Goal: Information Seeking & Learning: Learn about a topic

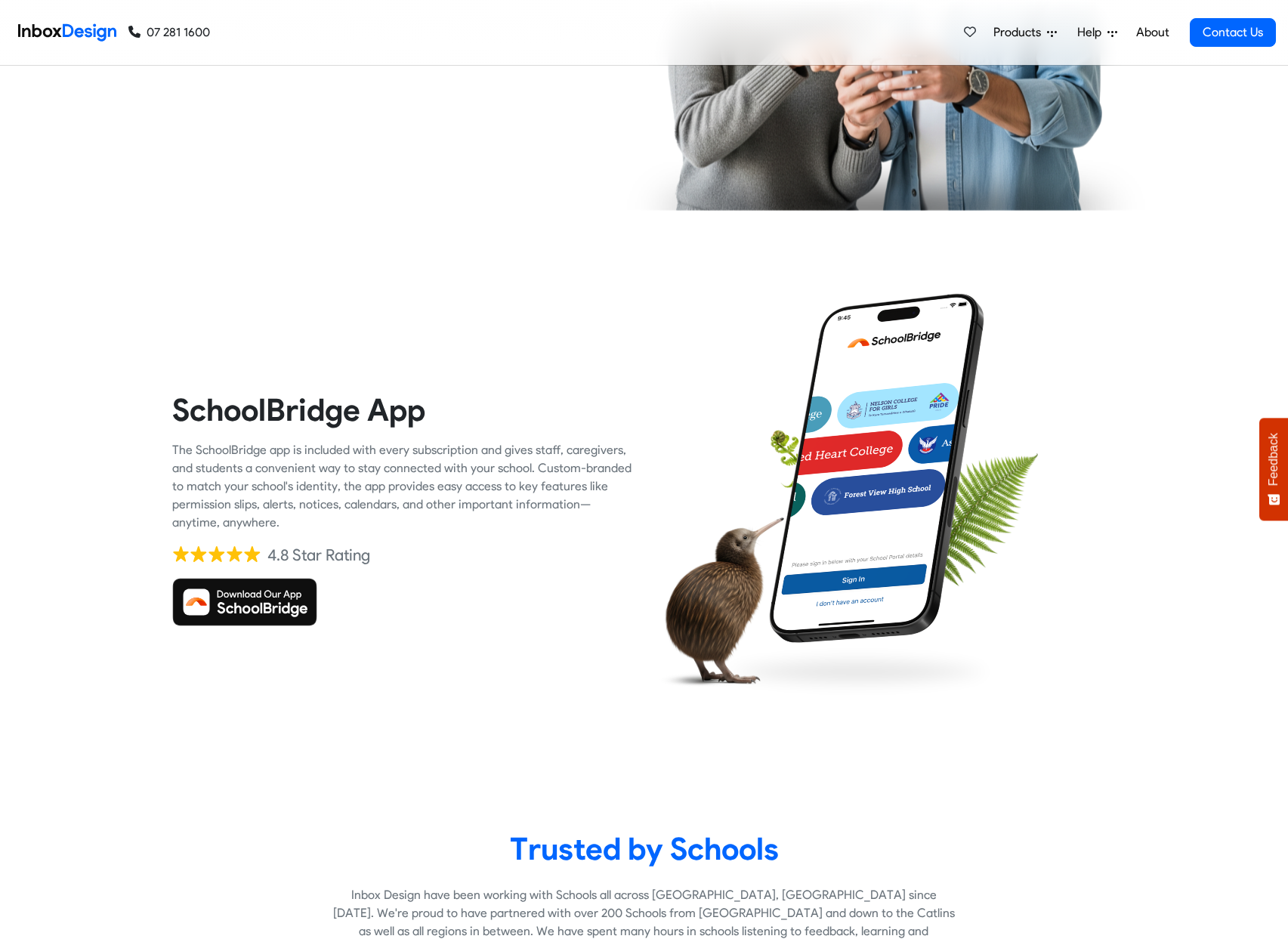
checkbox input "true"
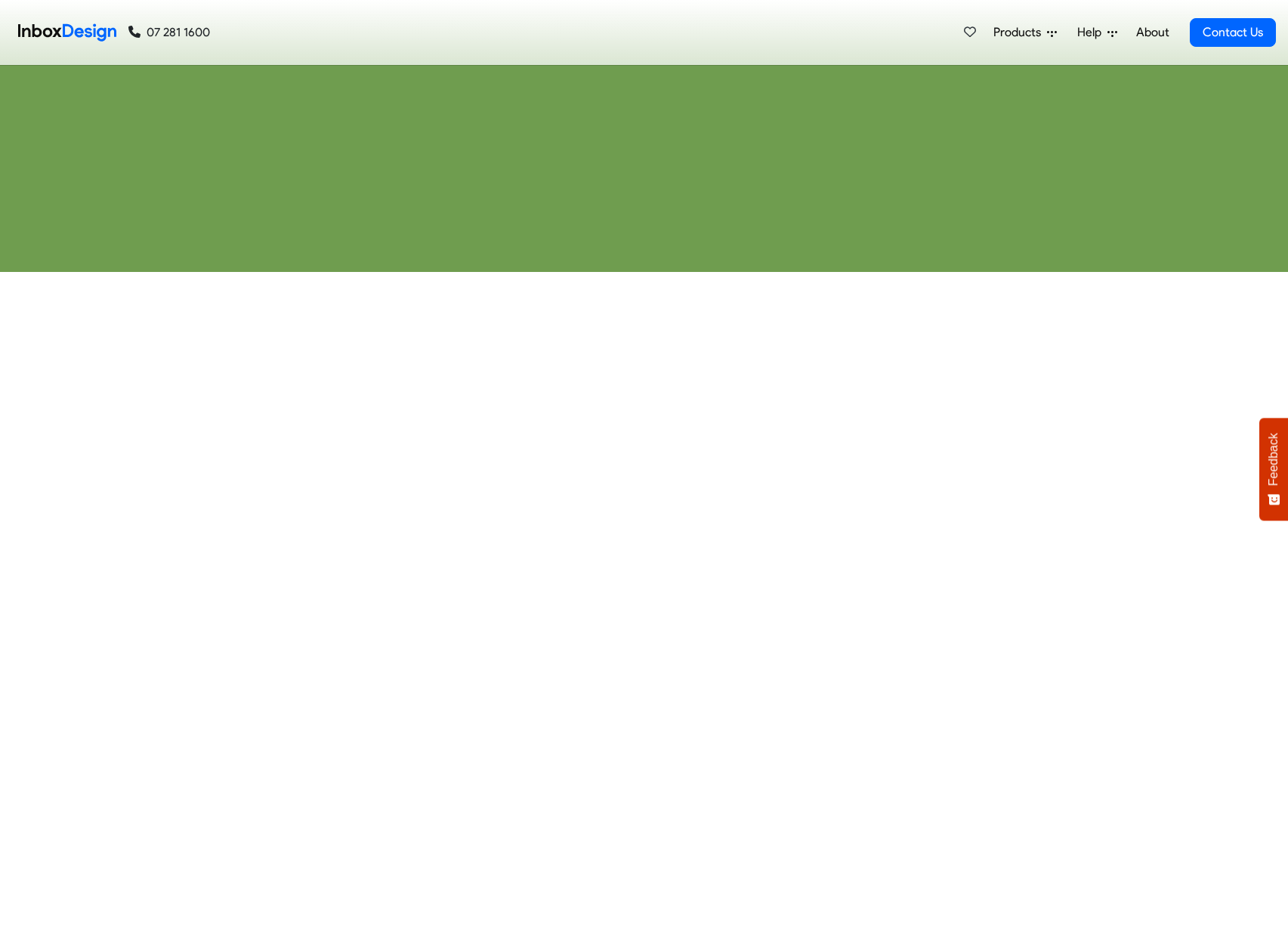
checkbox input "true"
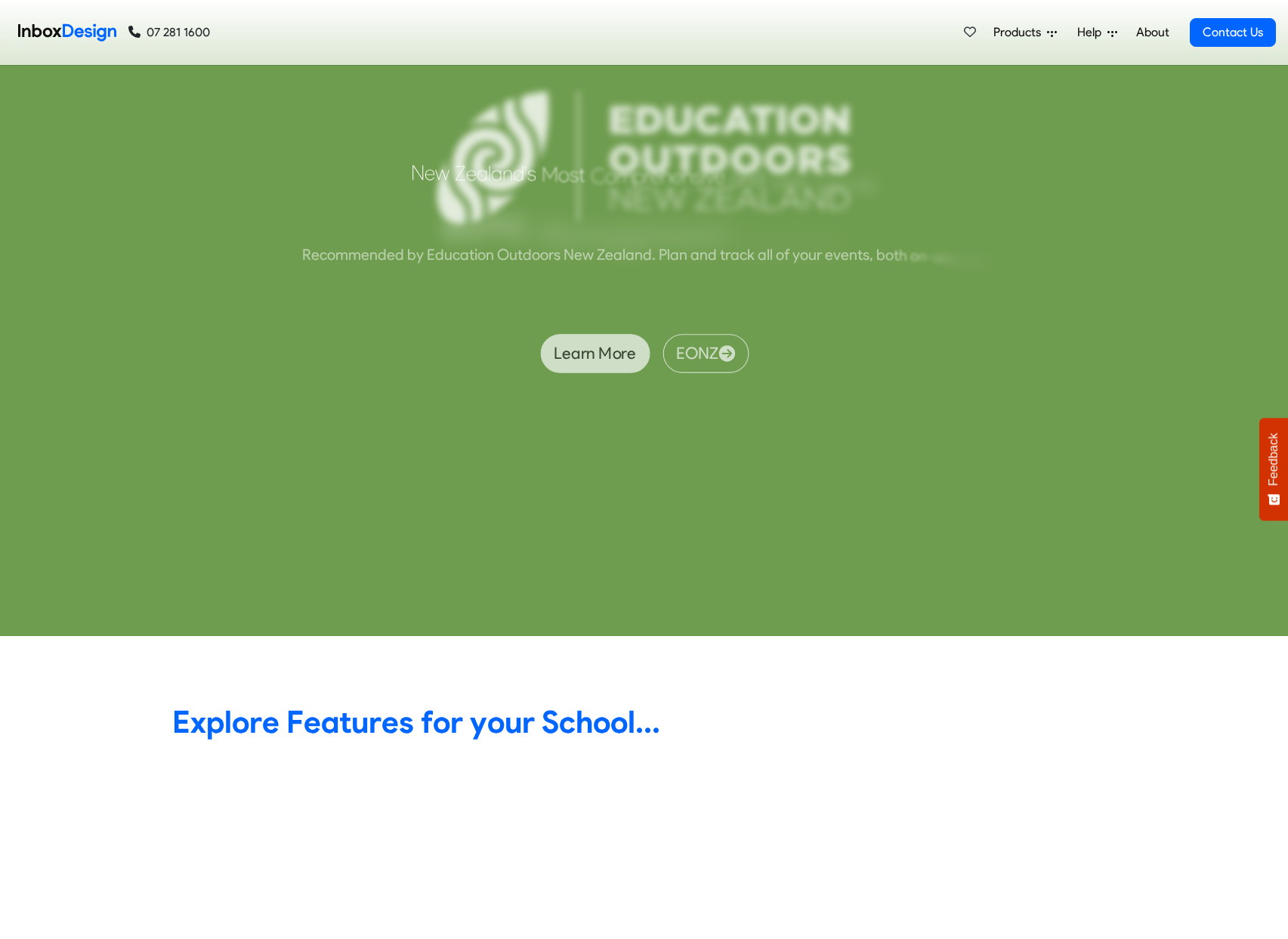
checkbox input "true"
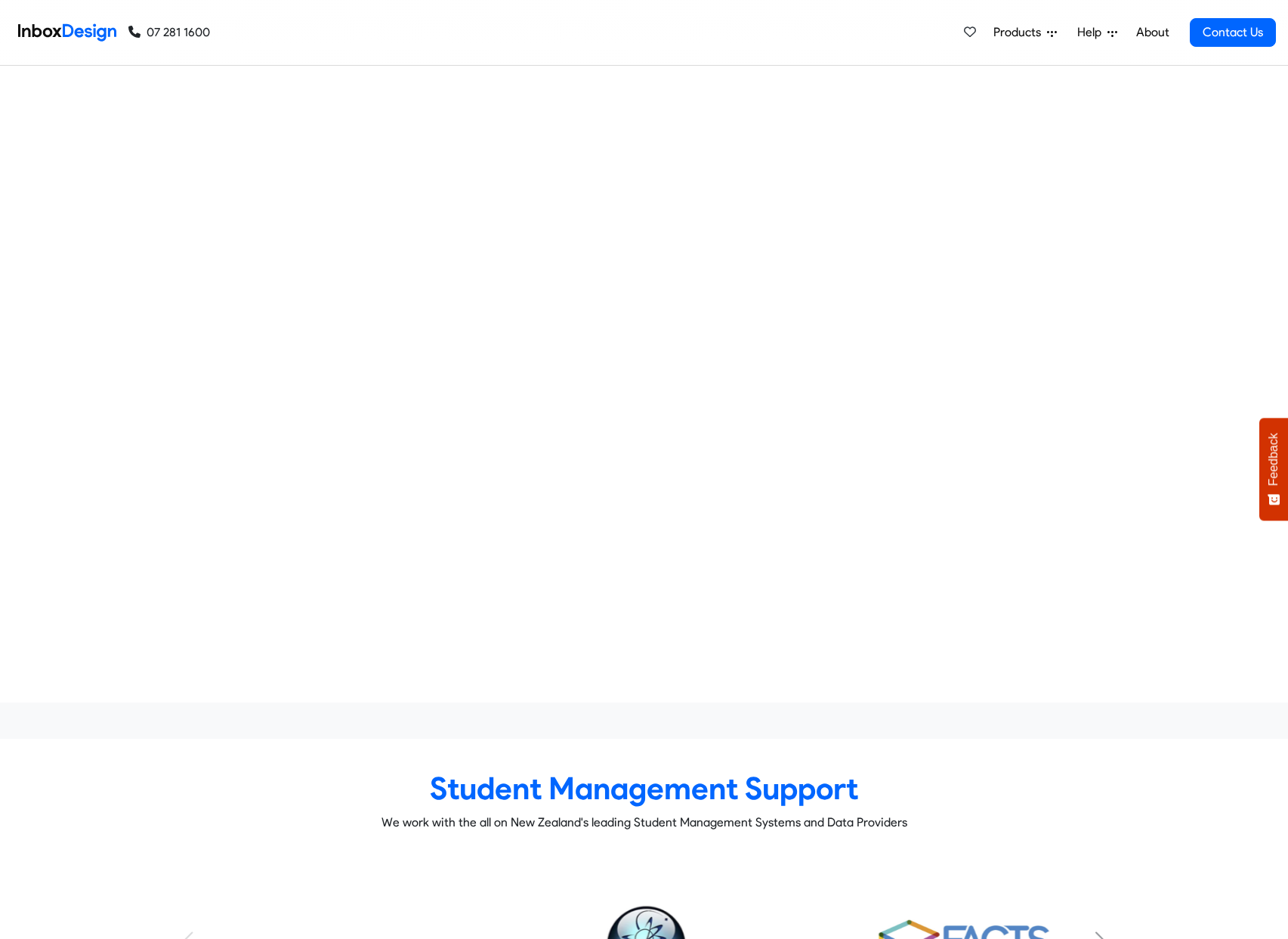
checkbox input "true"
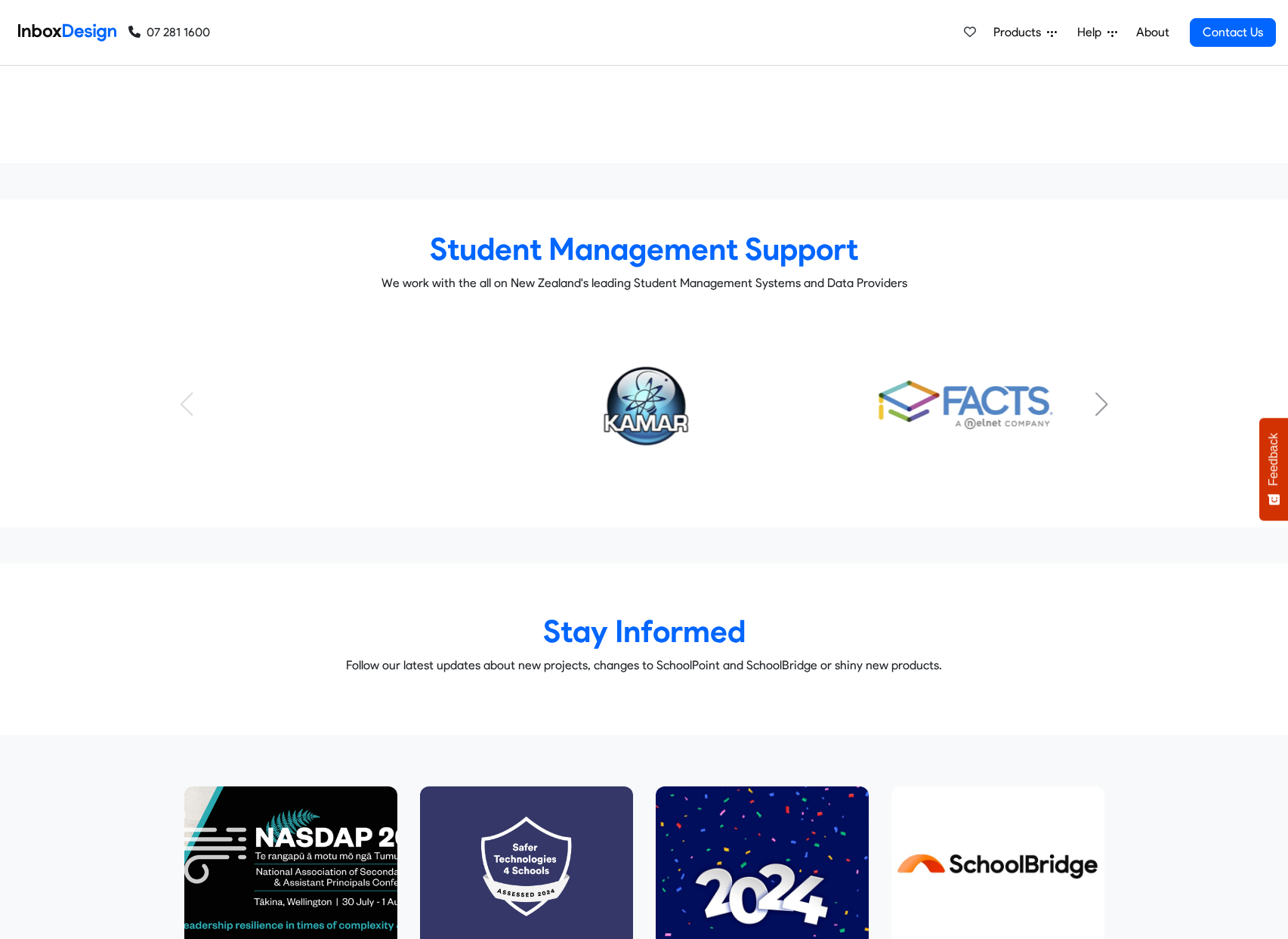
checkbox input "true"
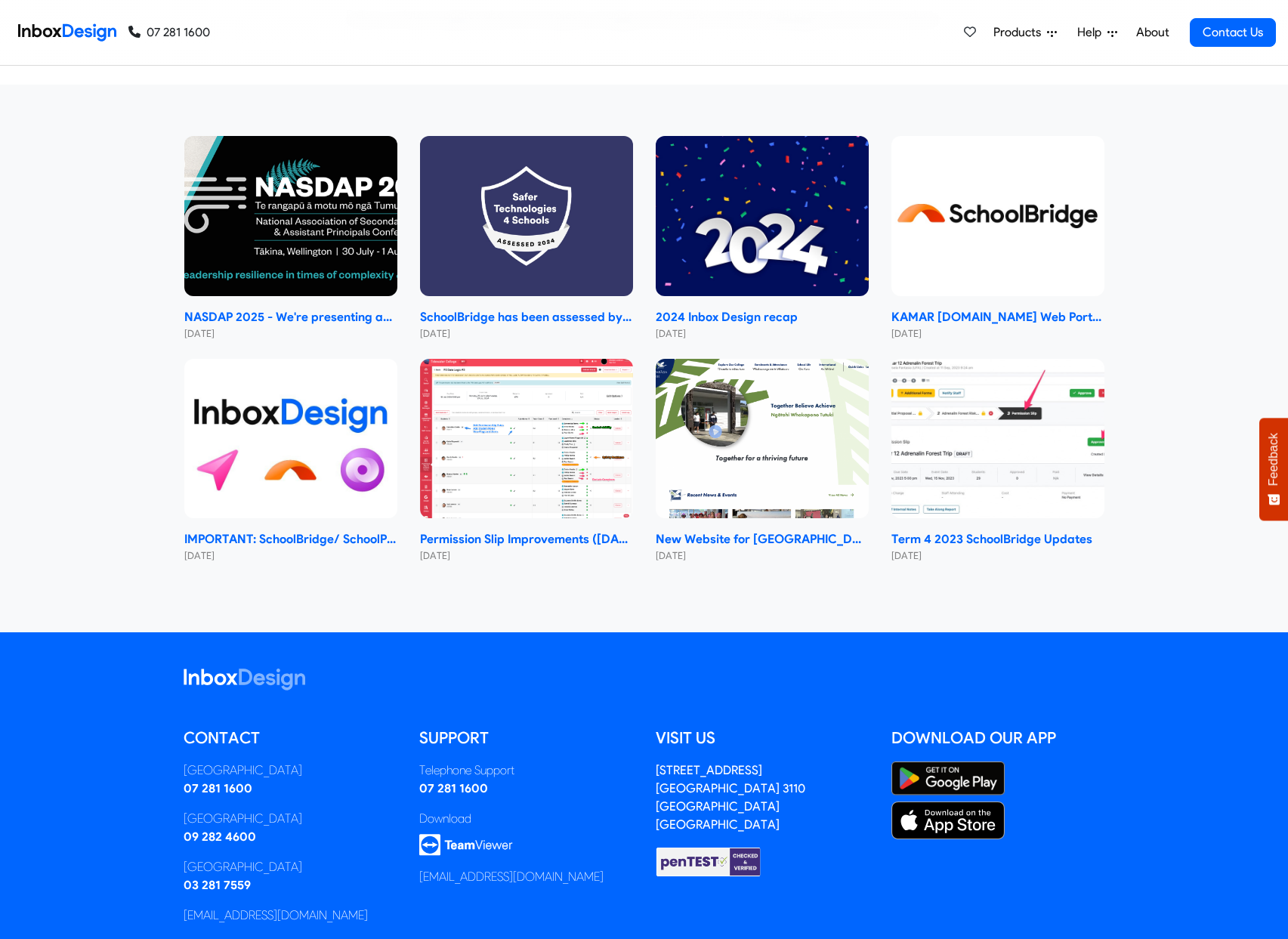
checkbox input "true"
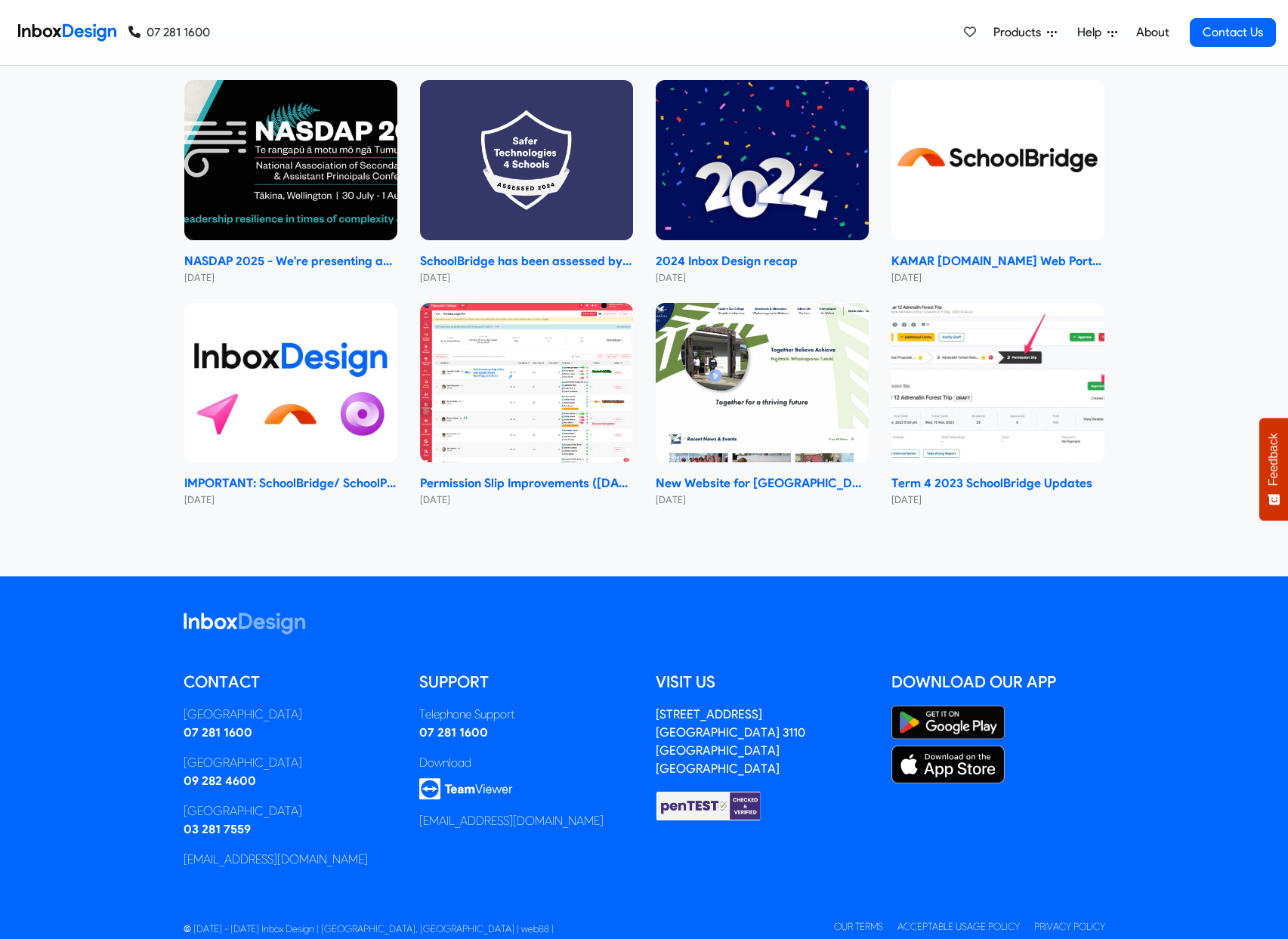
checkbox input "true"
click at [857, 921] on link "Our Terms" at bounding box center [858, 926] width 49 height 11
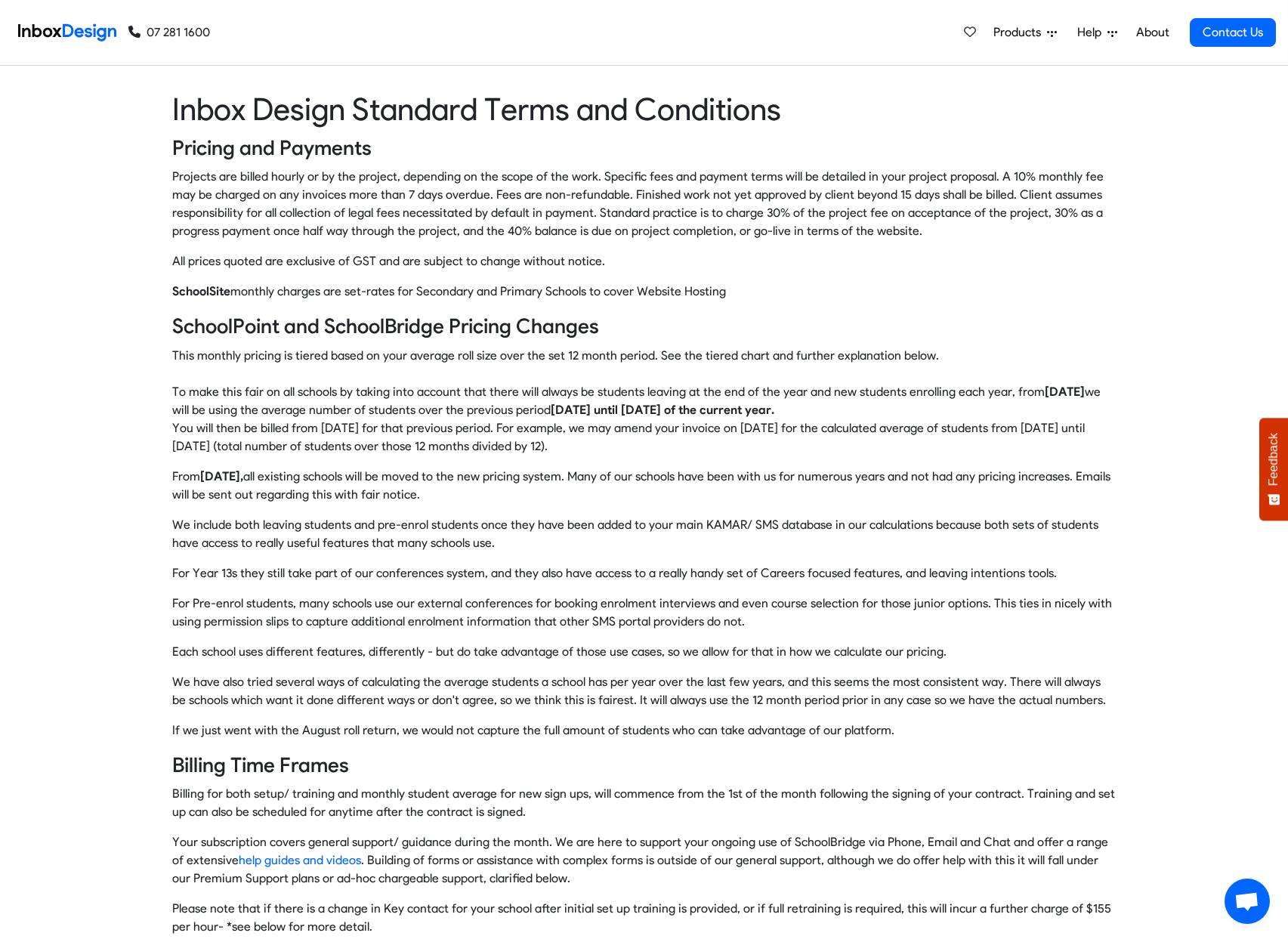
drag, startPoint x: 568, startPoint y: 406, endPoint x: 862, endPoint y: 413, distance: 294.1
click at [861, 413] on p "This monthly pricing is tiered based on your average roll size over the set 12 …" at bounding box center [645, 401] width 944 height 109
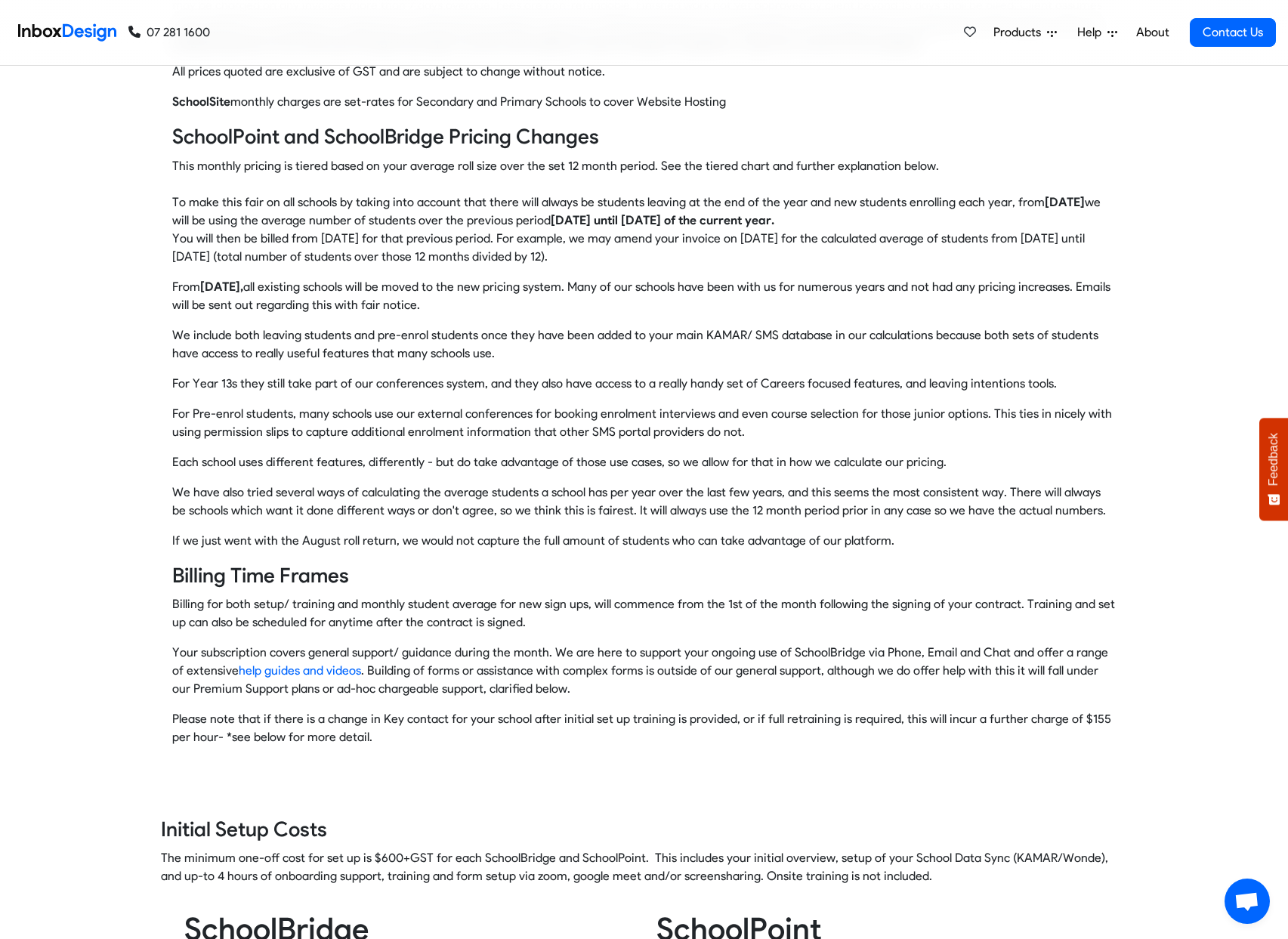
scroll to position [386, 0]
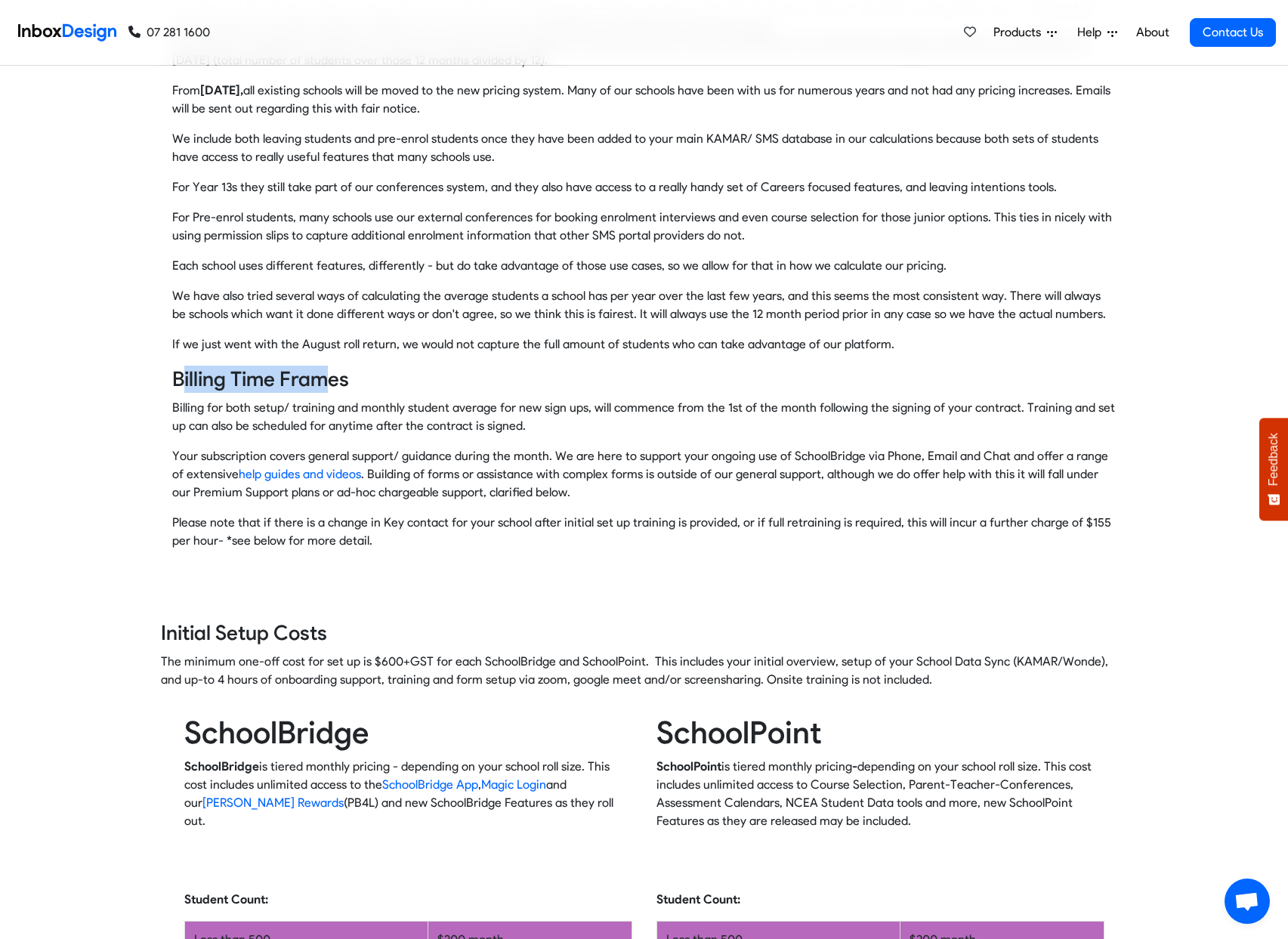
drag, startPoint x: 180, startPoint y: 378, endPoint x: 347, endPoint y: 378, distance: 167.0
click at [342, 378] on h4 "Billing Time Frames" at bounding box center [645, 379] width 944 height 27
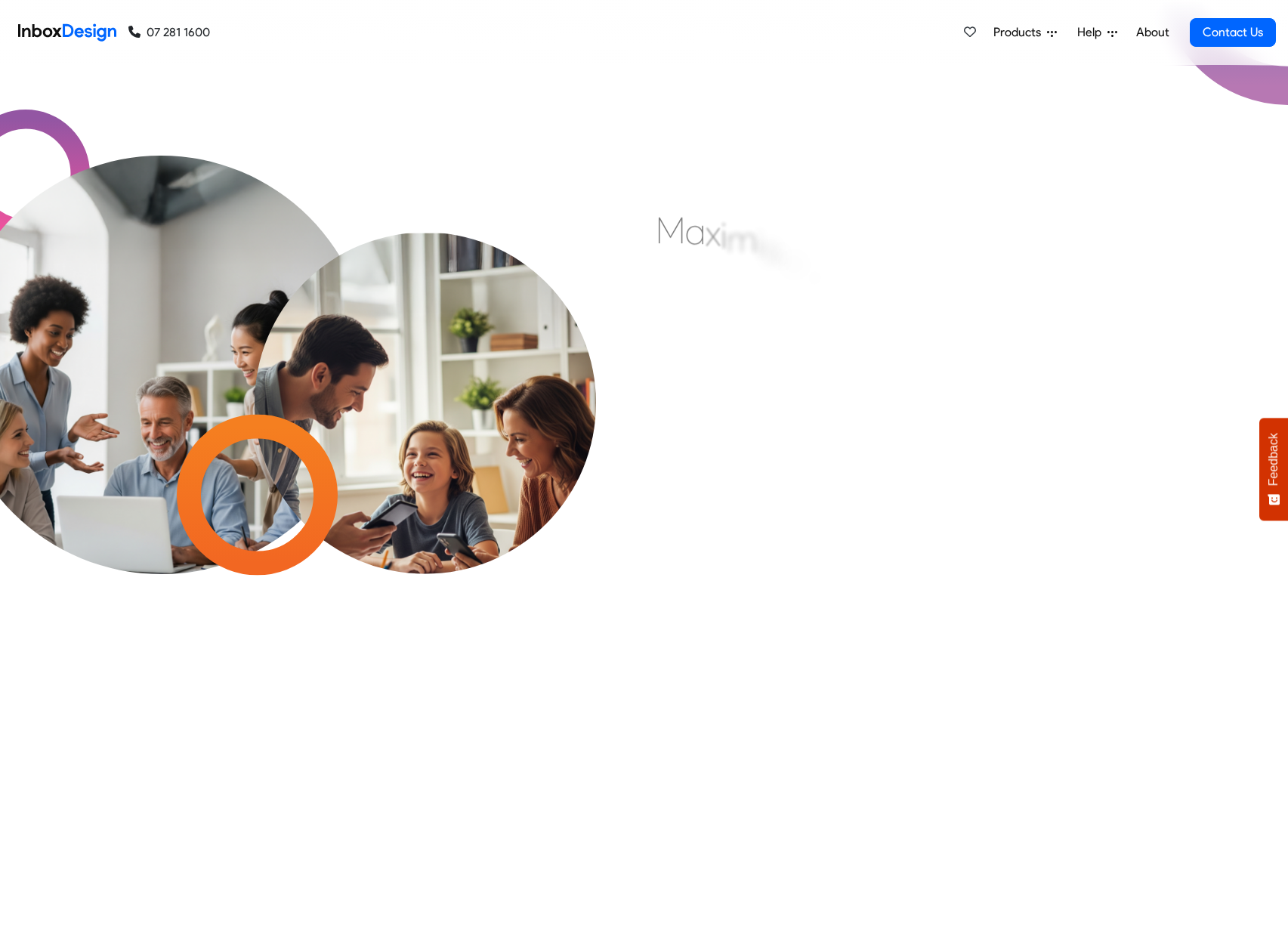
scroll to position [6976, 0]
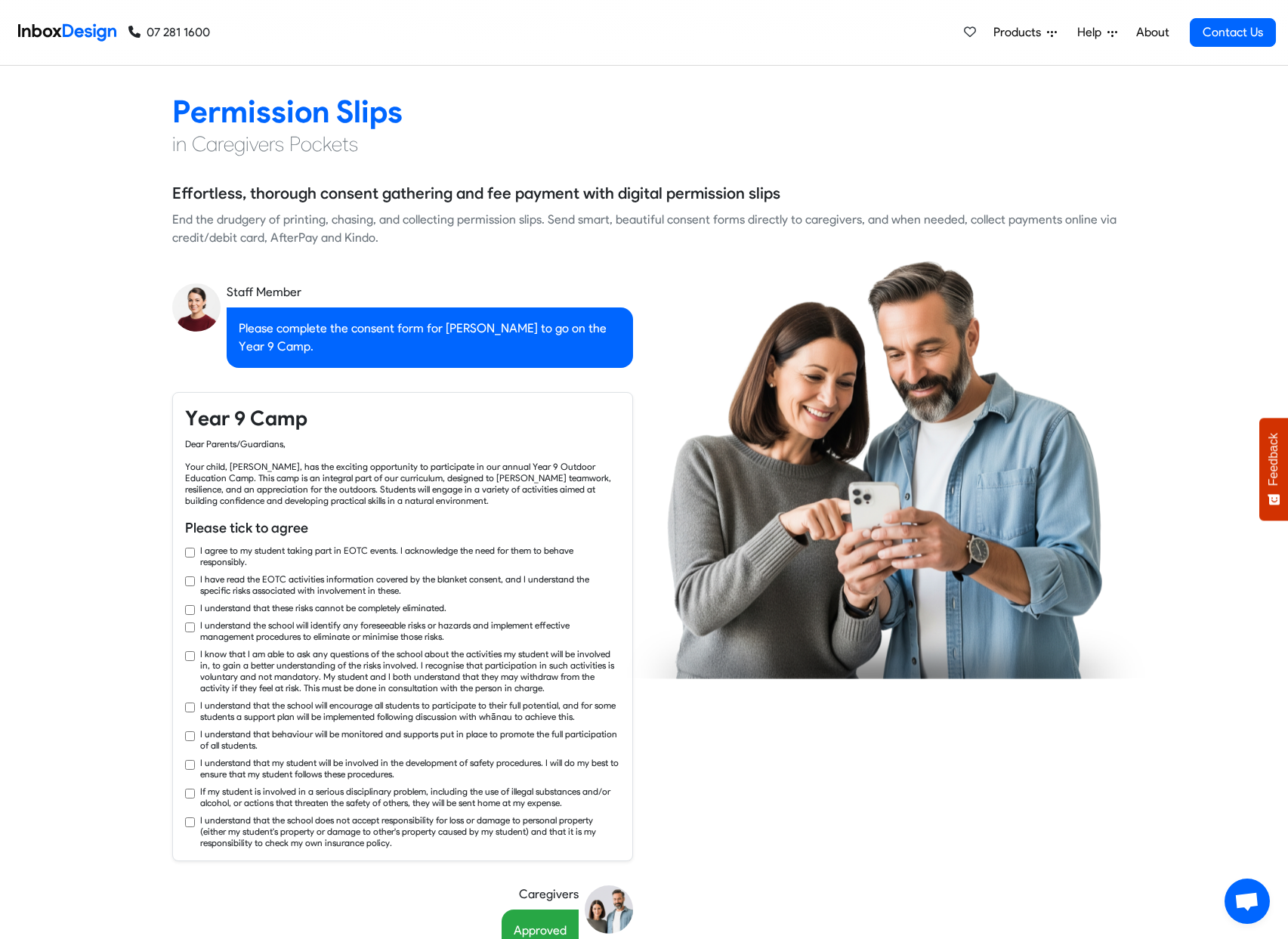
checkbox input "true"
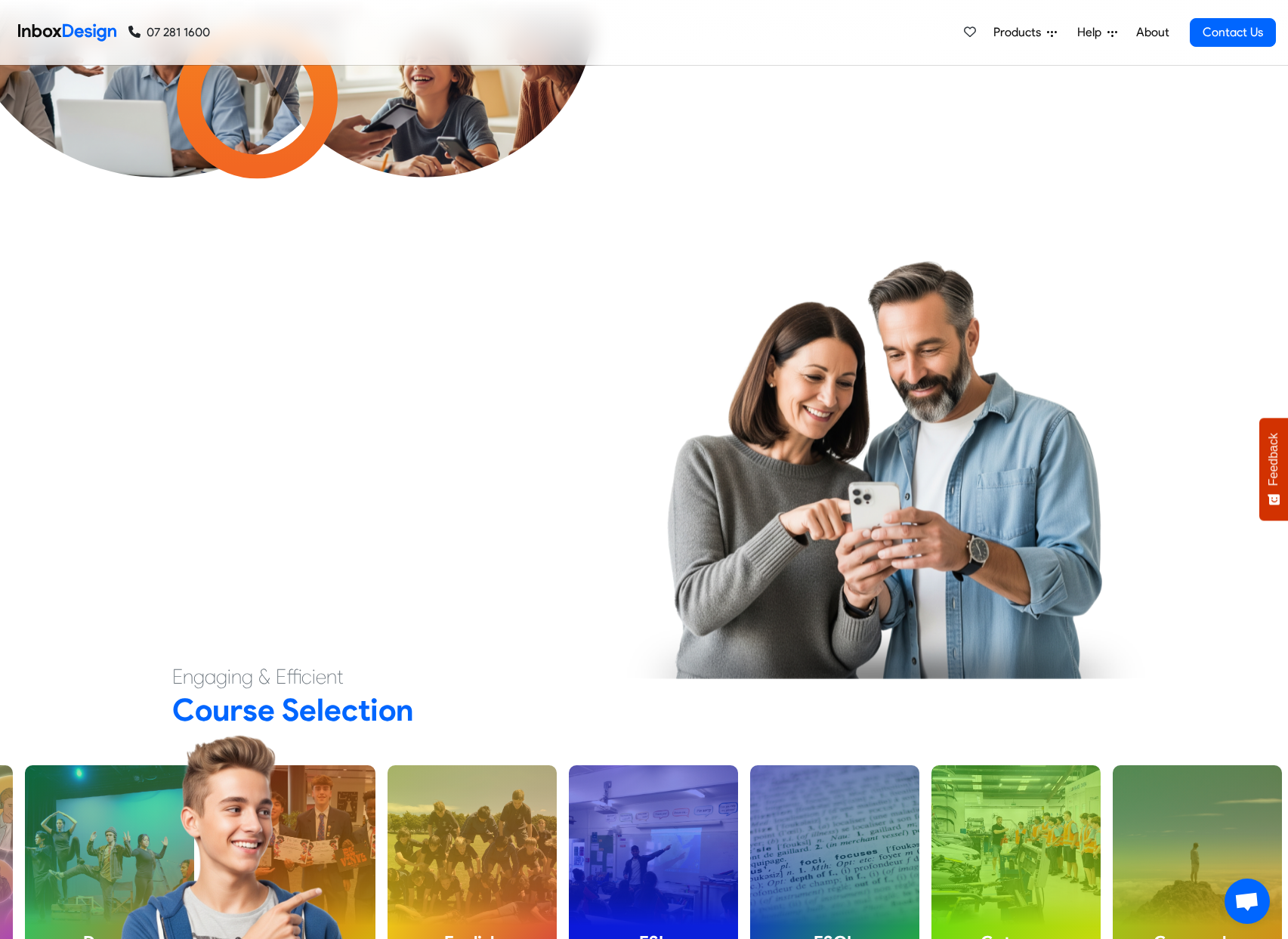
checkbox input "true"
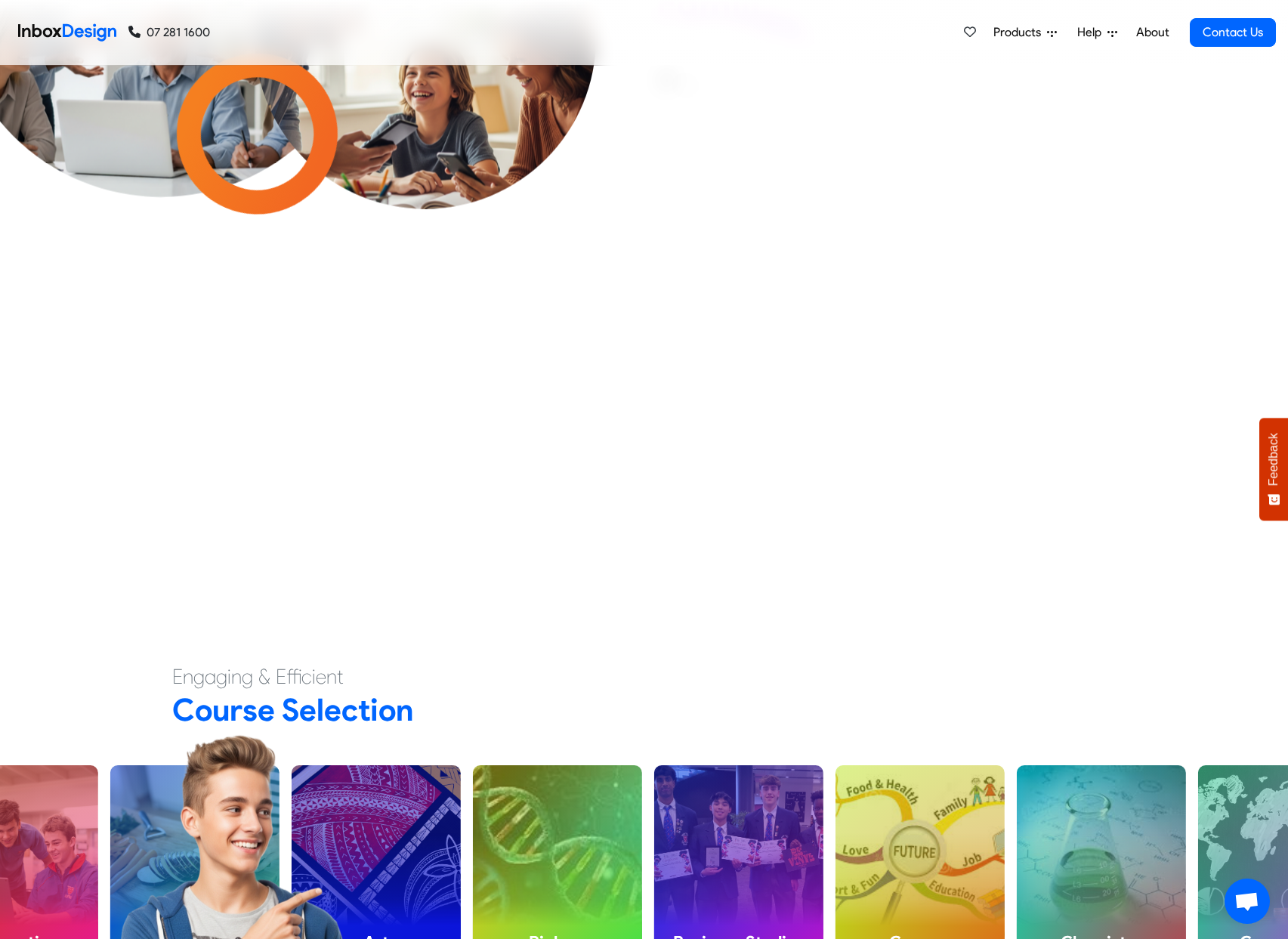
scroll to position [0, 0]
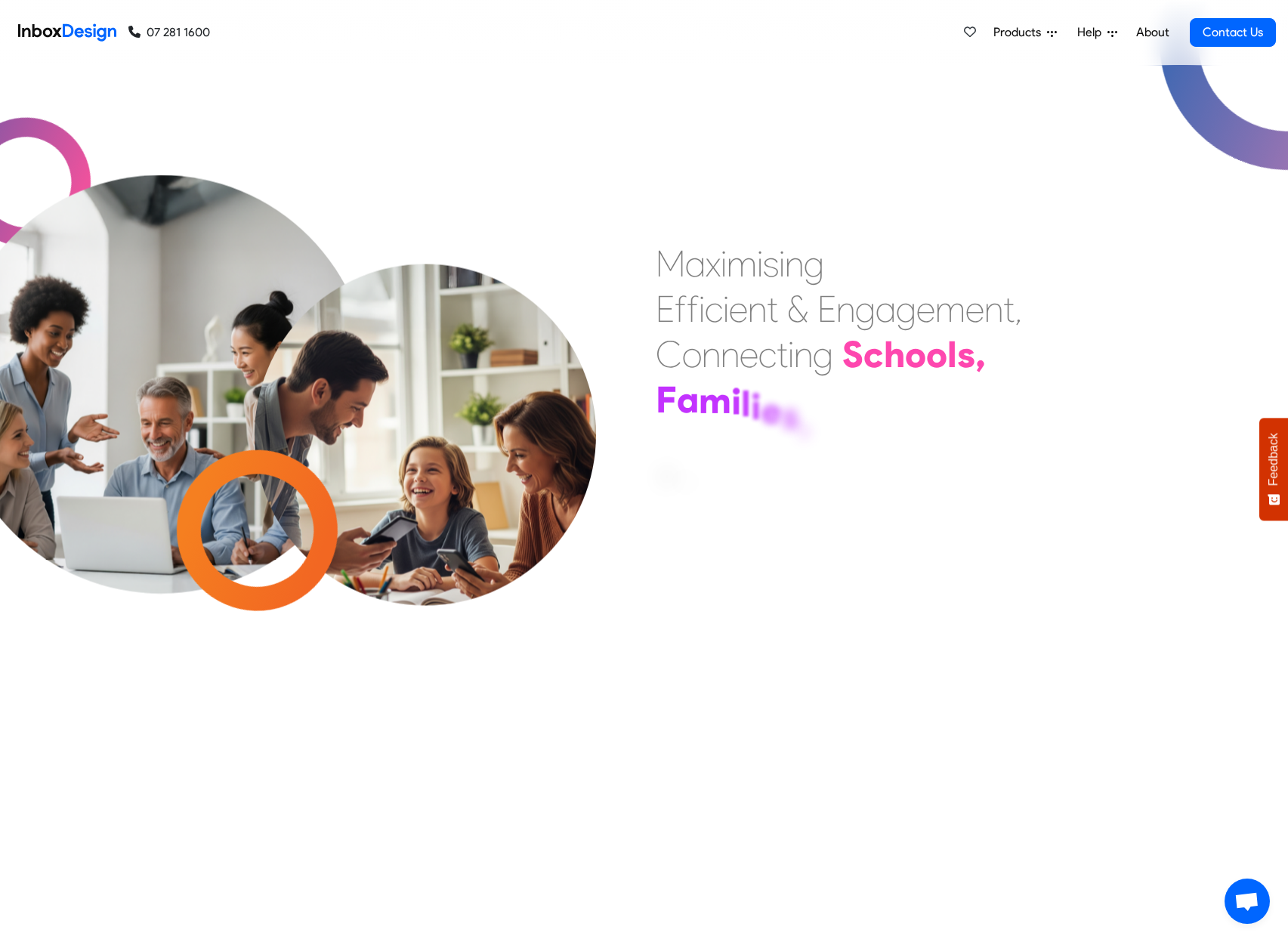
checkbox input "true"
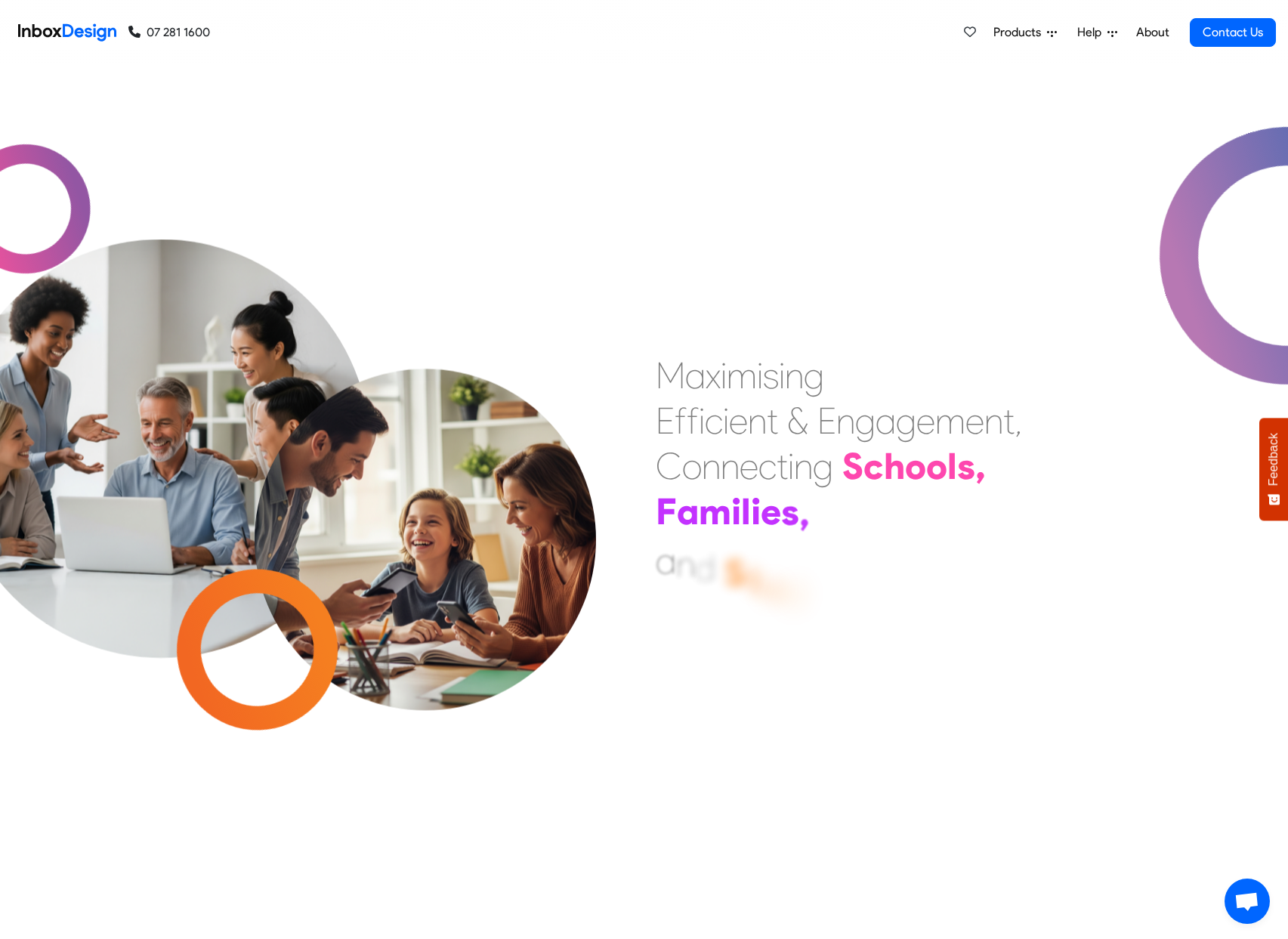
checkbox input "true"
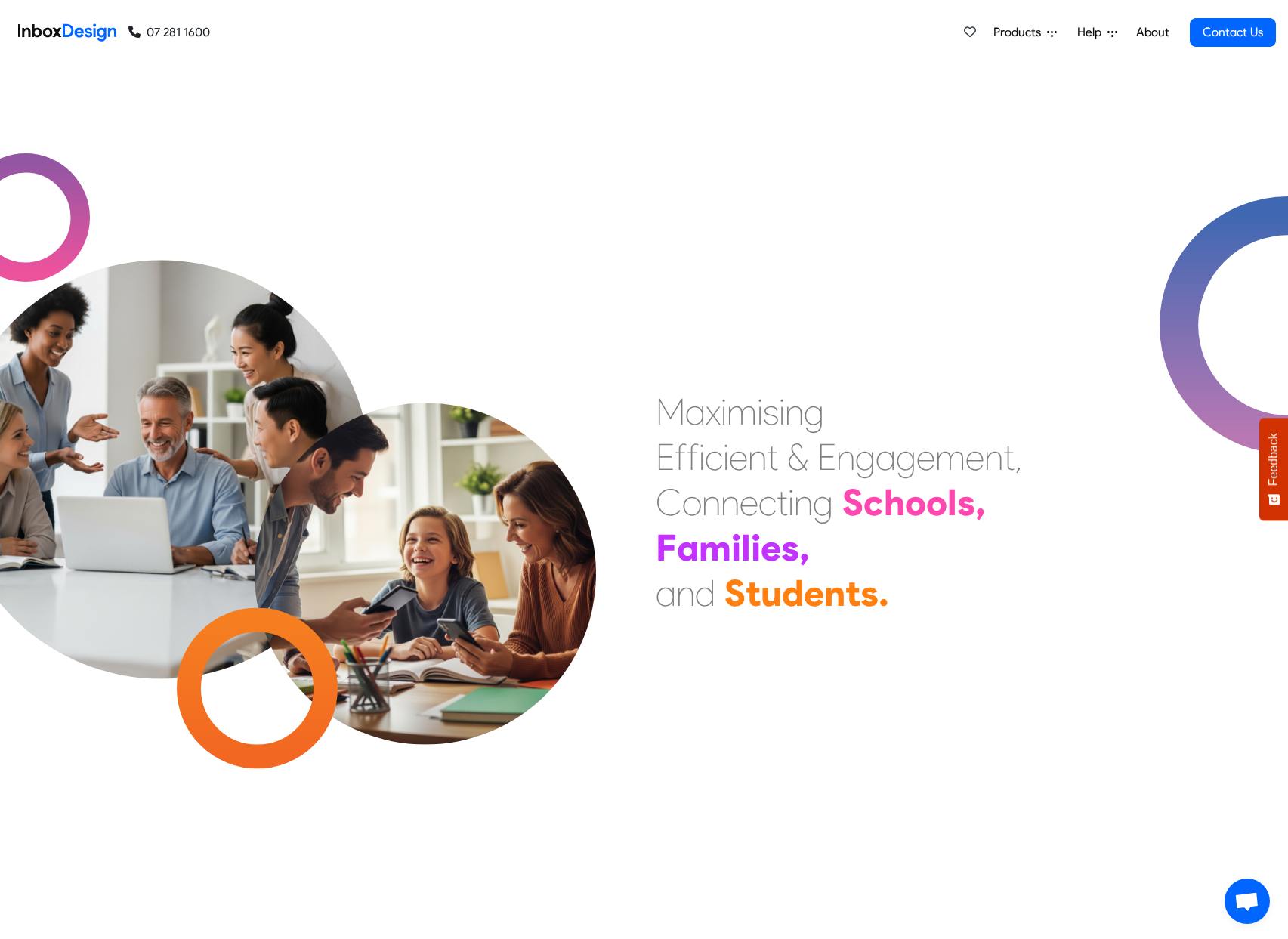
click at [1015, 35] on span "Products" at bounding box center [1020, 32] width 53 height 18
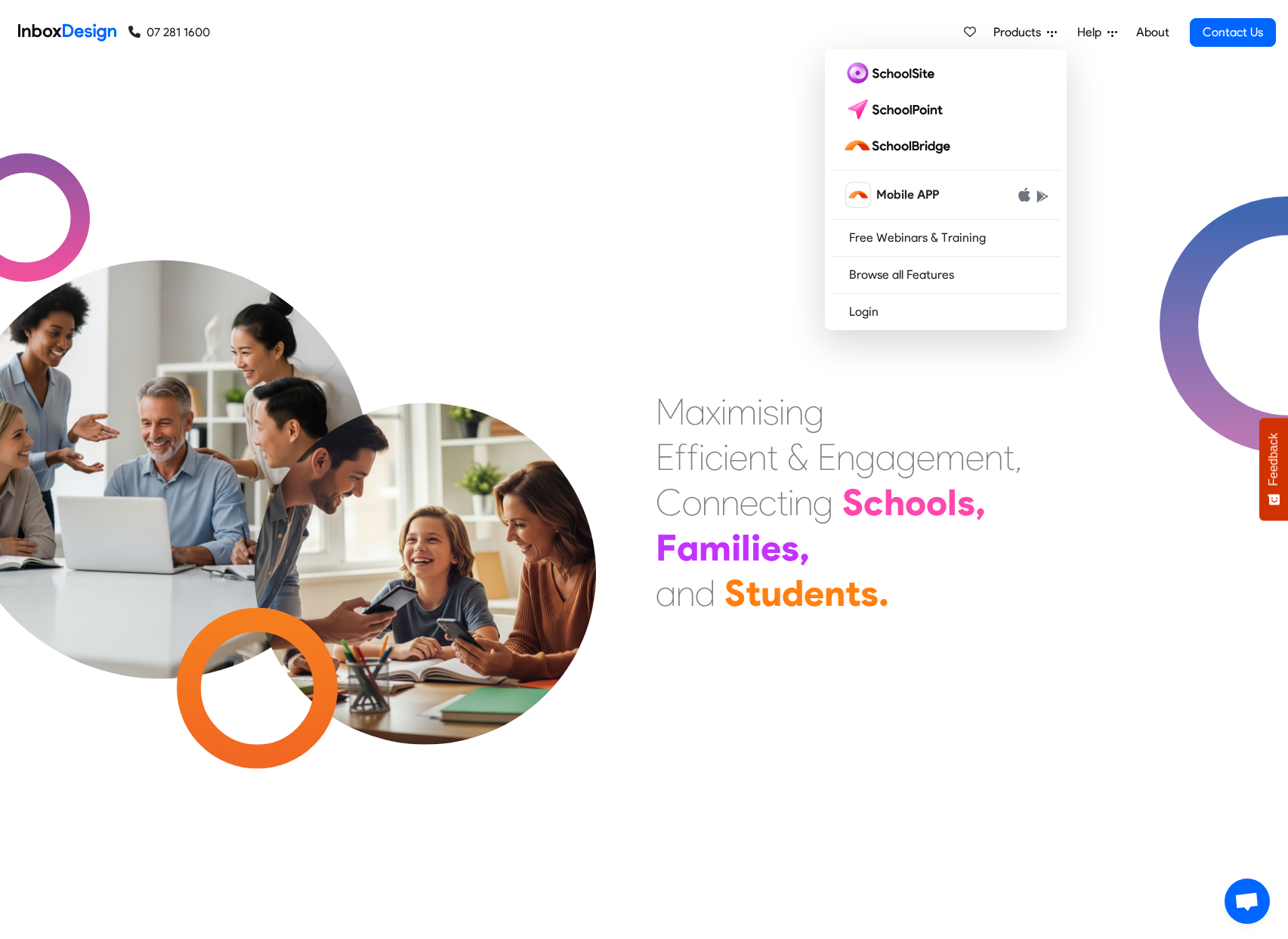
scroll to position [4, 0]
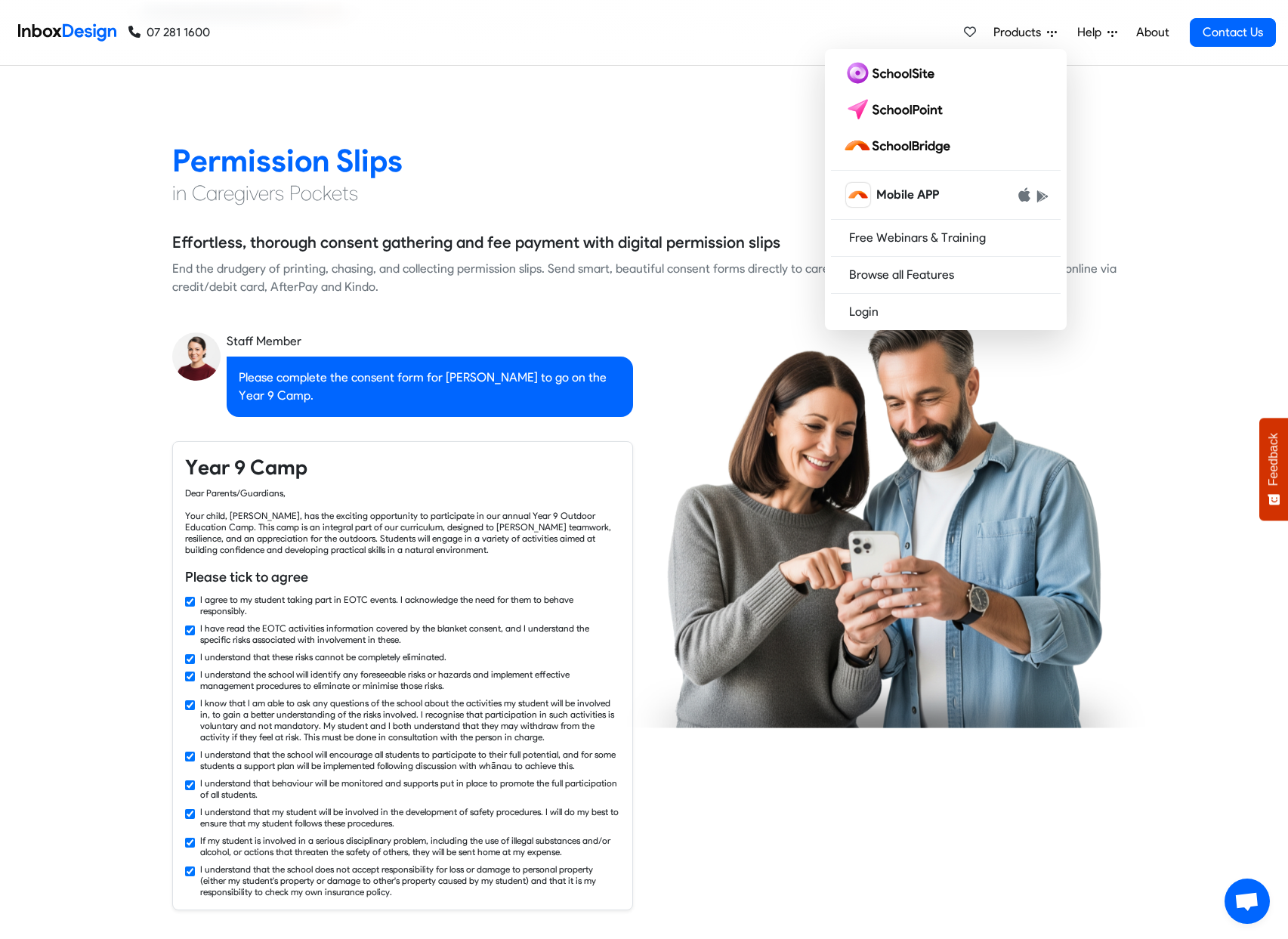
checkbox input "false"
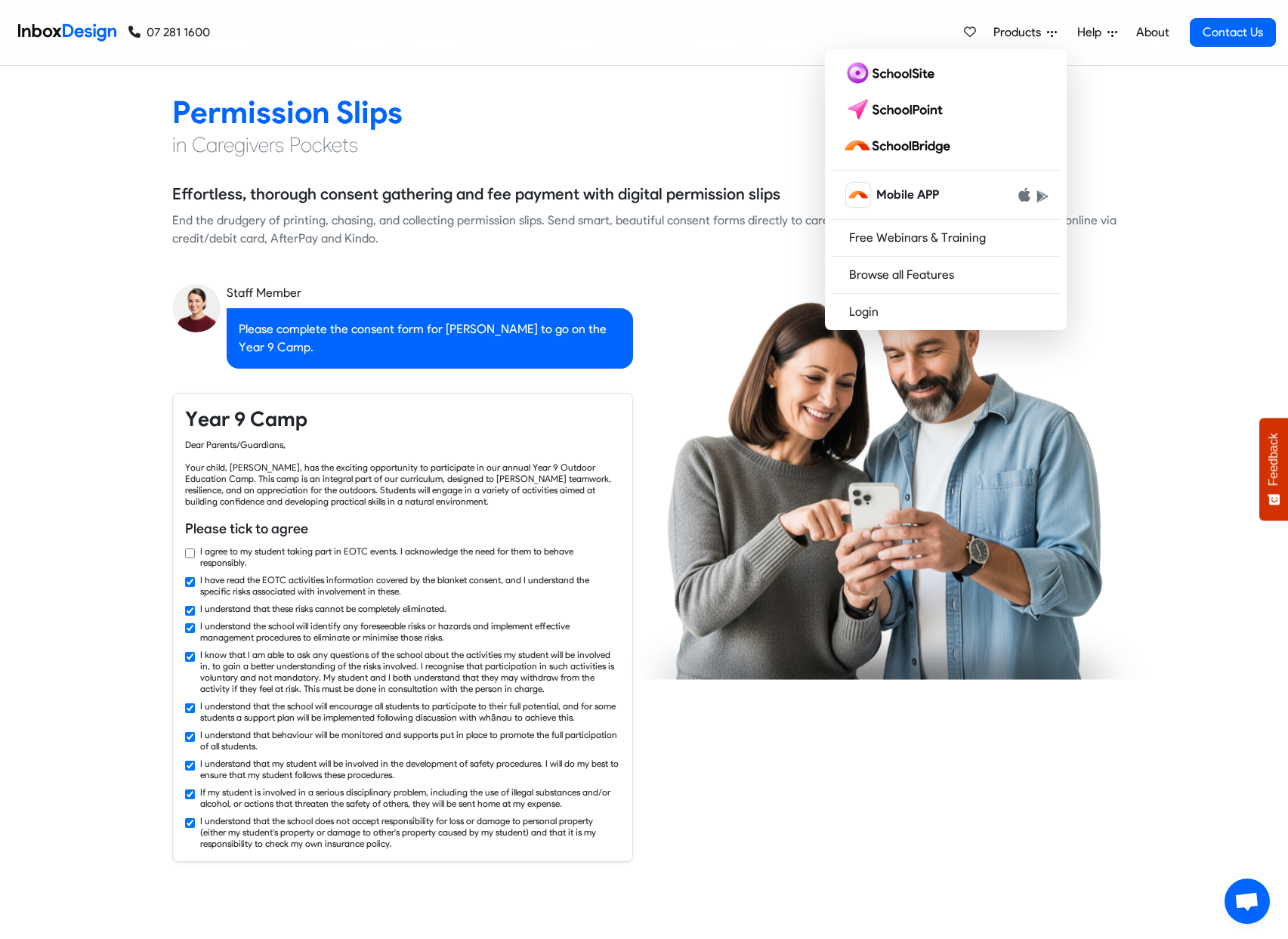
checkbox input "false"
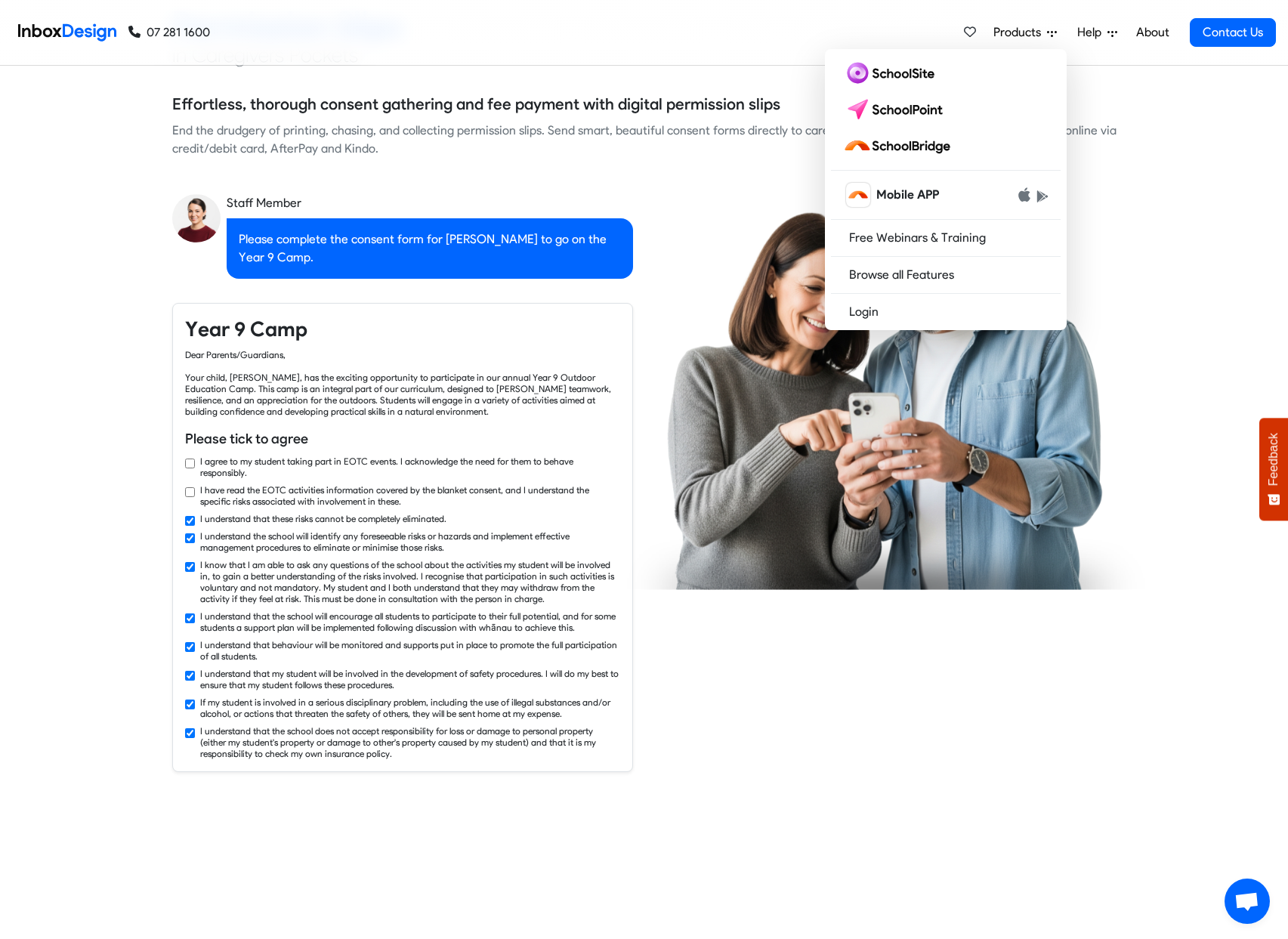
checkbox input "false"
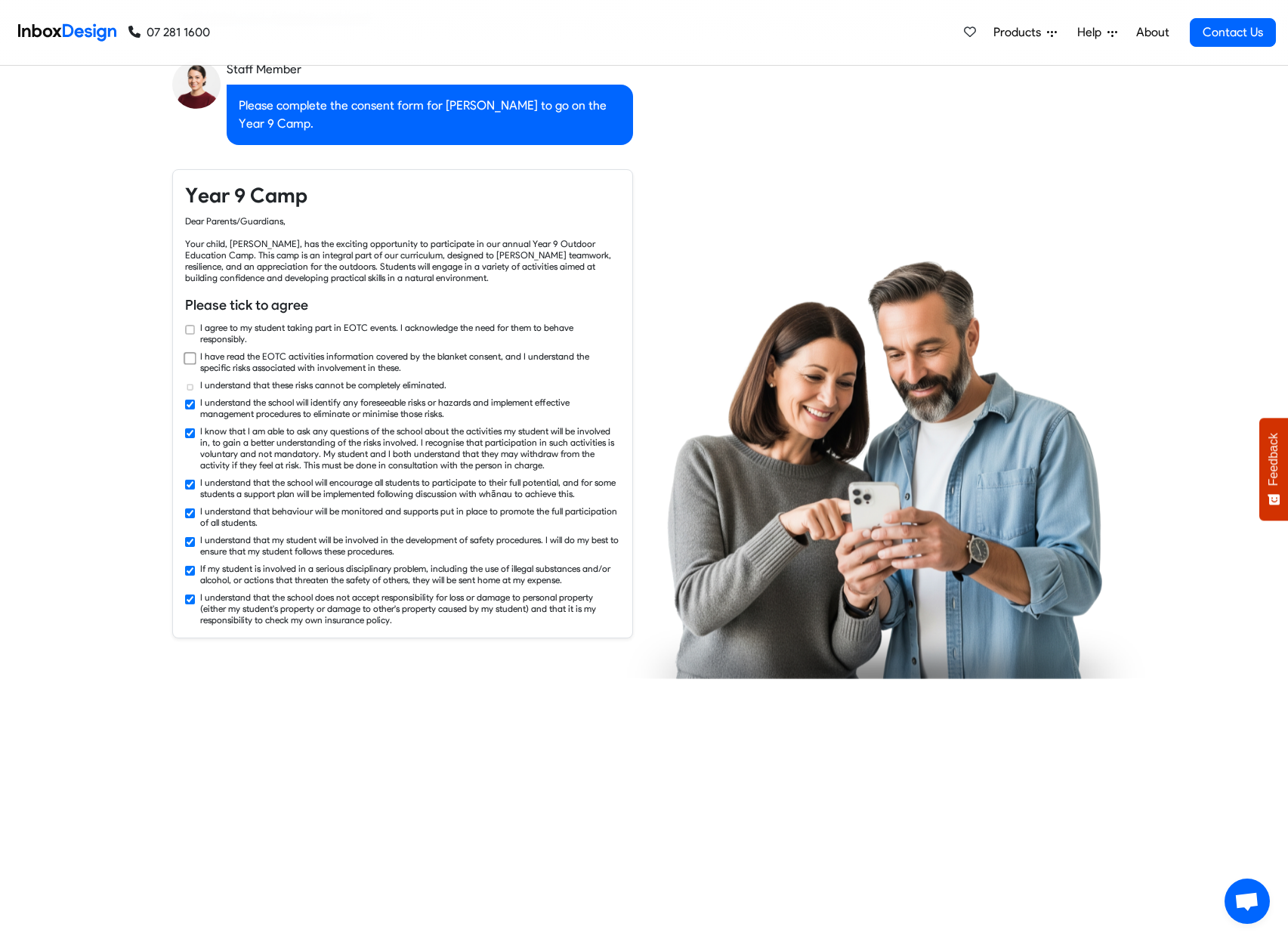
checkbox input "false"
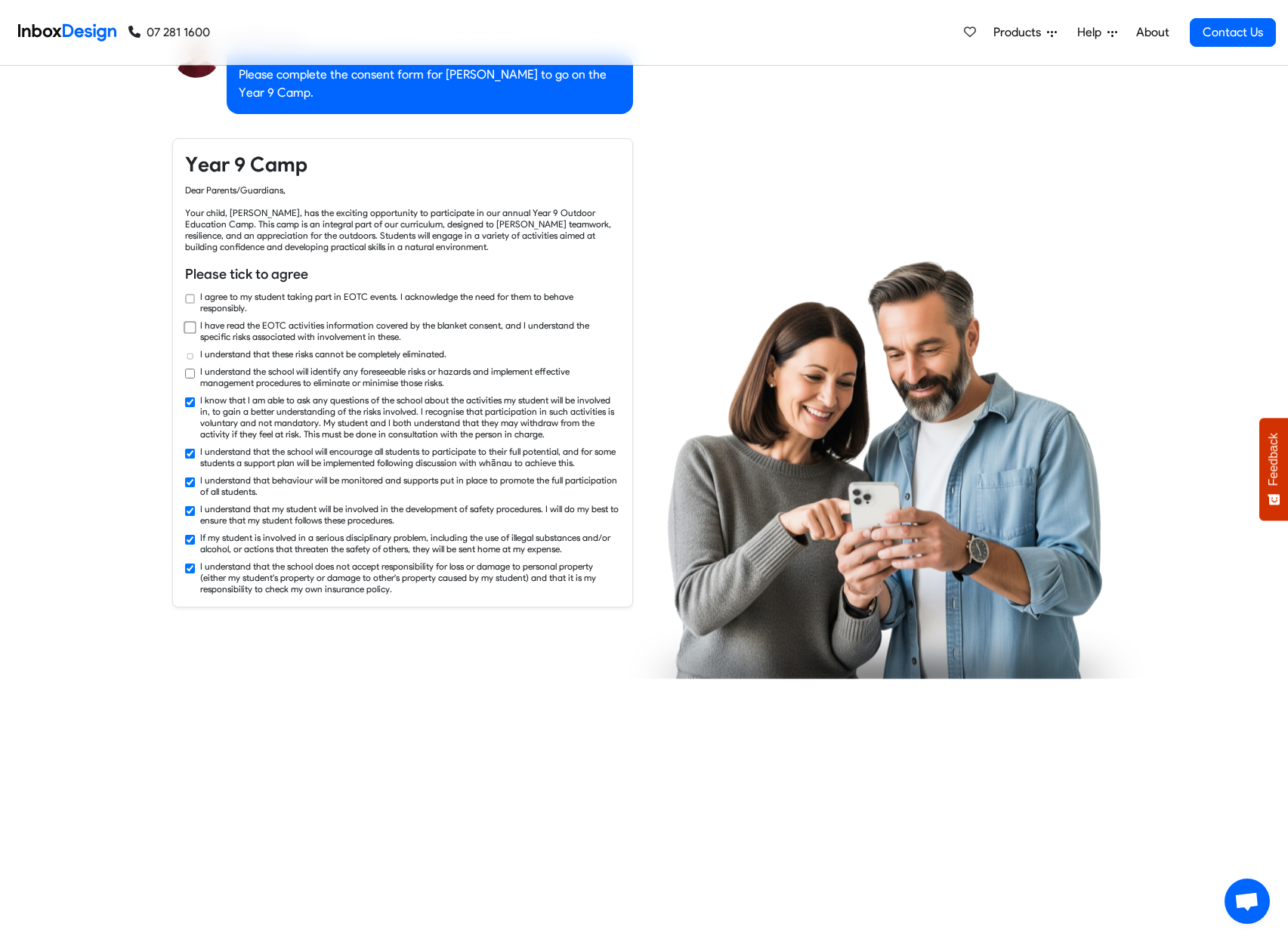
checkbox input "false"
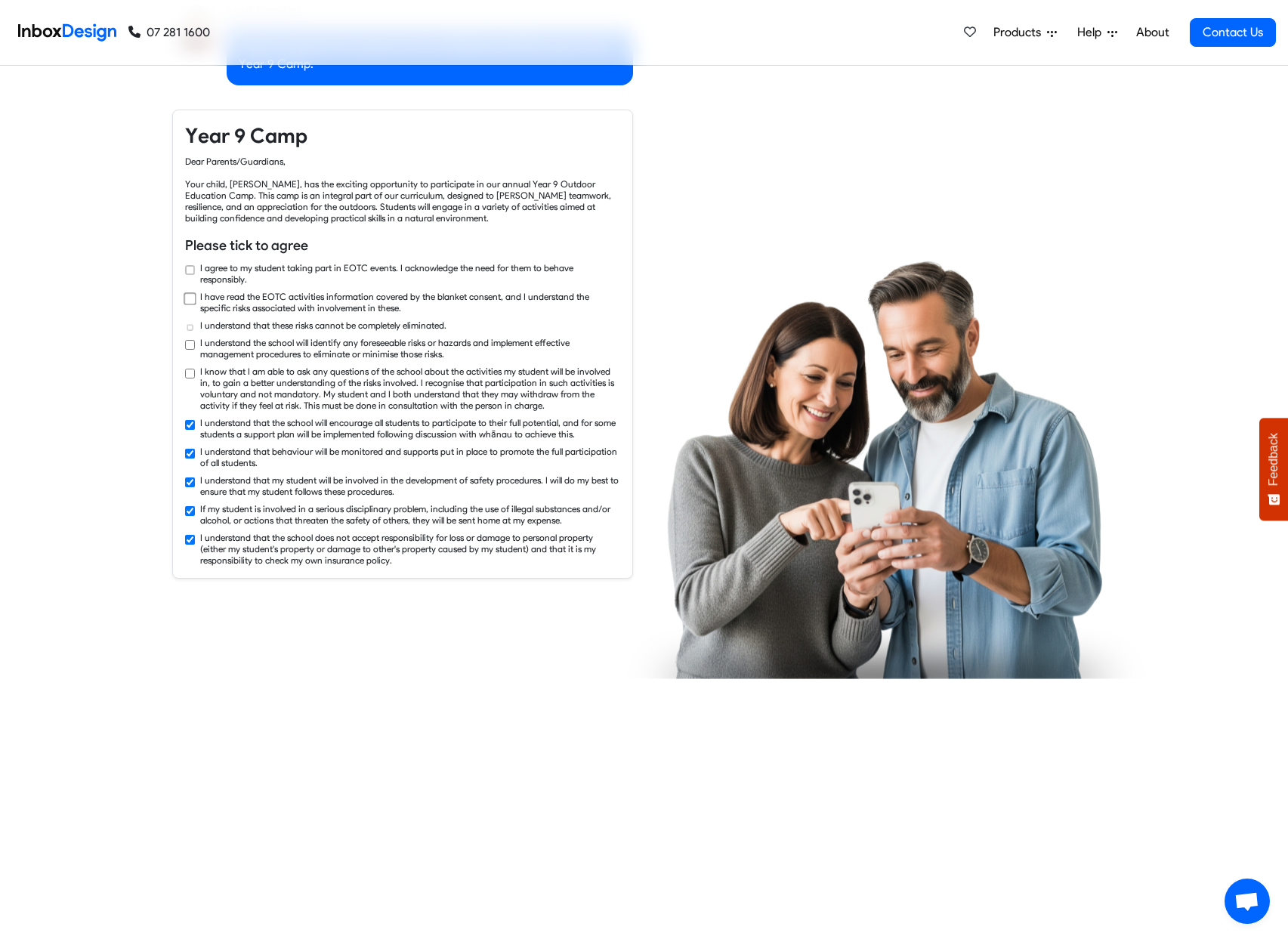
checkbox input "false"
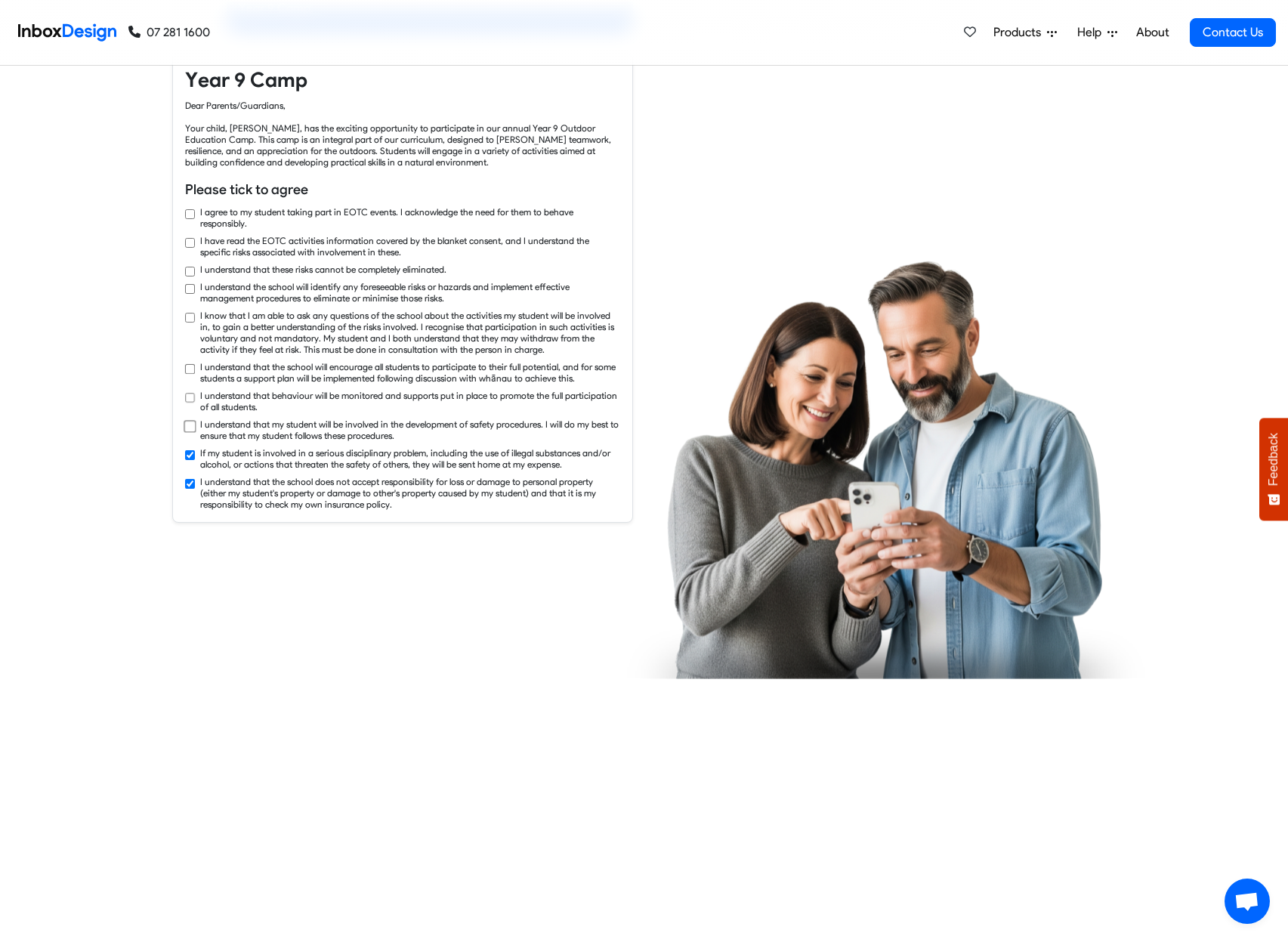
checkbox input "false"
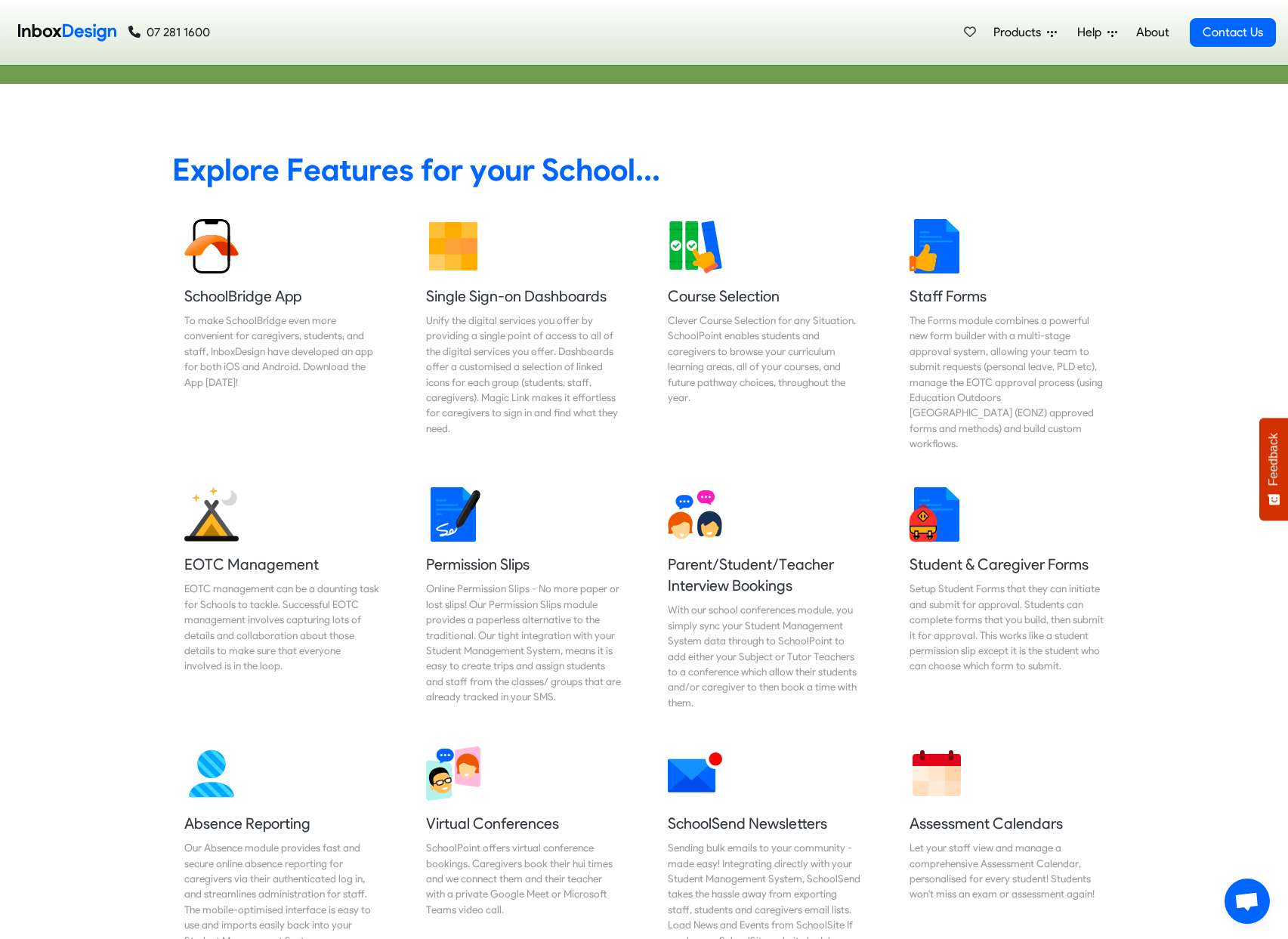
scroll to position [6067, 0]
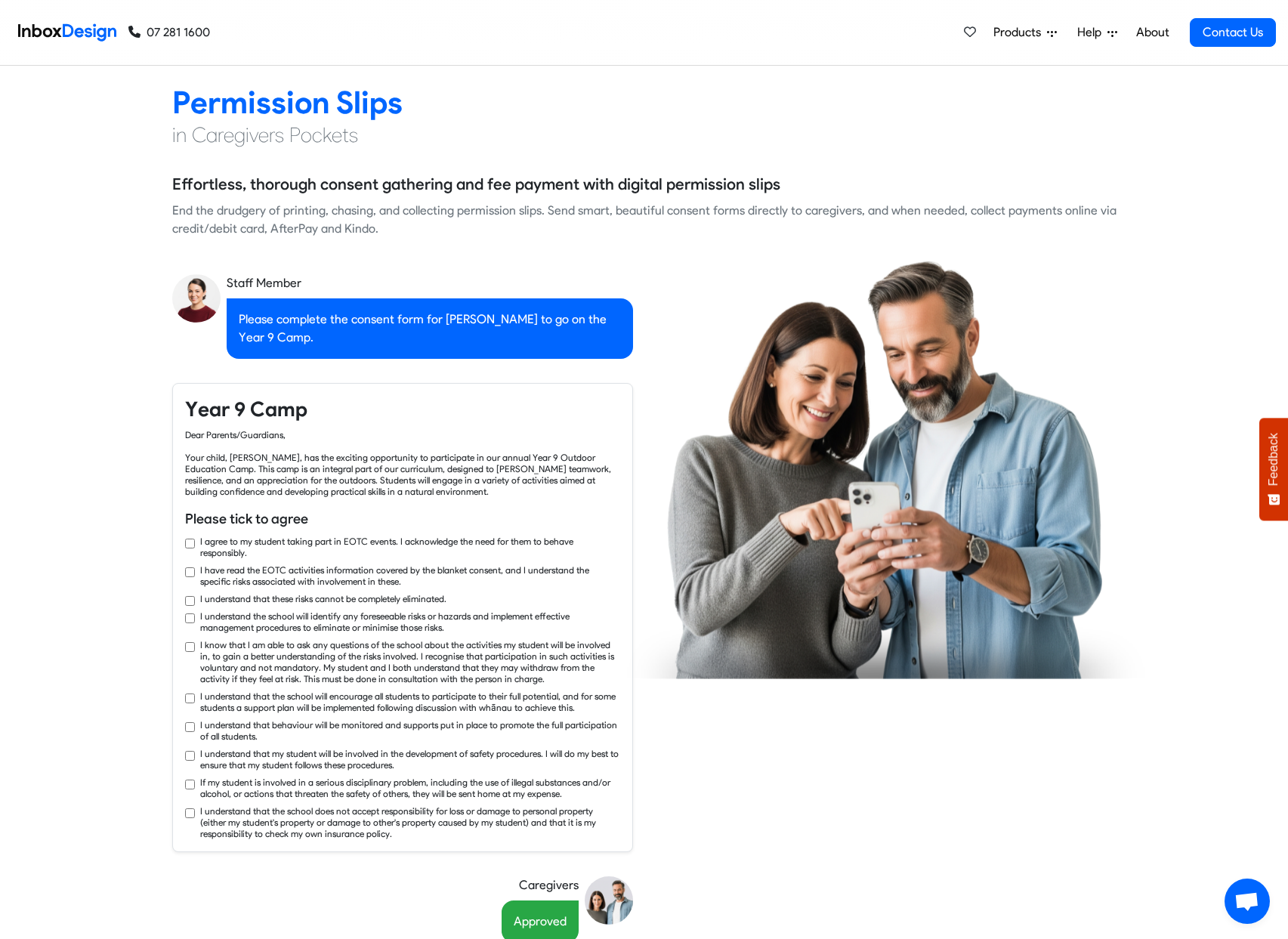
checkbox input "true"
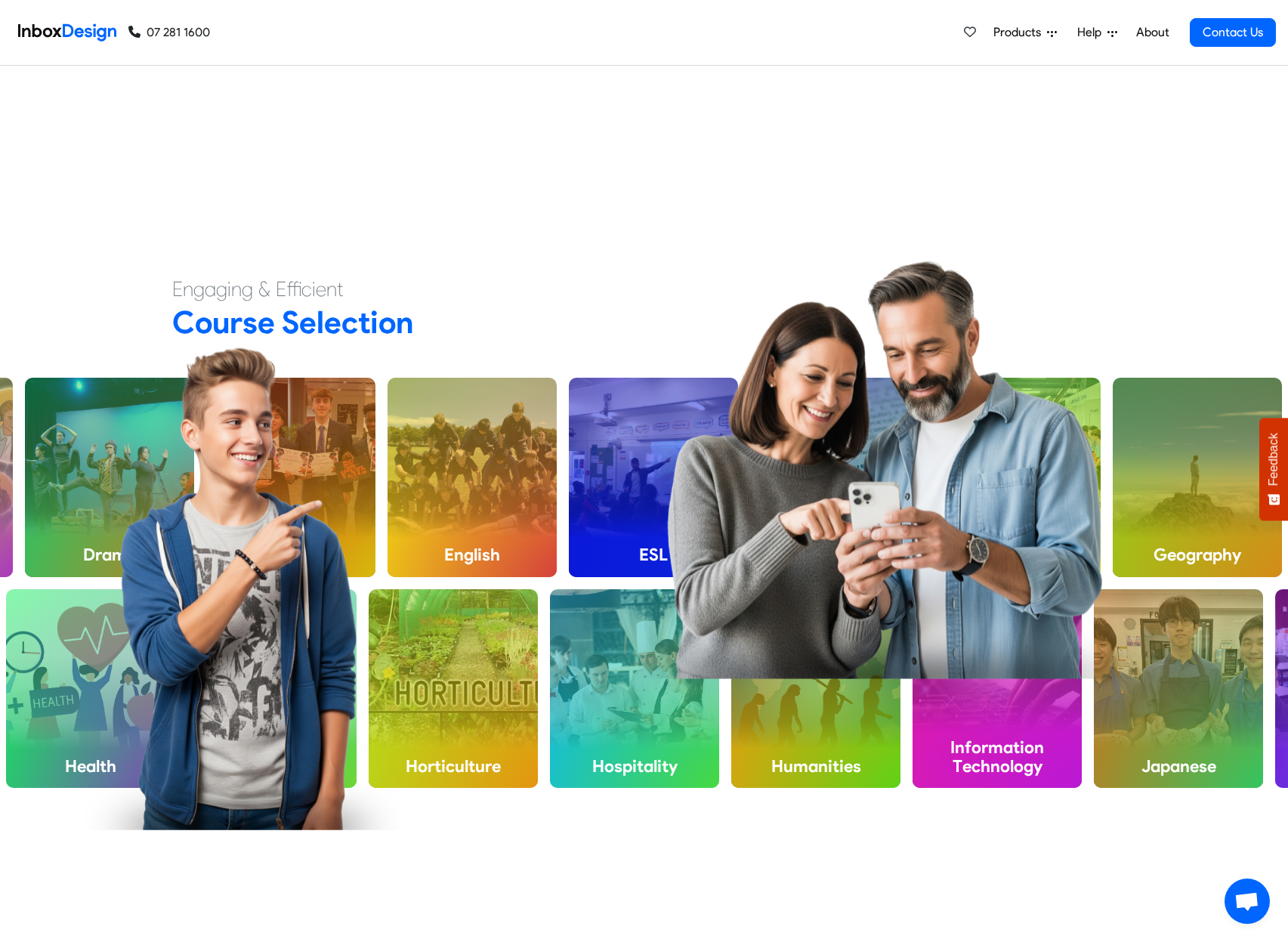
checkbox input "true"
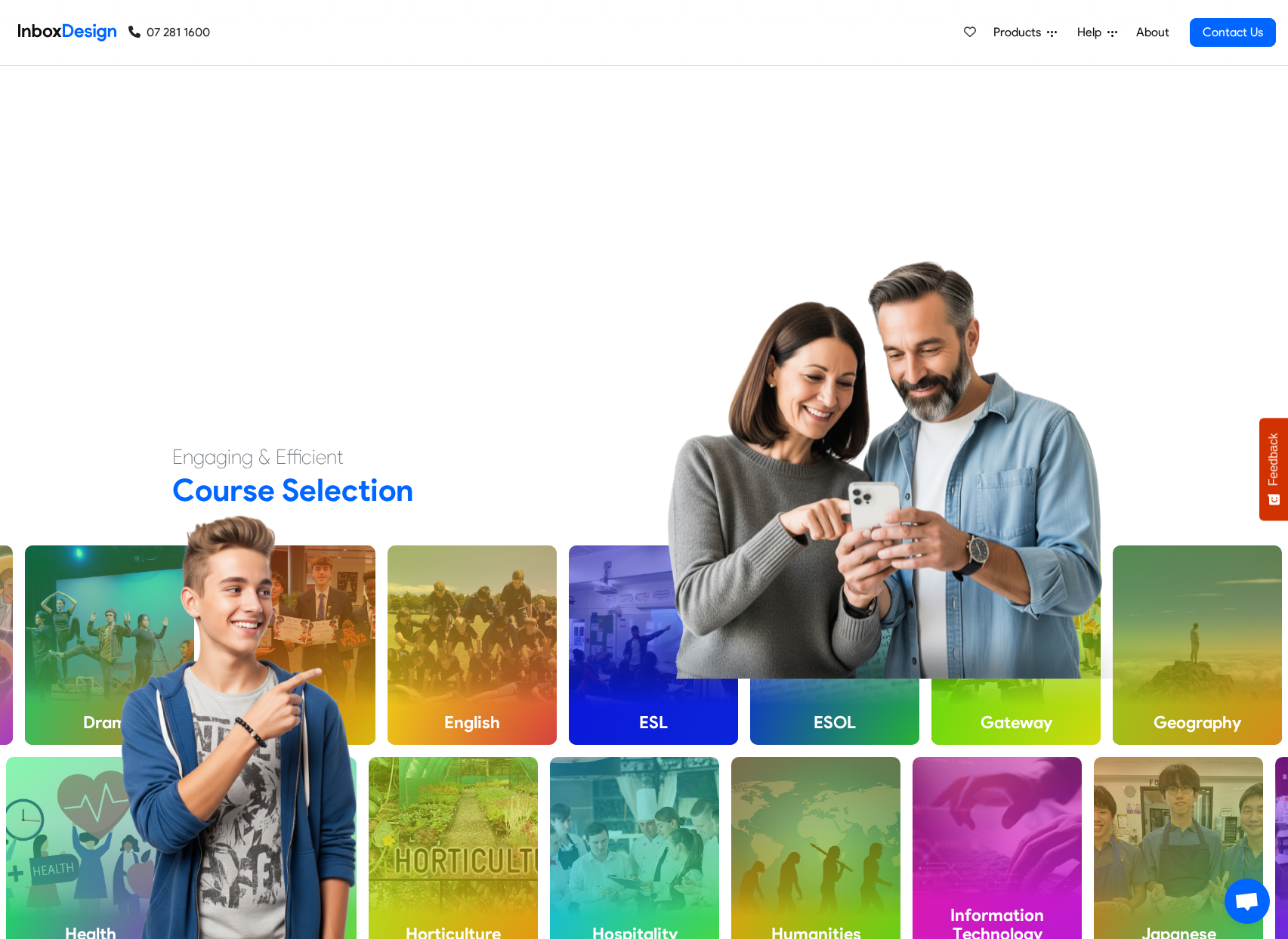
checkbox input "true"
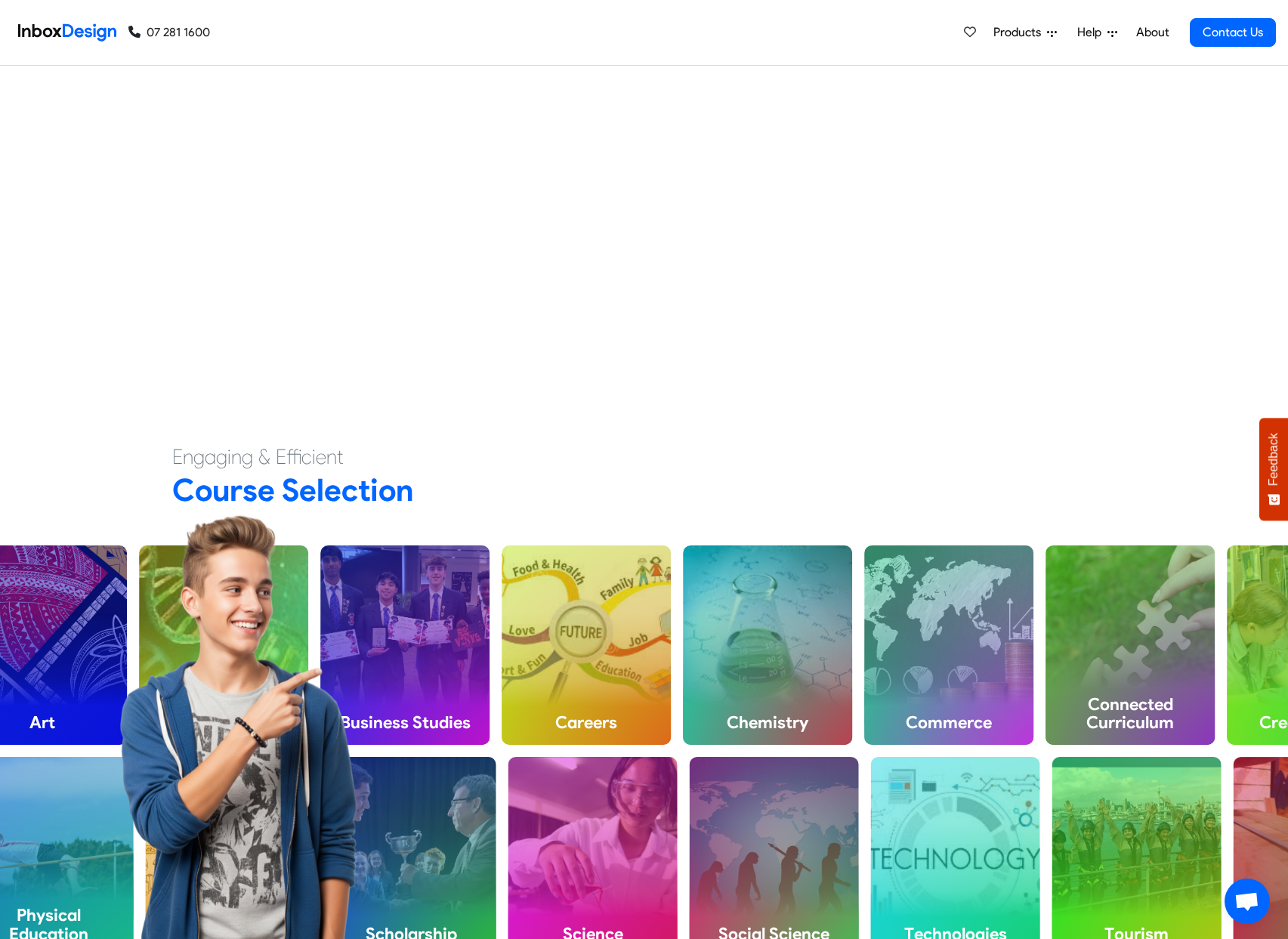
scroll to position [0, 0]
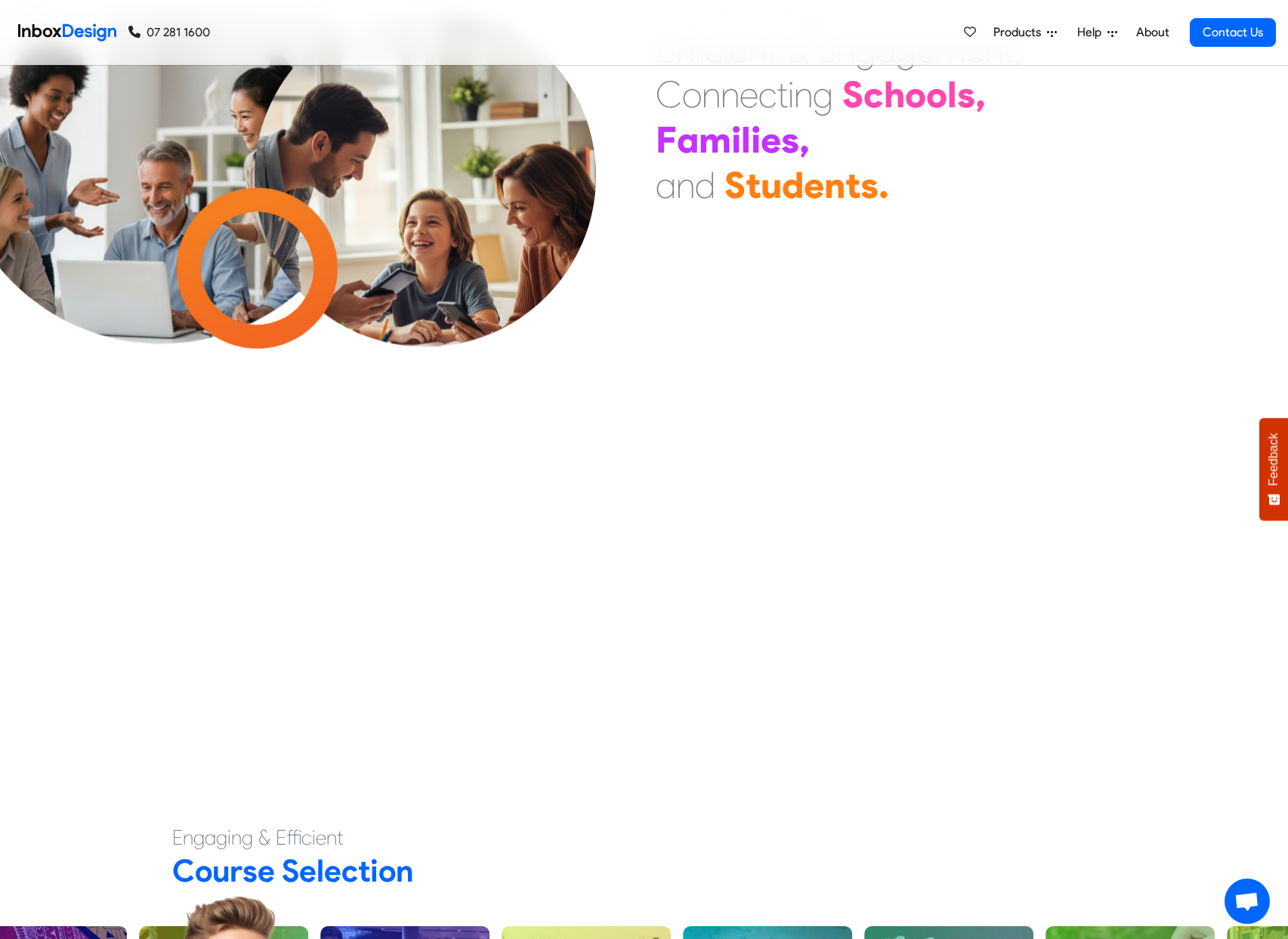
checkbox input "true"
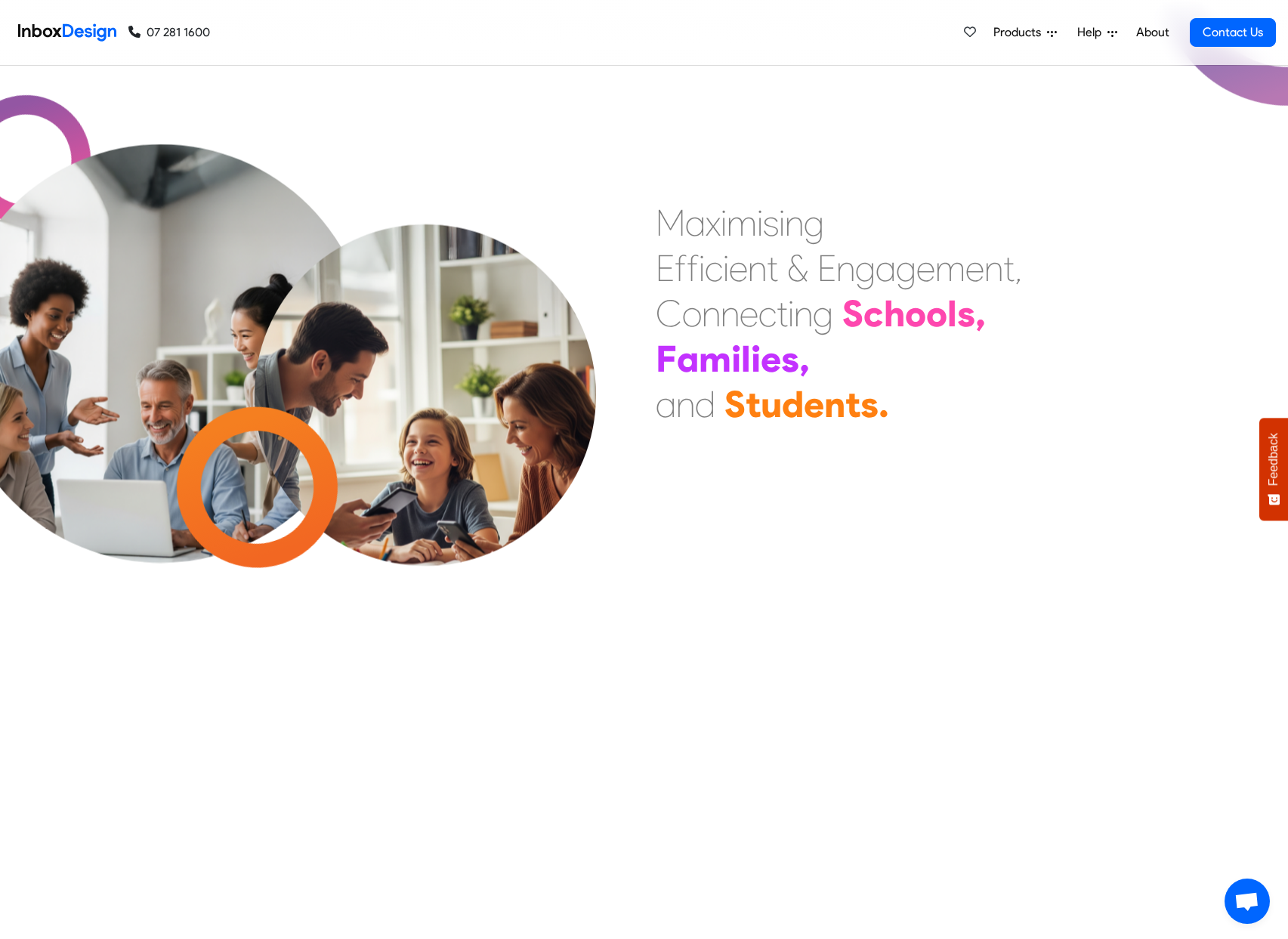
checkbox input "true"
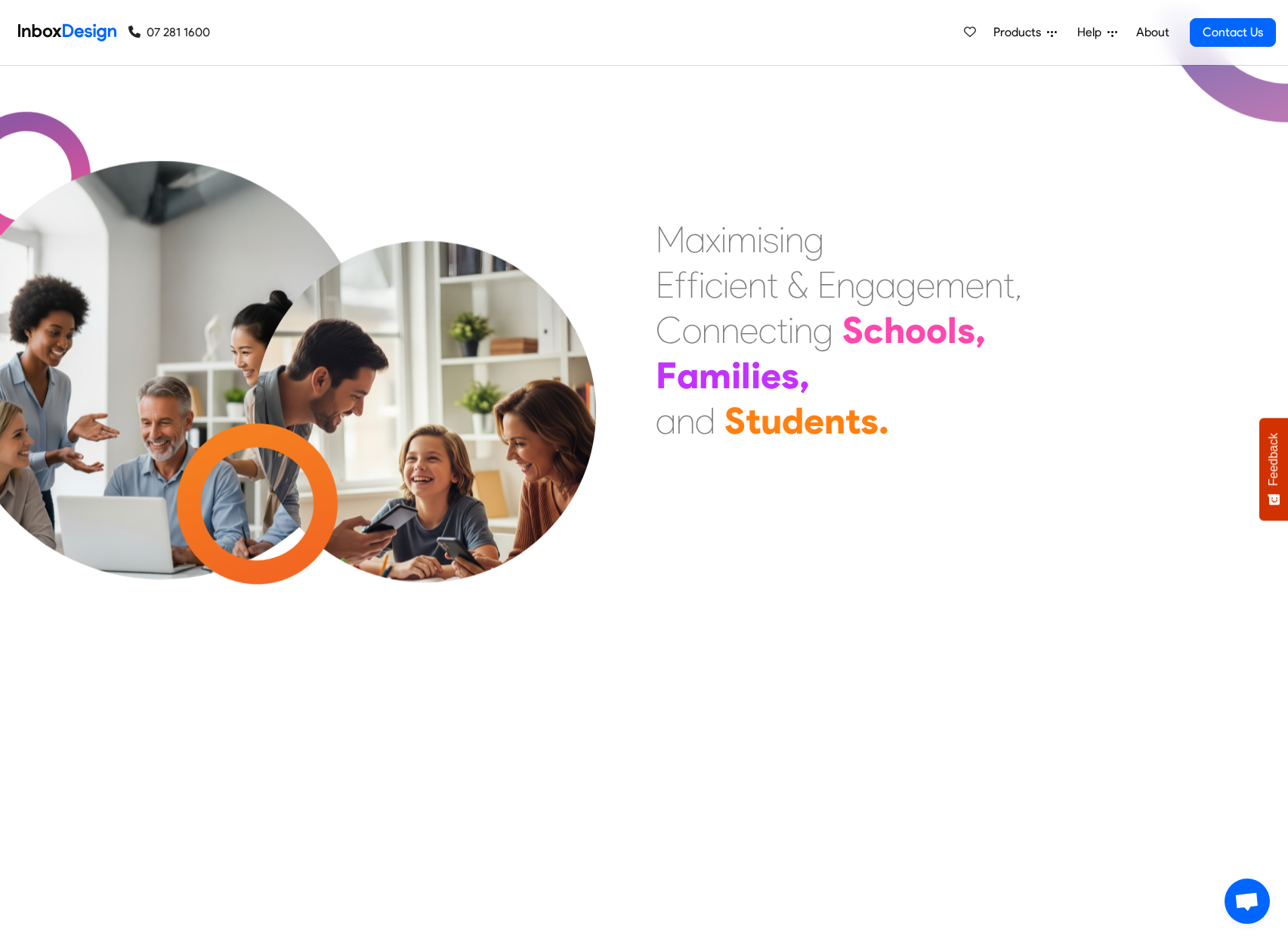
checkbox input "true"
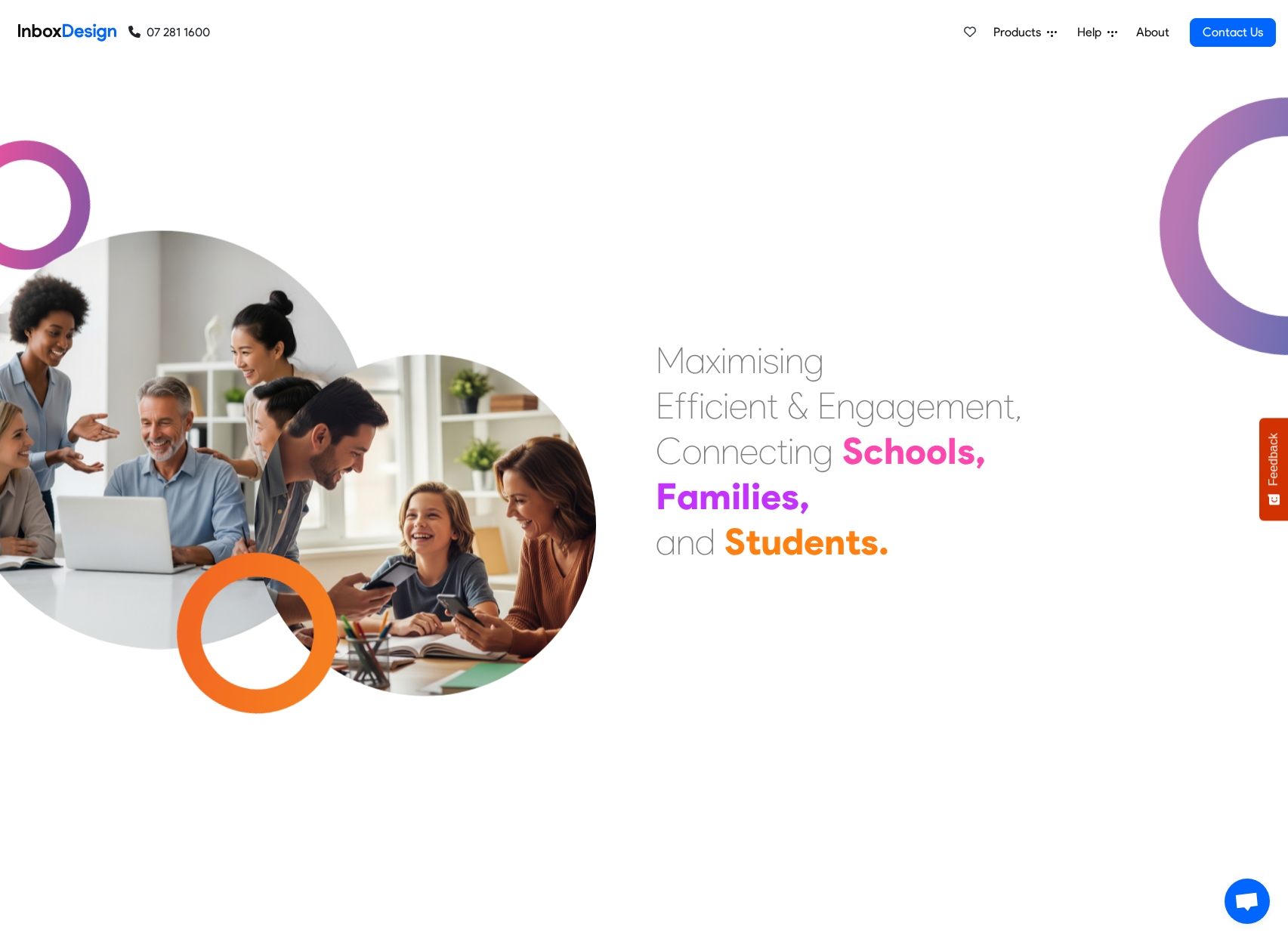
checkbox input "true"
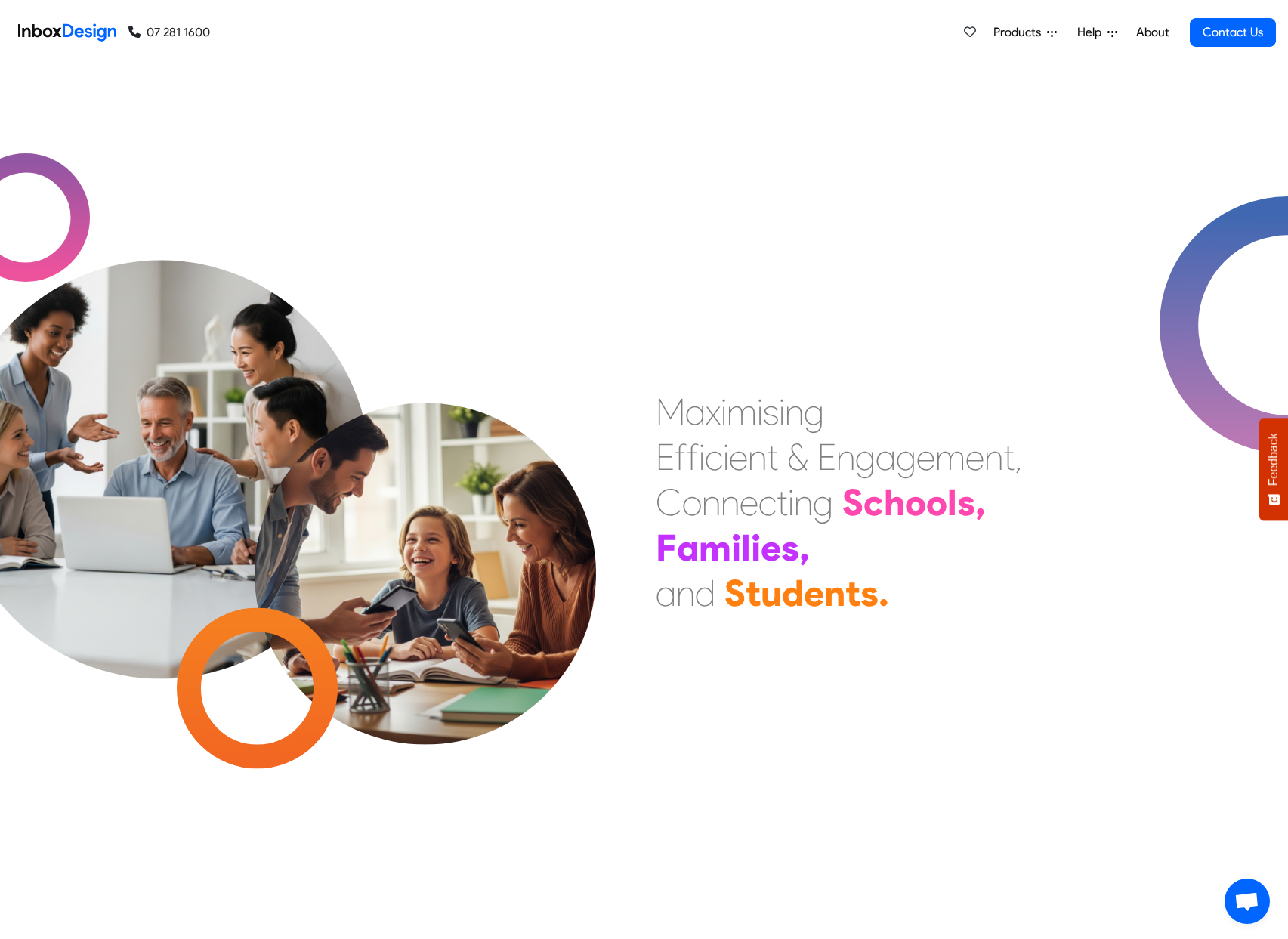
click at [1012, 31] on span "Products" at bounding box center [1020, 32] width 53 height 18
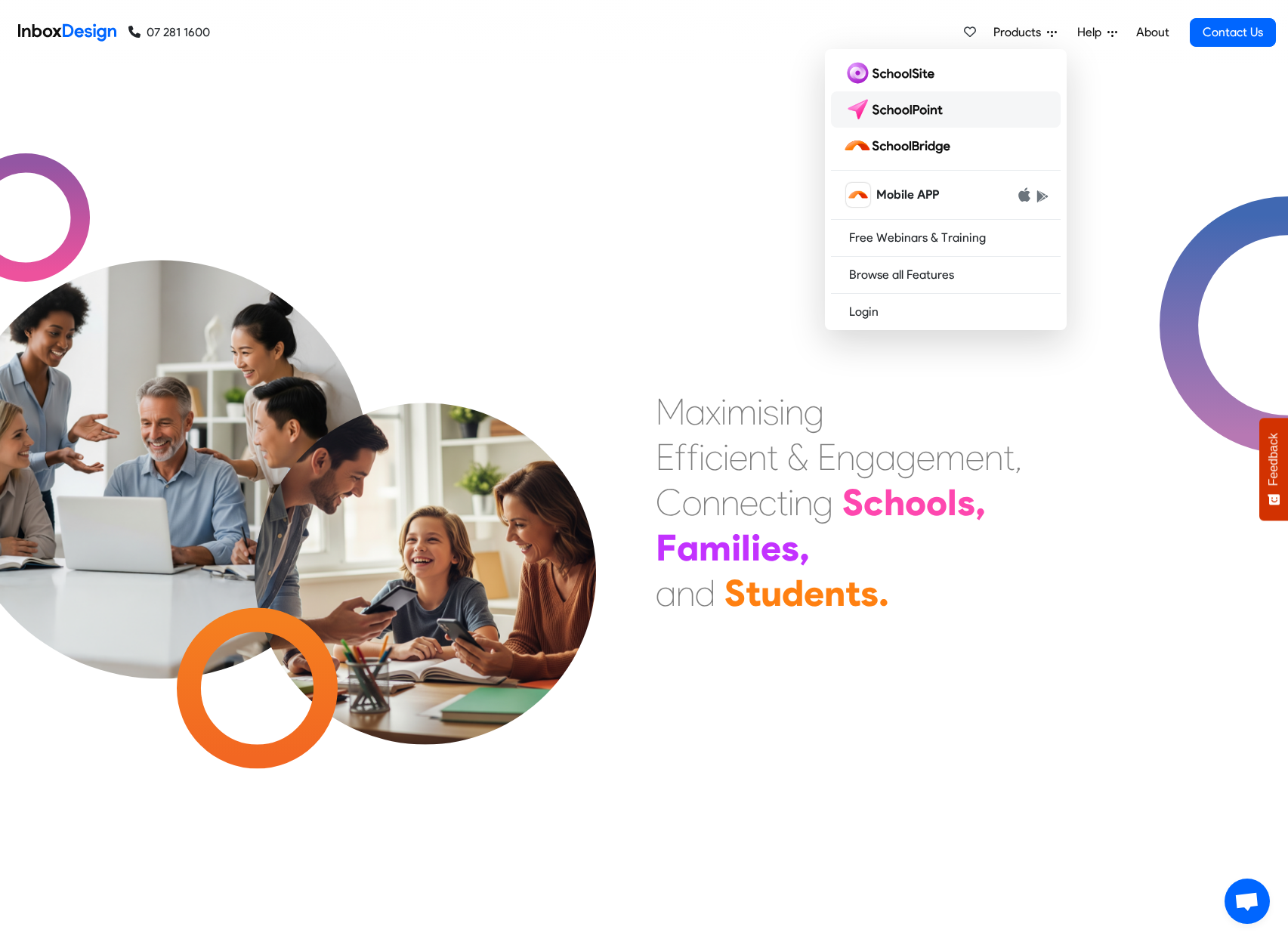
click at [929, 114] on img at bounding box center [897, 109] width 107 height 24
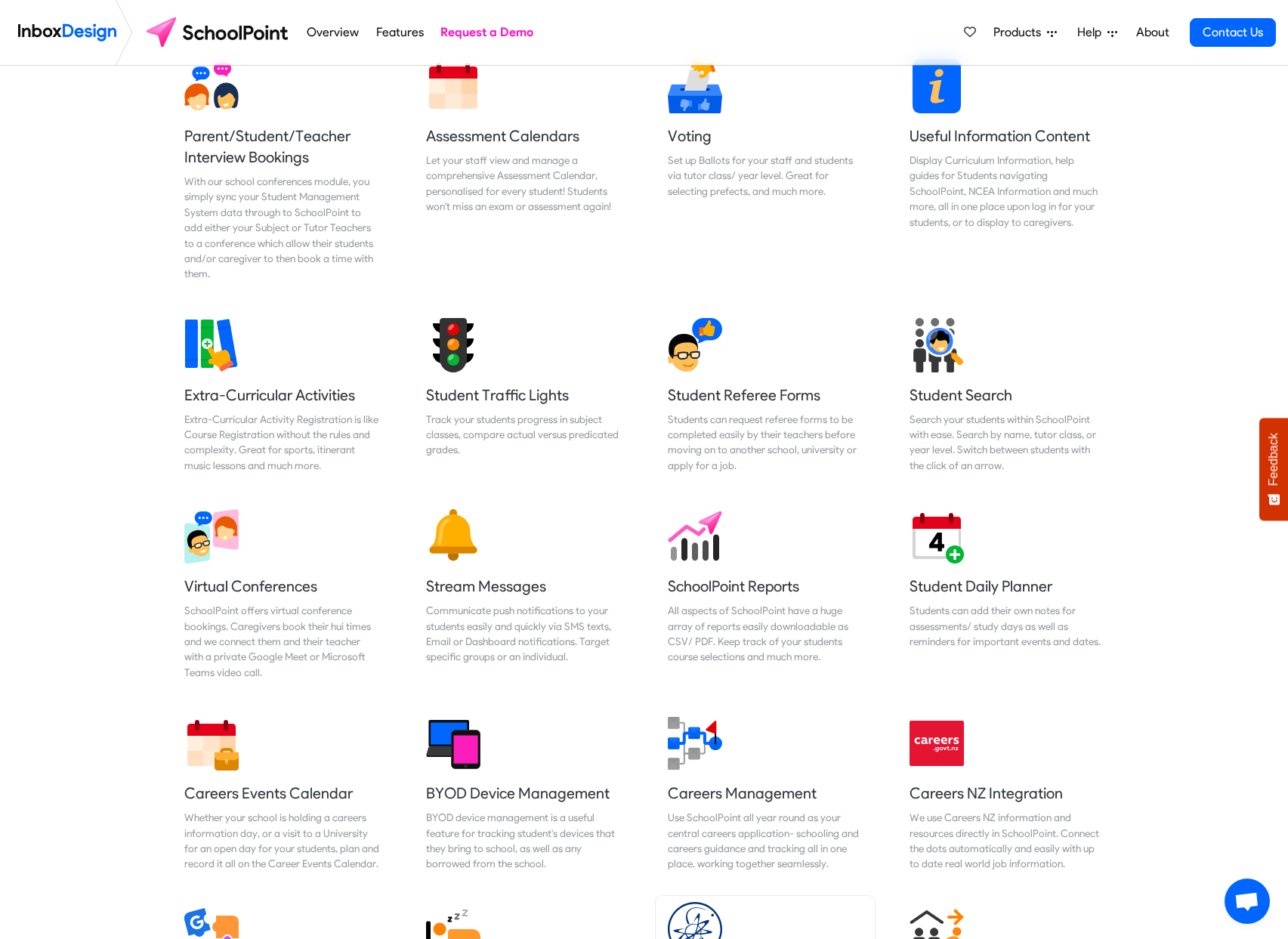
scroll to position [471, 0]
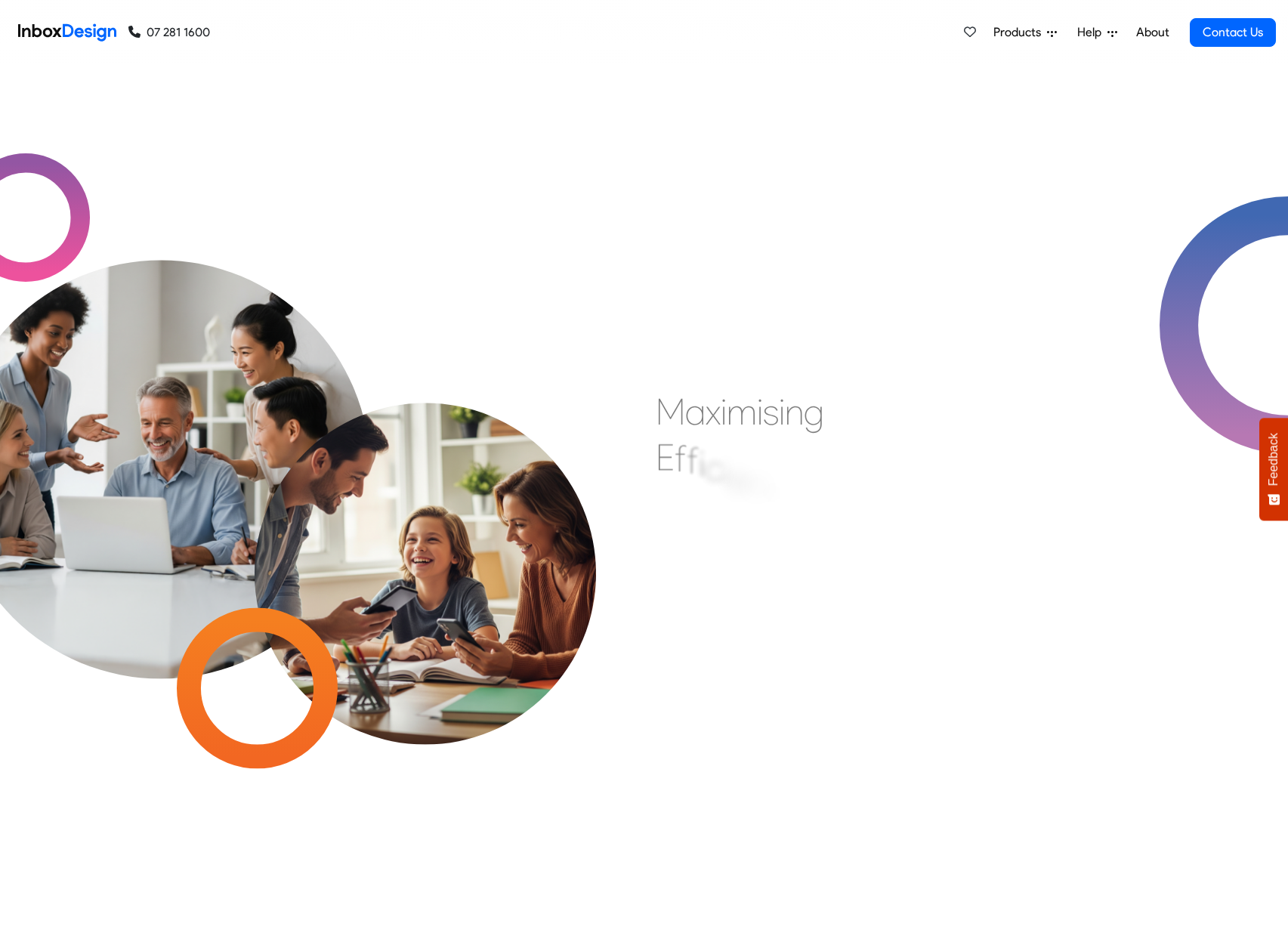
click at [1046, 27] on span "Products" at bounding box center [1020, 32] width 53 height 18
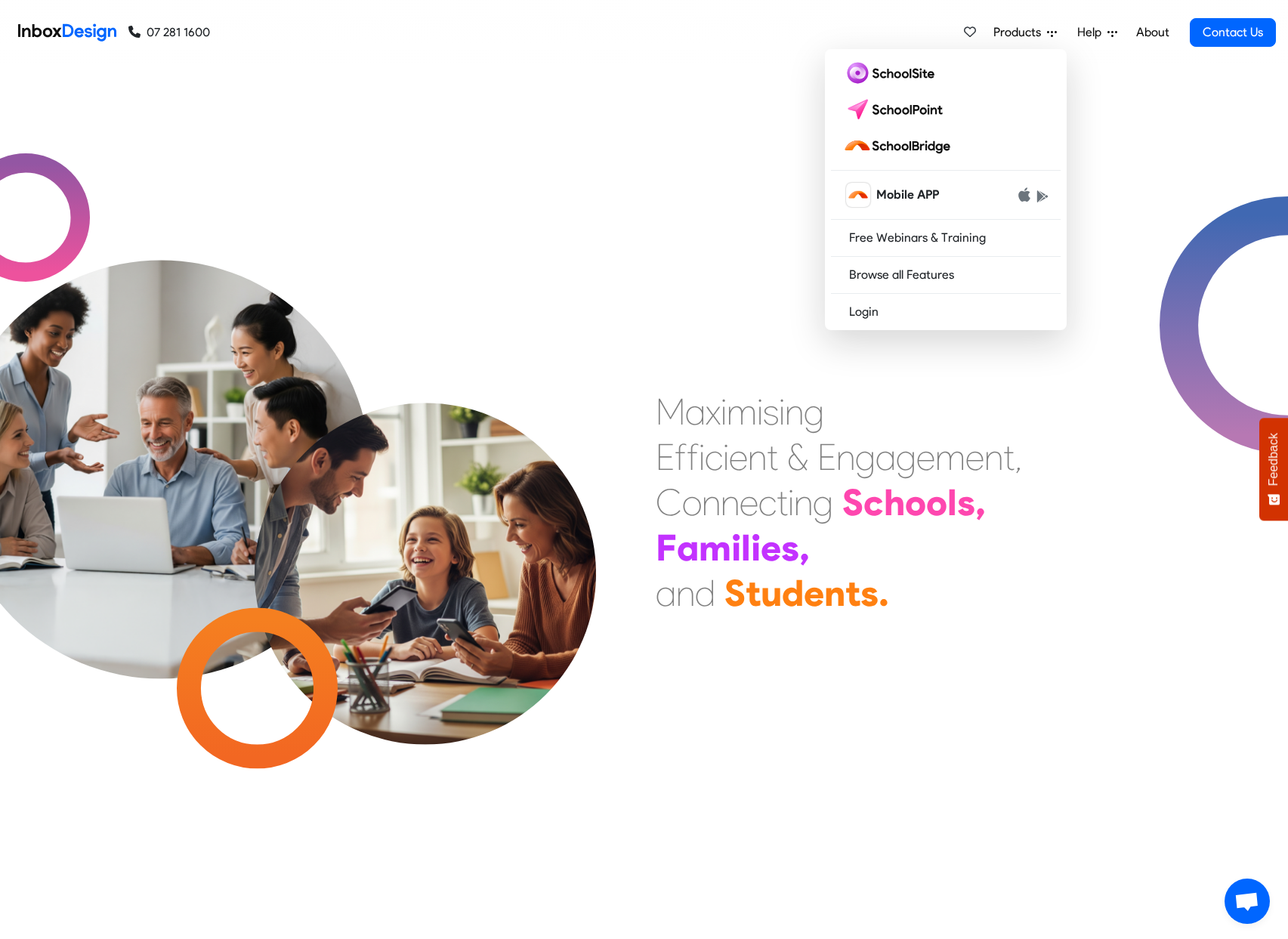
click at [661, 107] on div "M a x i m i s i n g E f f i c i e n t & E n g a g e m e n t , C o n n e c t i n…" at bounding box center [644, 502] width 1288 height 873
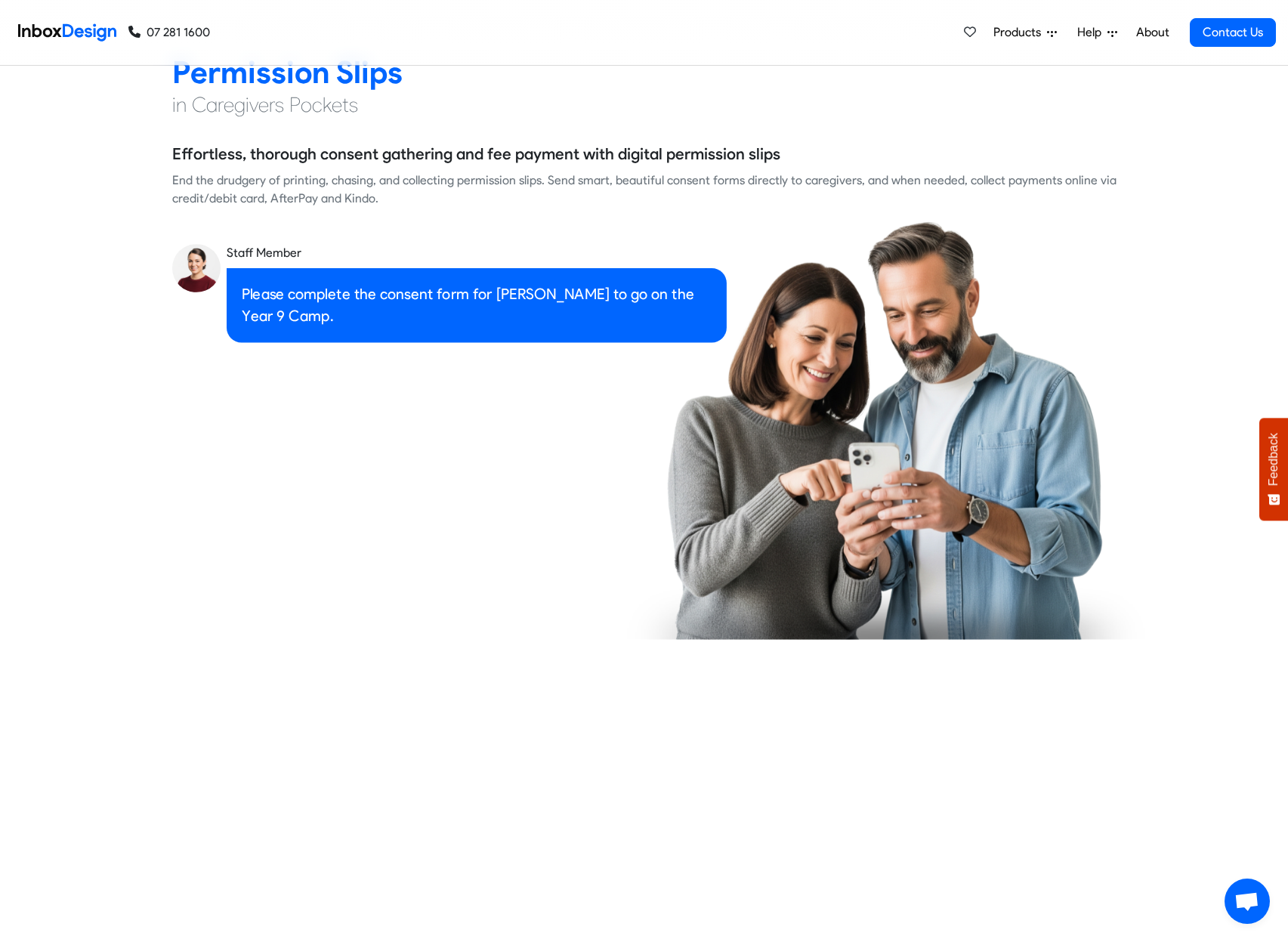
checkbox input "false"
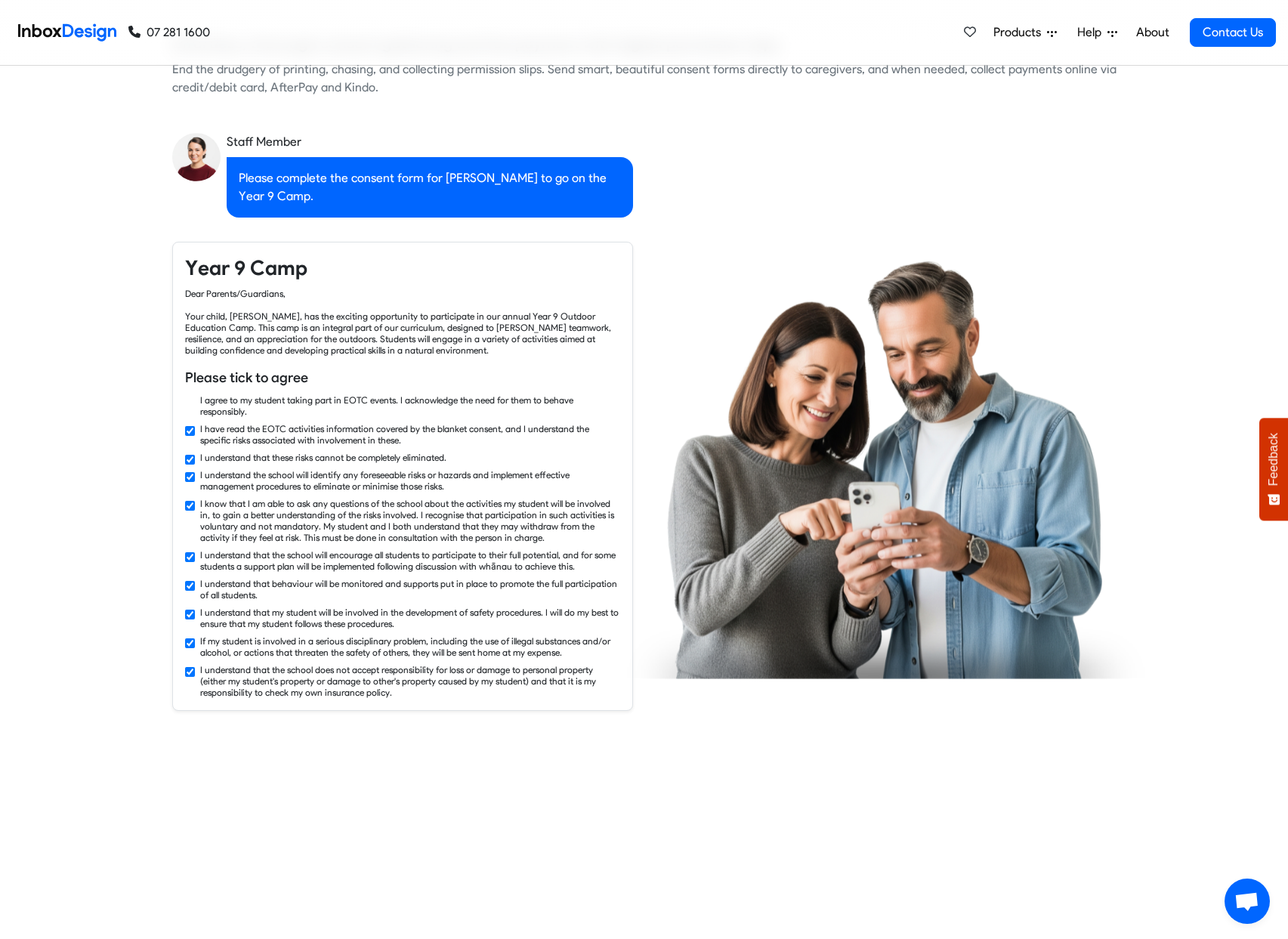
checkbox input "false"
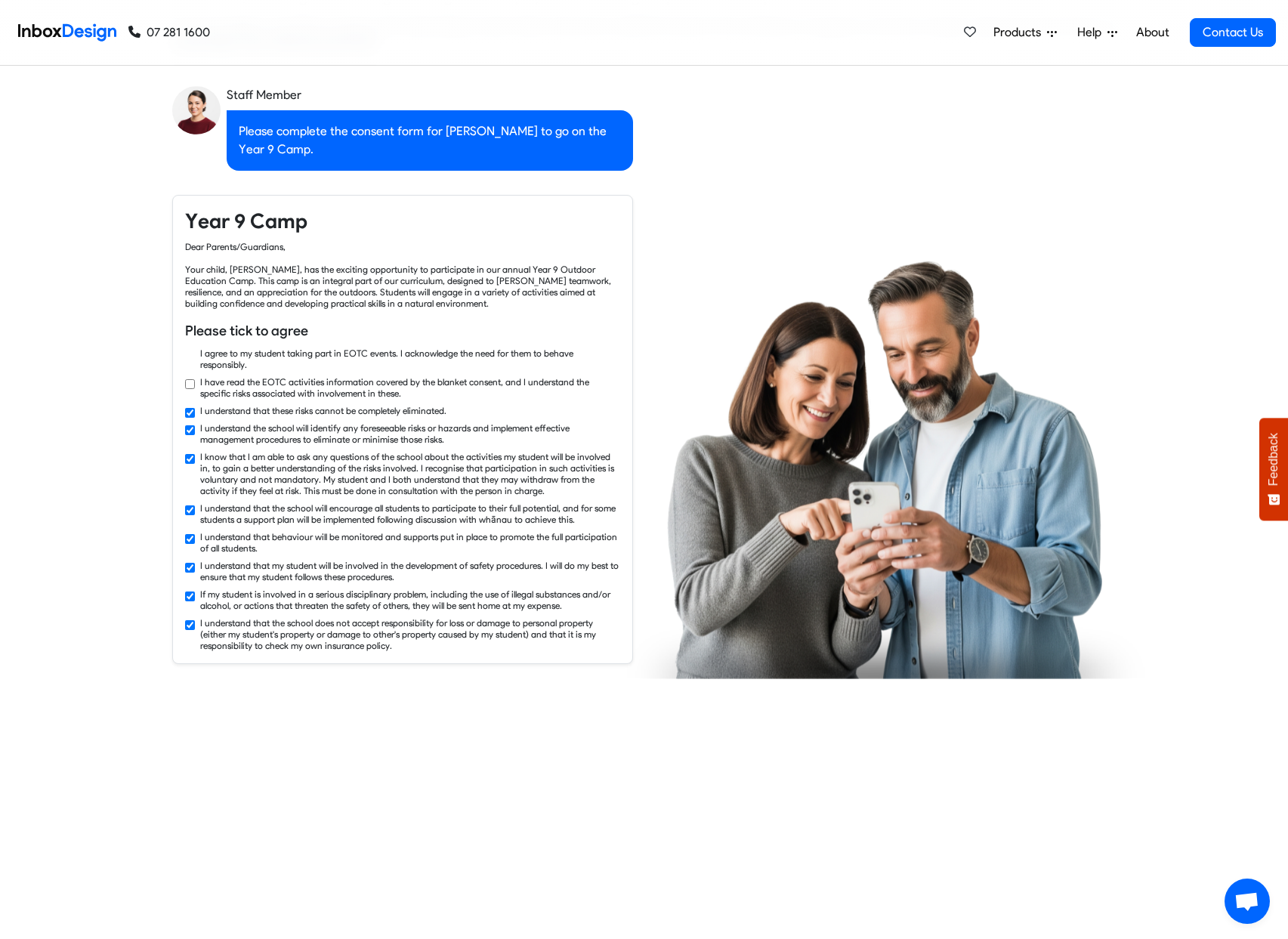
checkbox input "false"
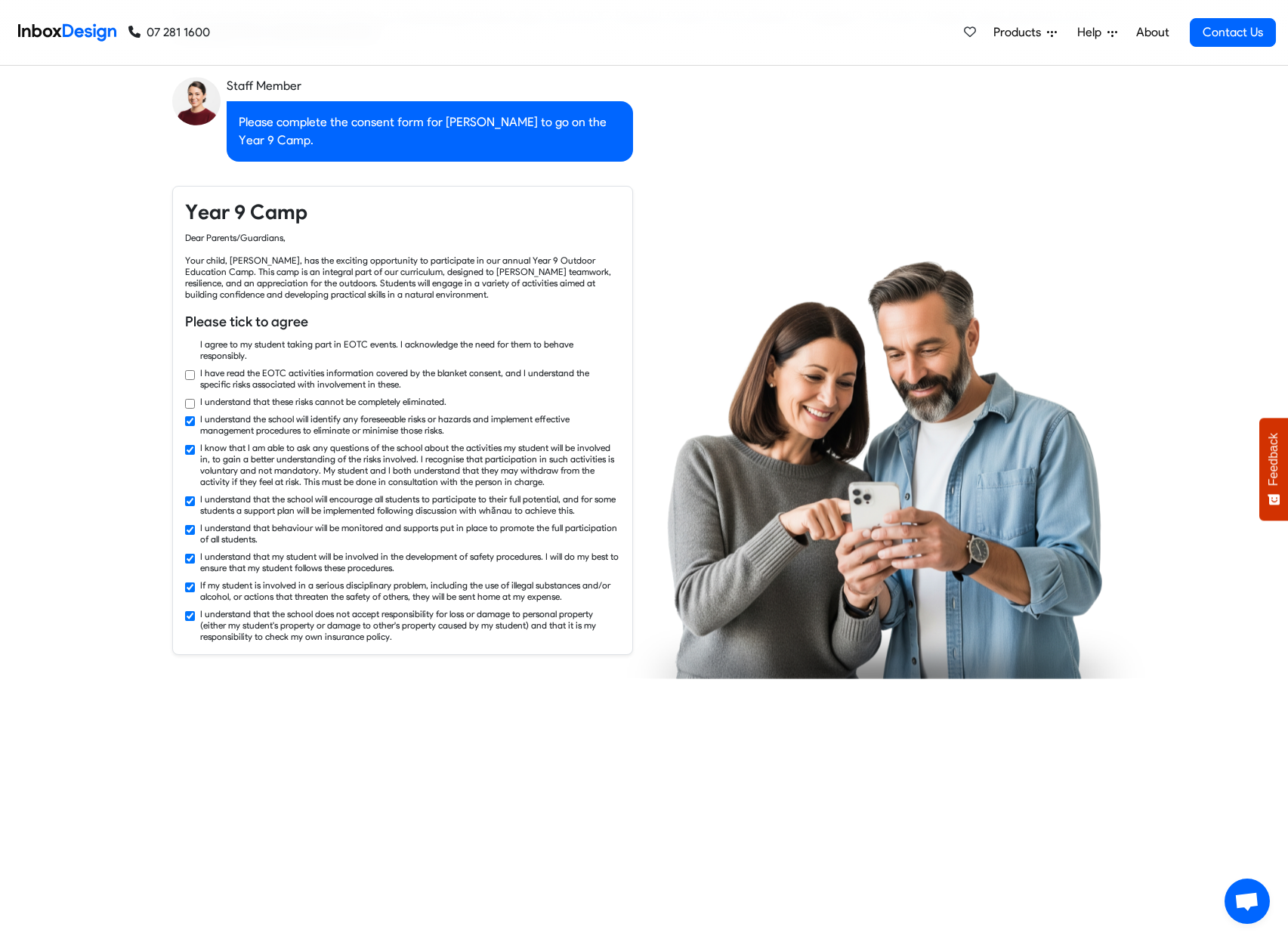
checkbox input "false"
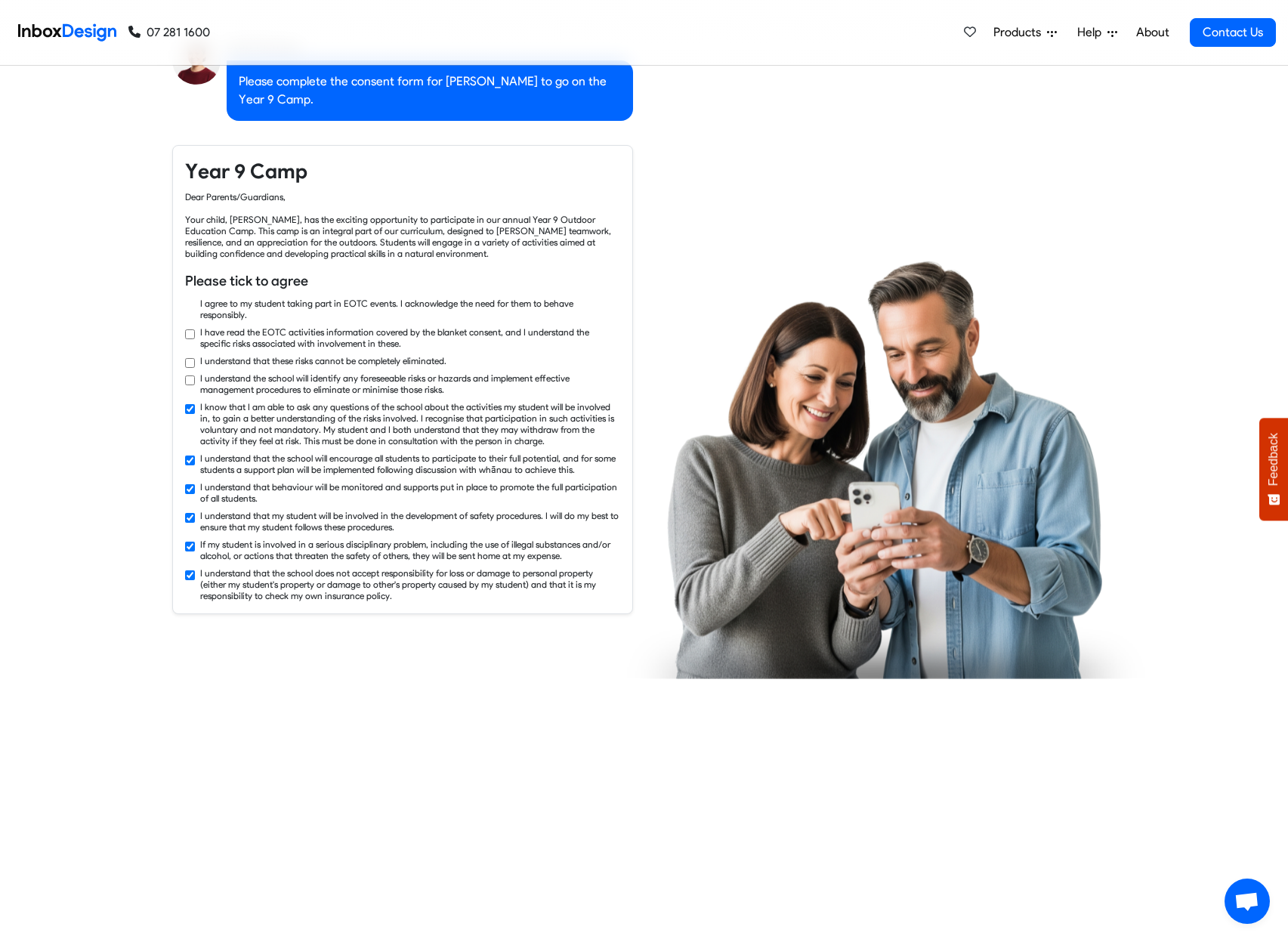
checkbox input "false"
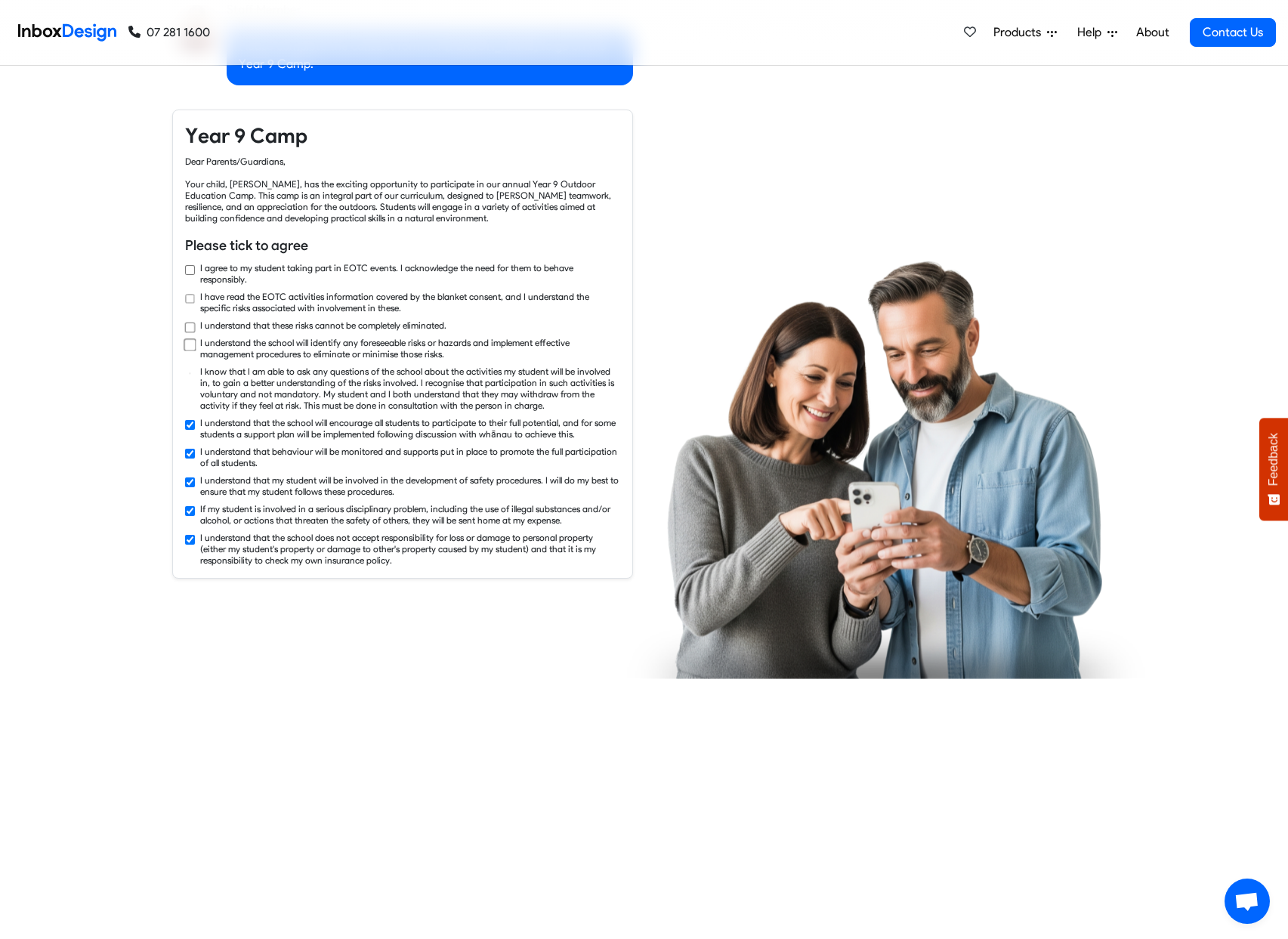
checkbox input "false"
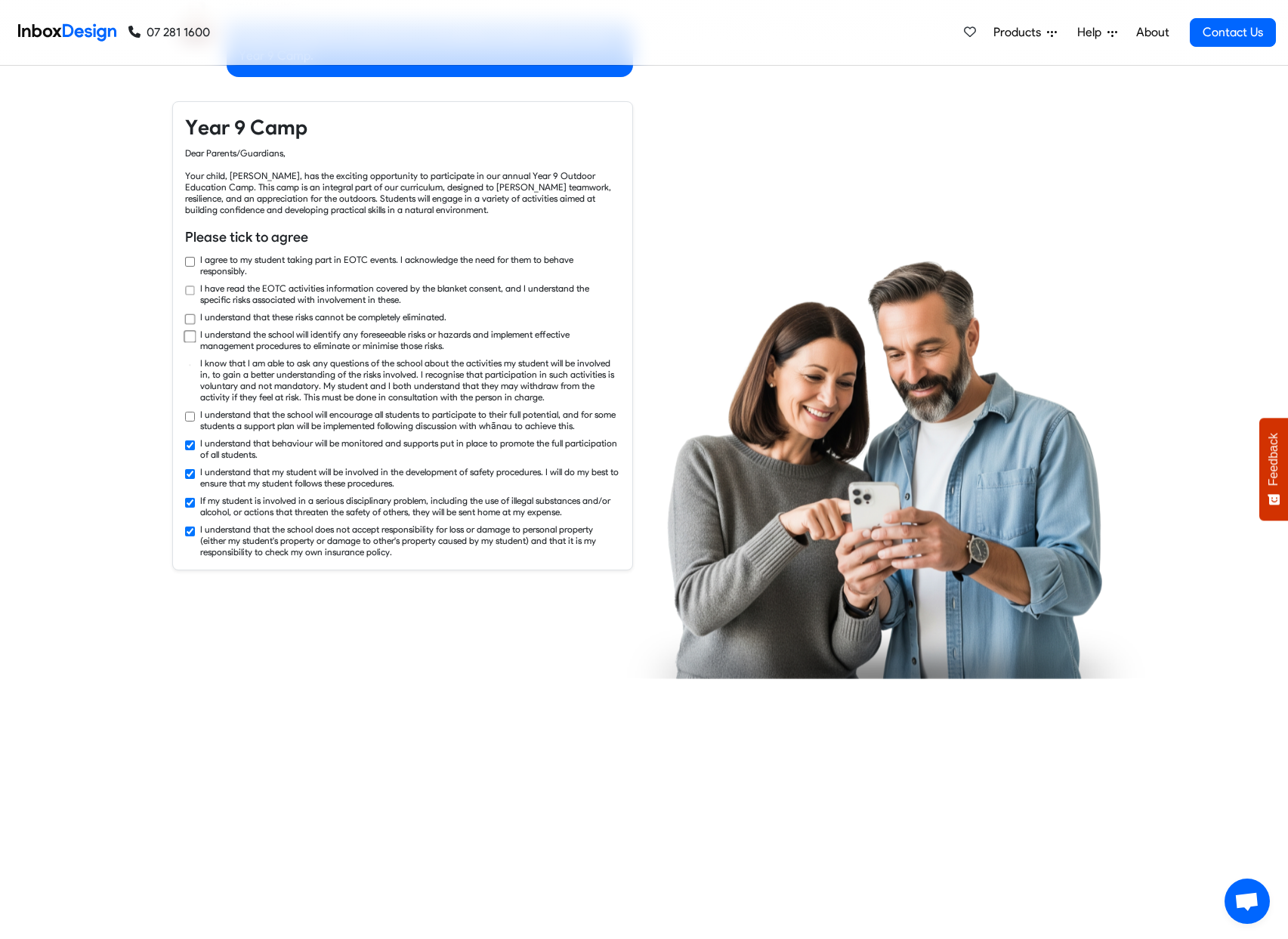
checkbox input "false"
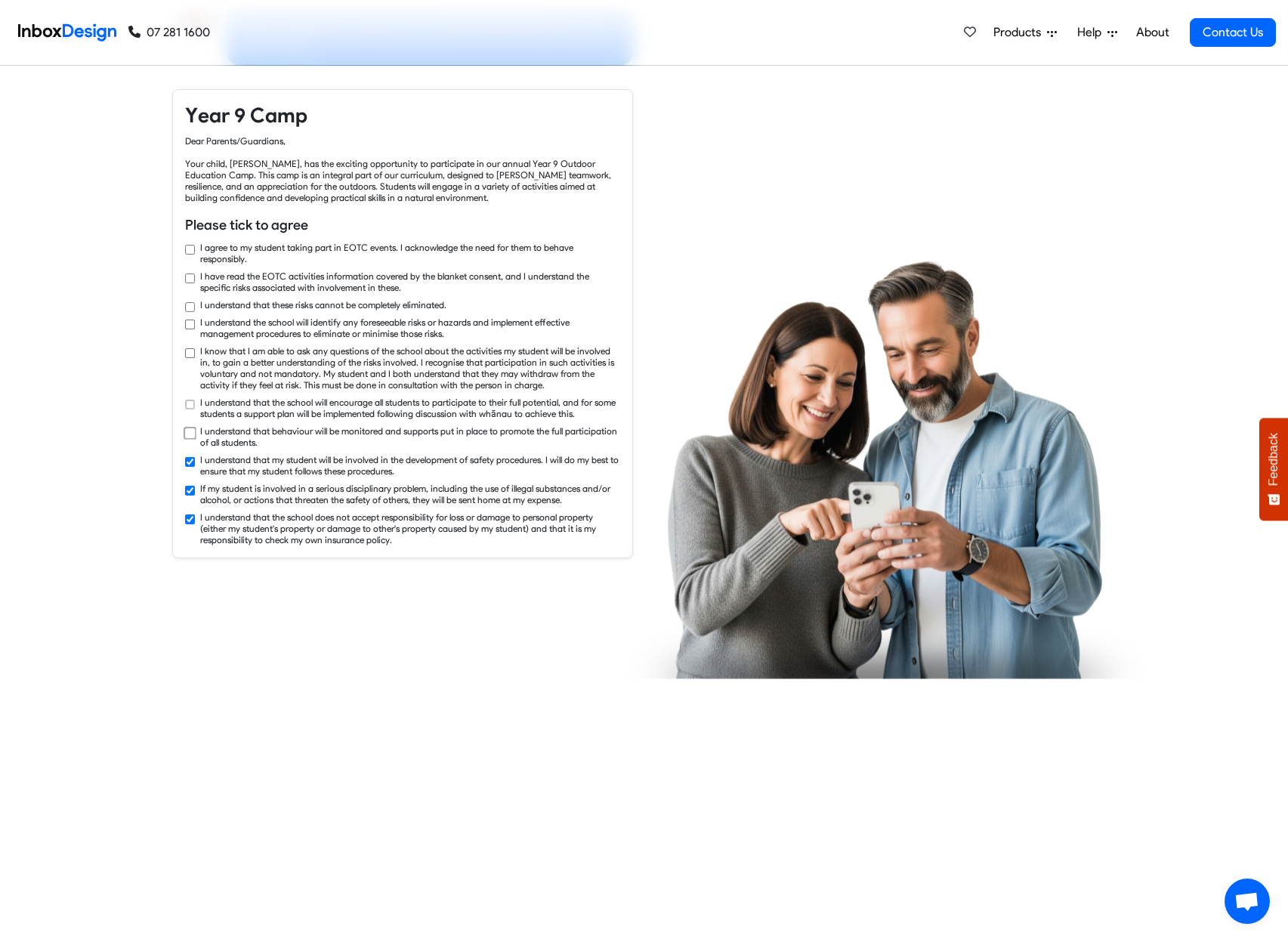
checkbox input "false"
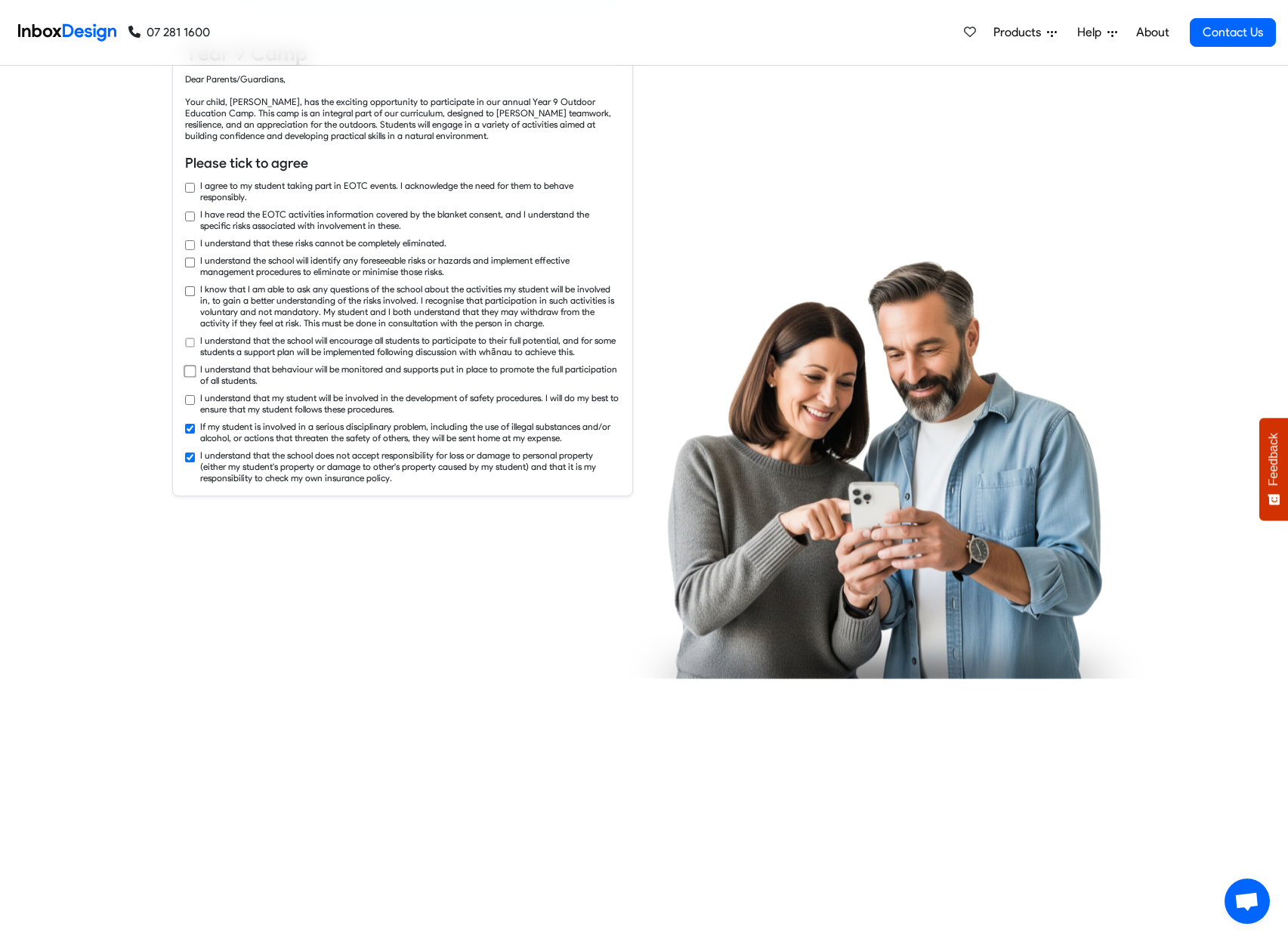
checkbox input "false"
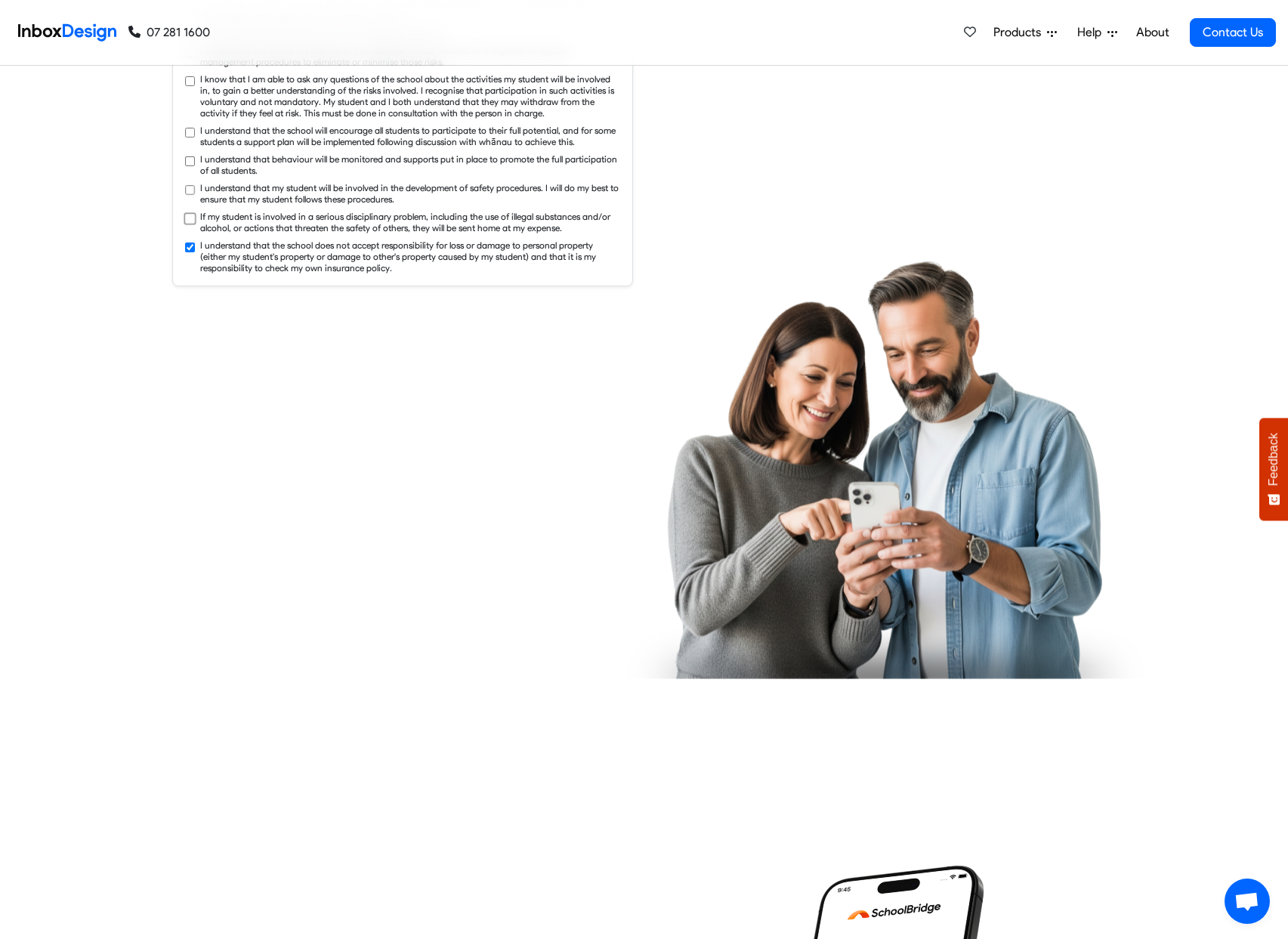
checkbox input "false"
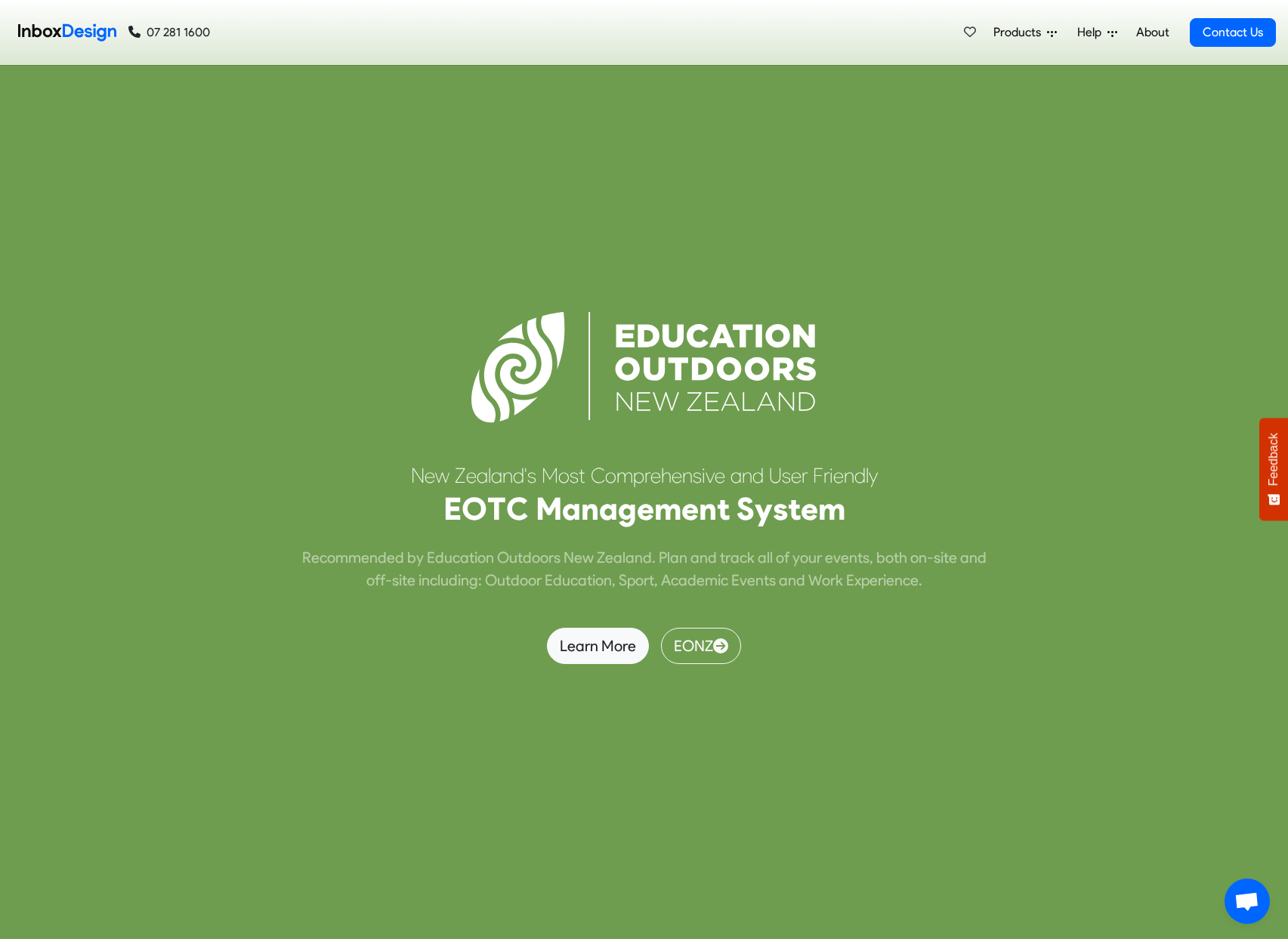
scroll to position [4780, 0]
click at [1024, 26] on span "Products" at bounding box center [1020, 32] width 53 height 18
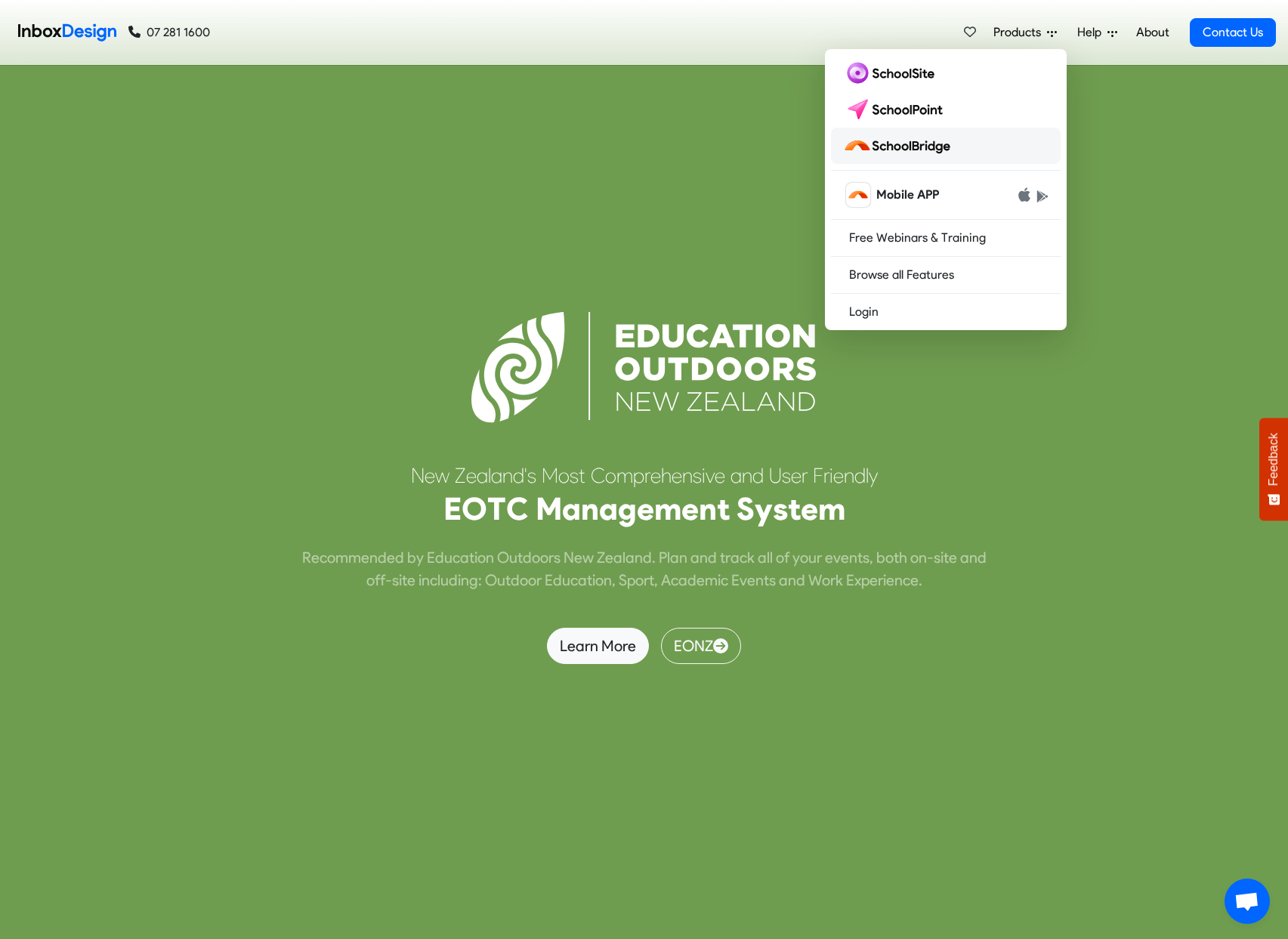
click at [910, 136] on img at bounding box center [900, 145] width 113 height 24
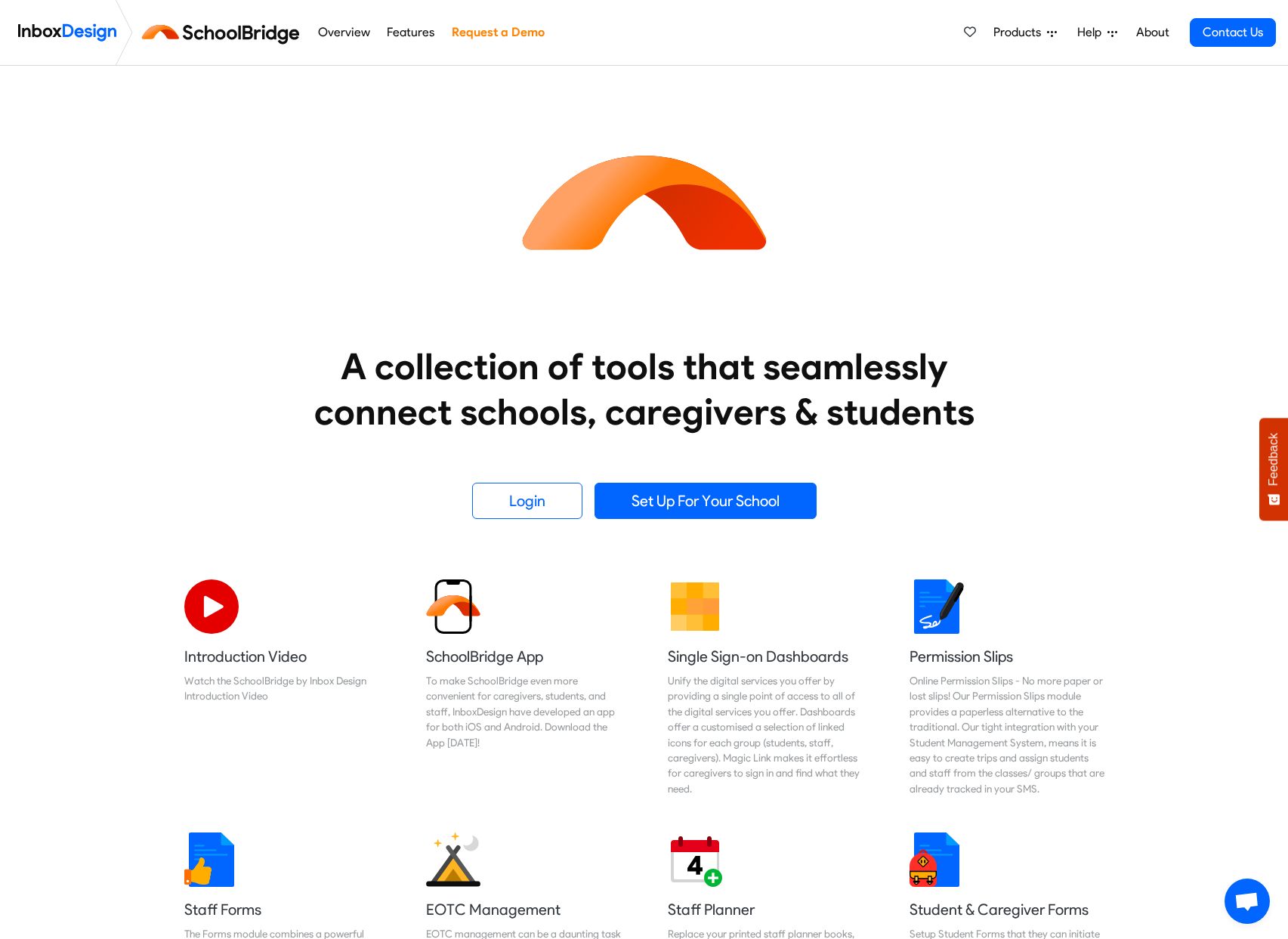
click at [1026, 38] on span "Products" at bounding box center [1020, 32] width 53 height 18
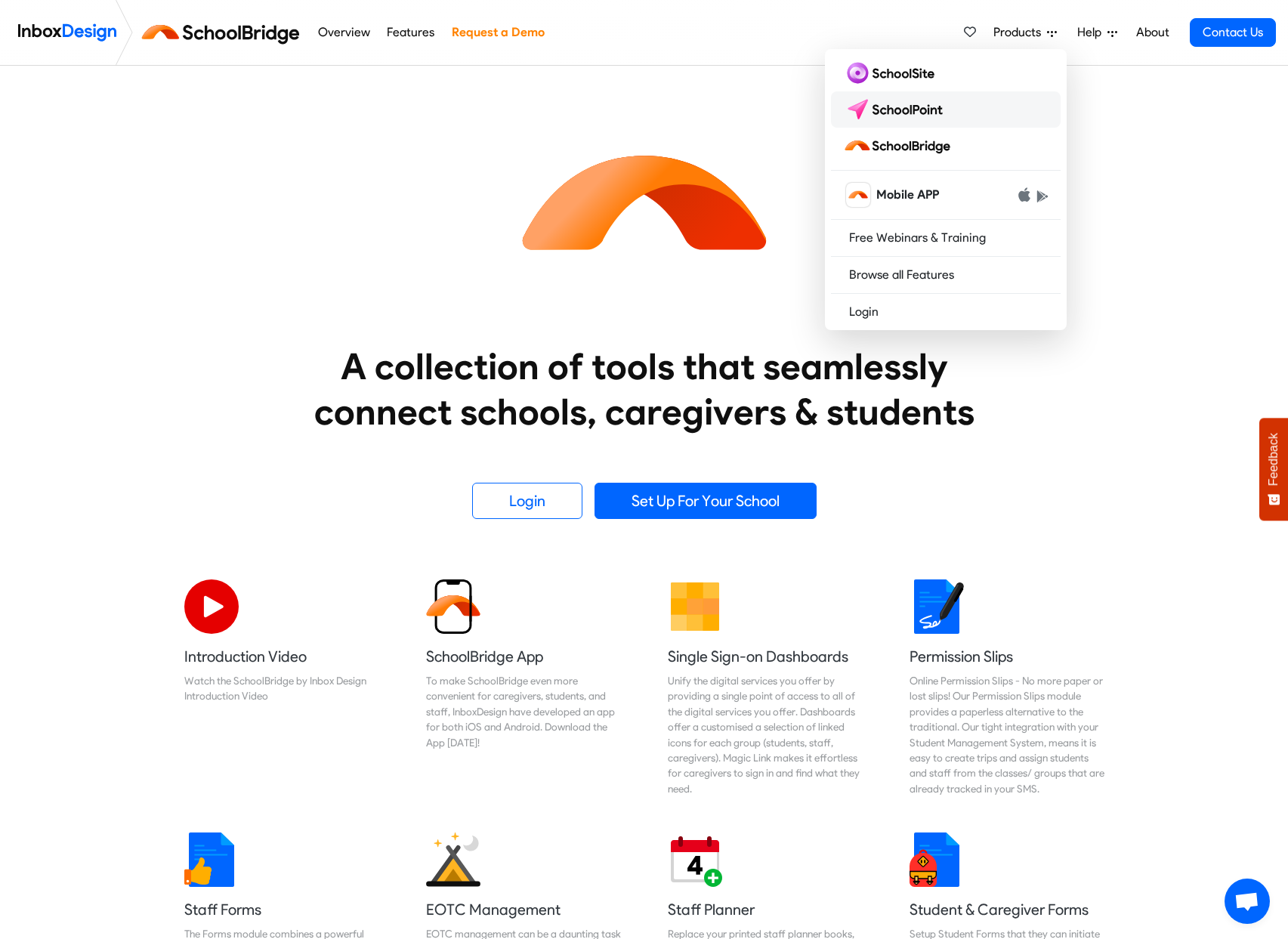
click at [911, 108] on img at bounding box center [897, 109] width 107 height 24
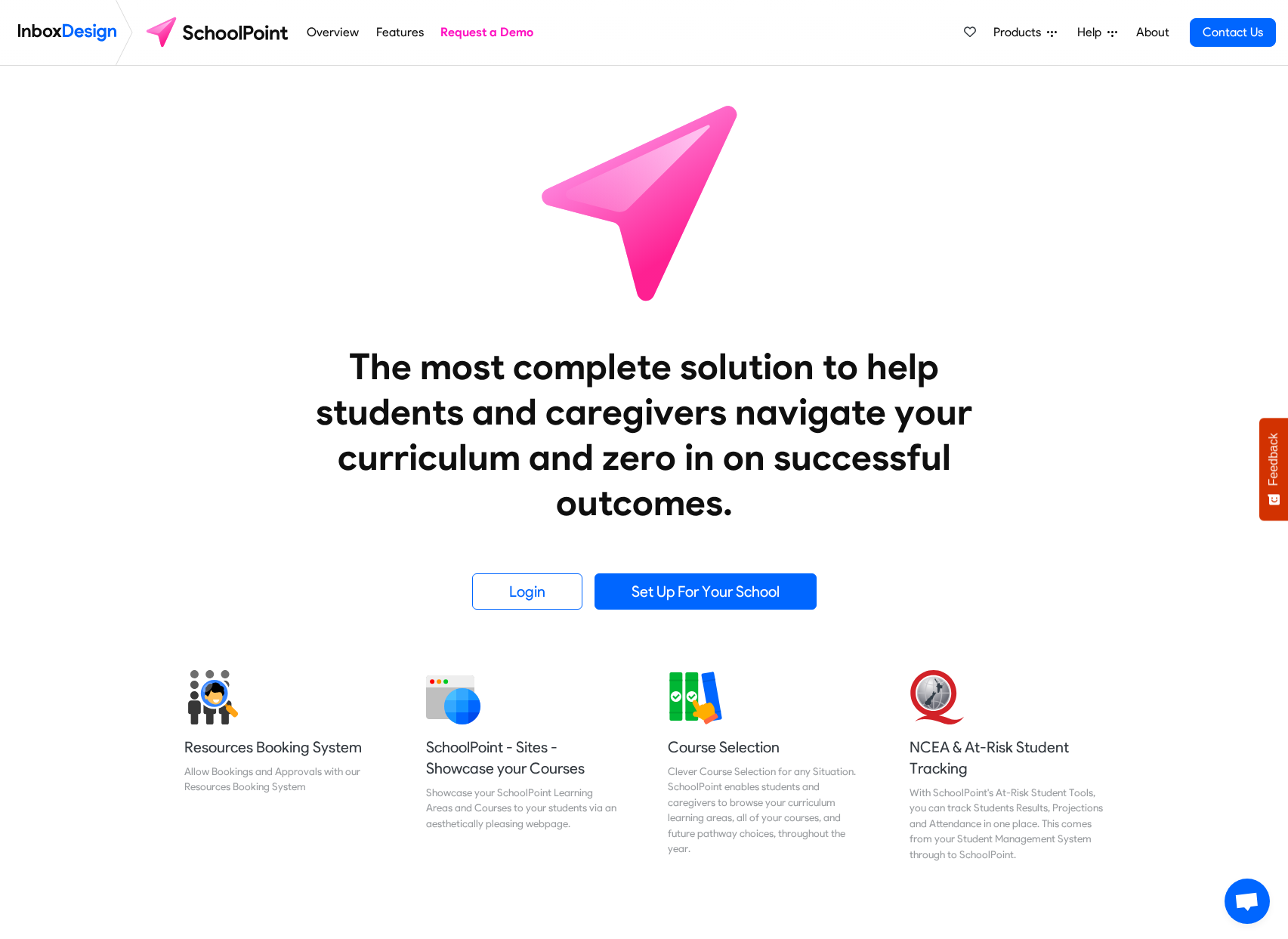
scroll to position [4, 0]
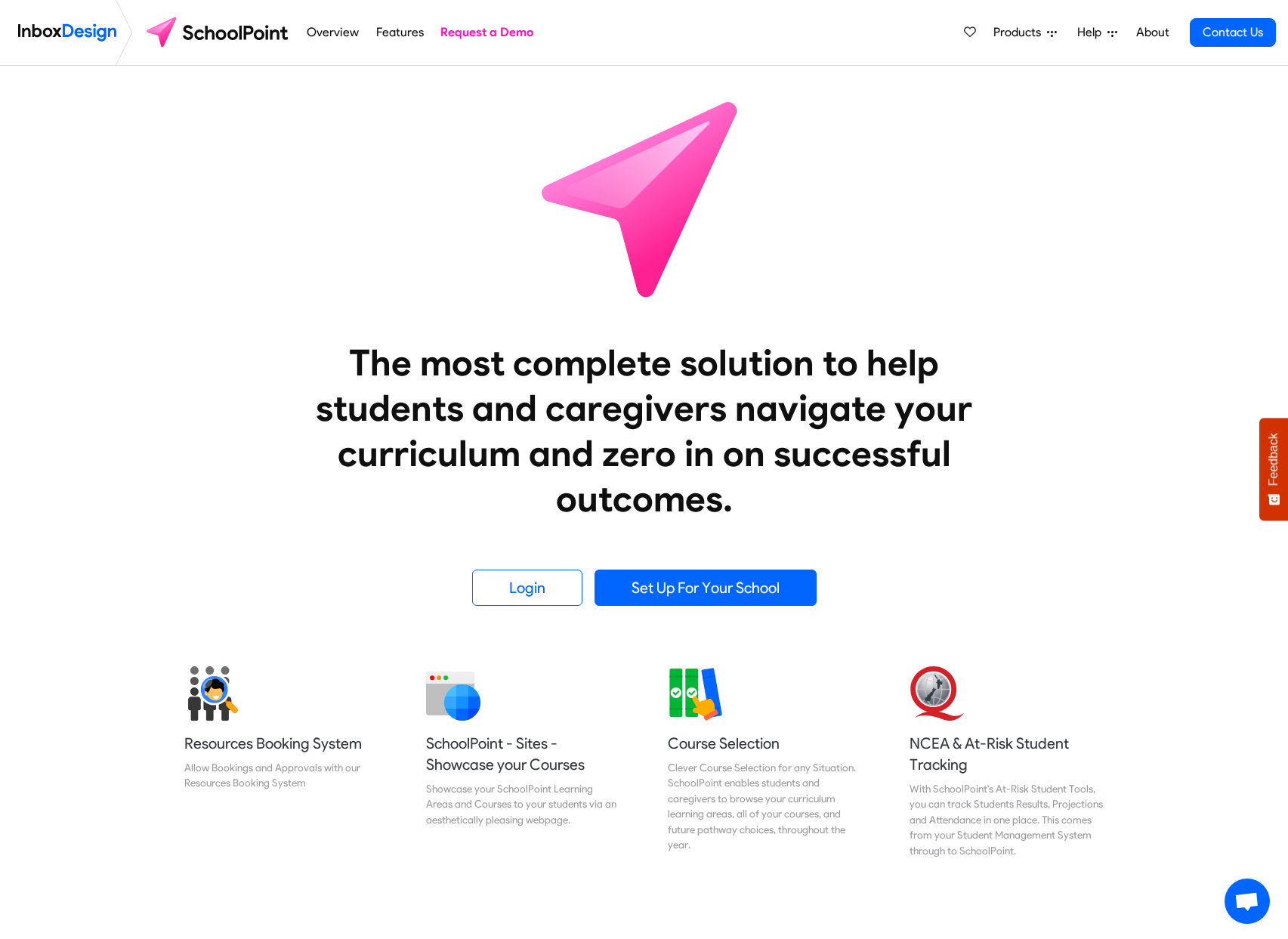
click at [1017, 24] on span "Products" at bounding box center [1020, 32] width 53 height 18
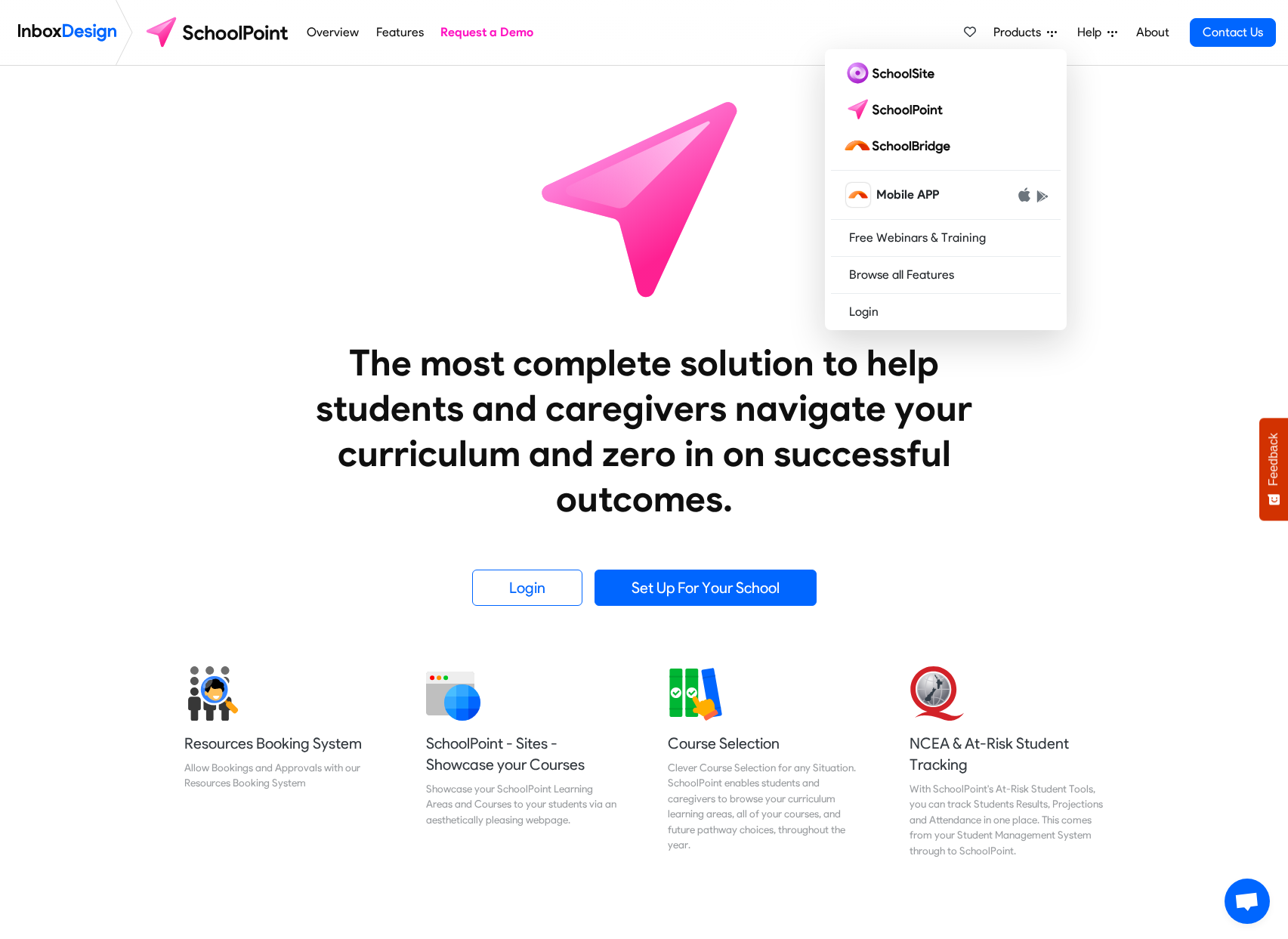
click at [81, 33] on img at bounding box center [67, 32] width 98 height 31
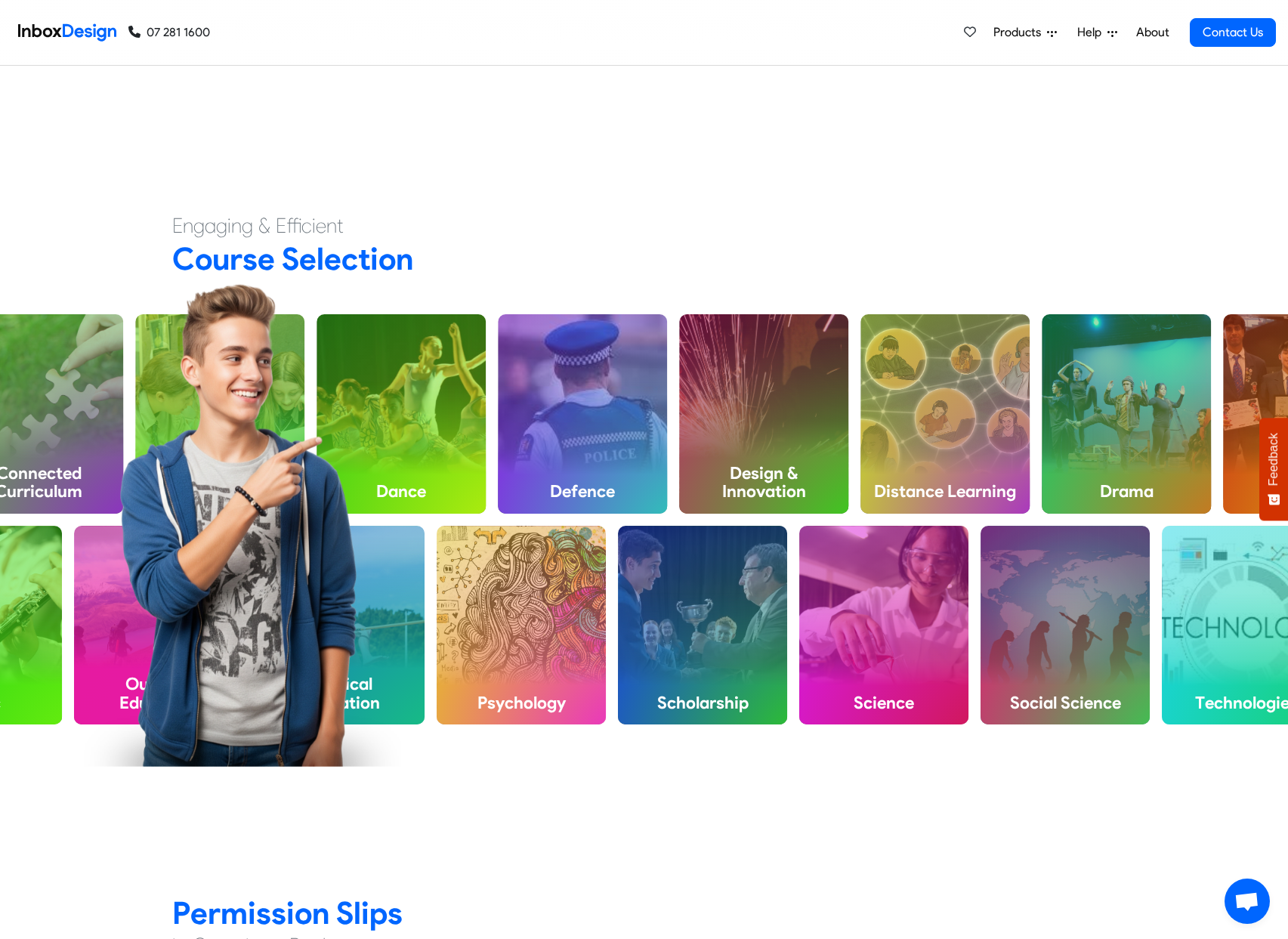
scroll to position [870, 0]
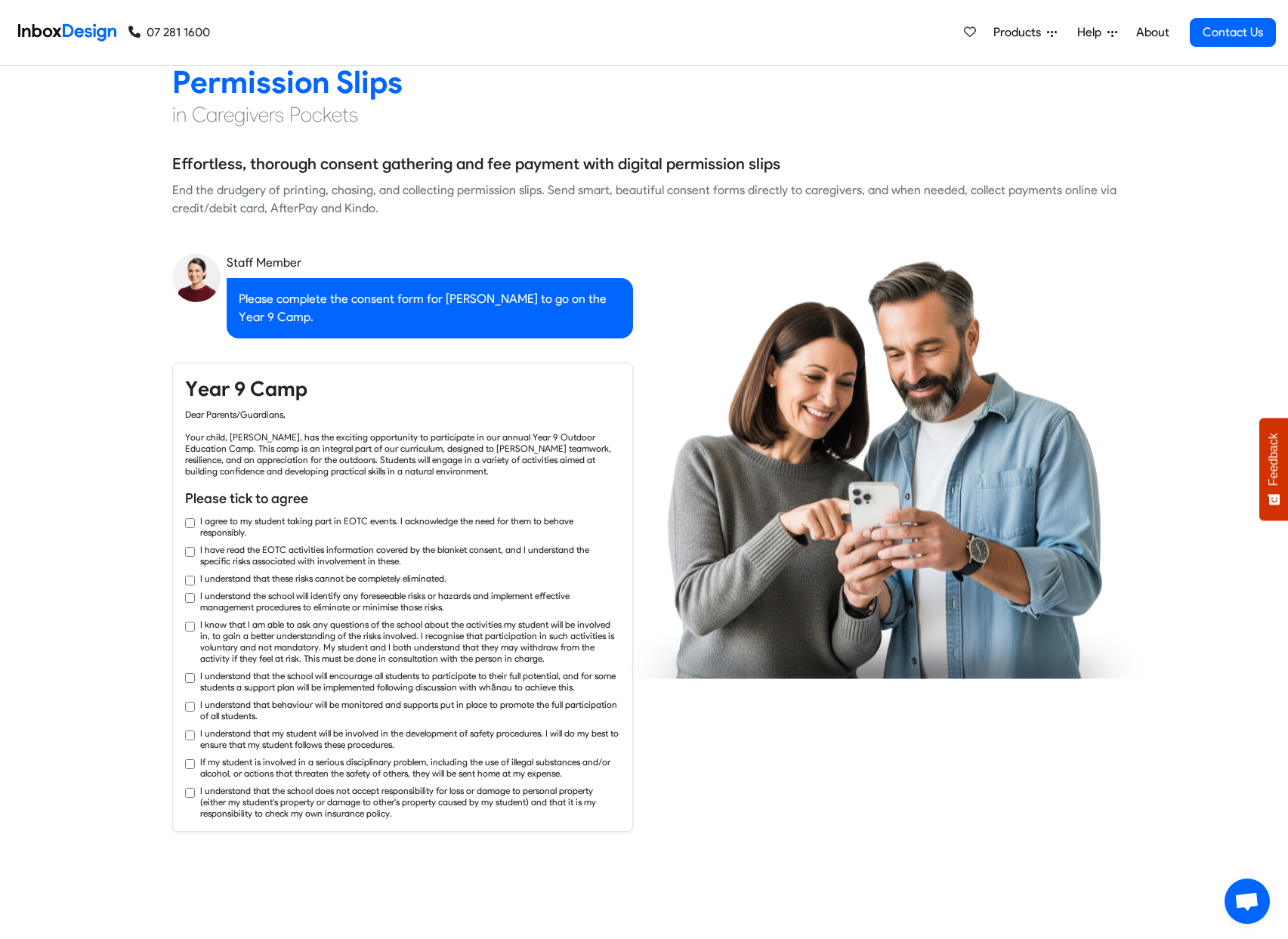
checkbox input "true"
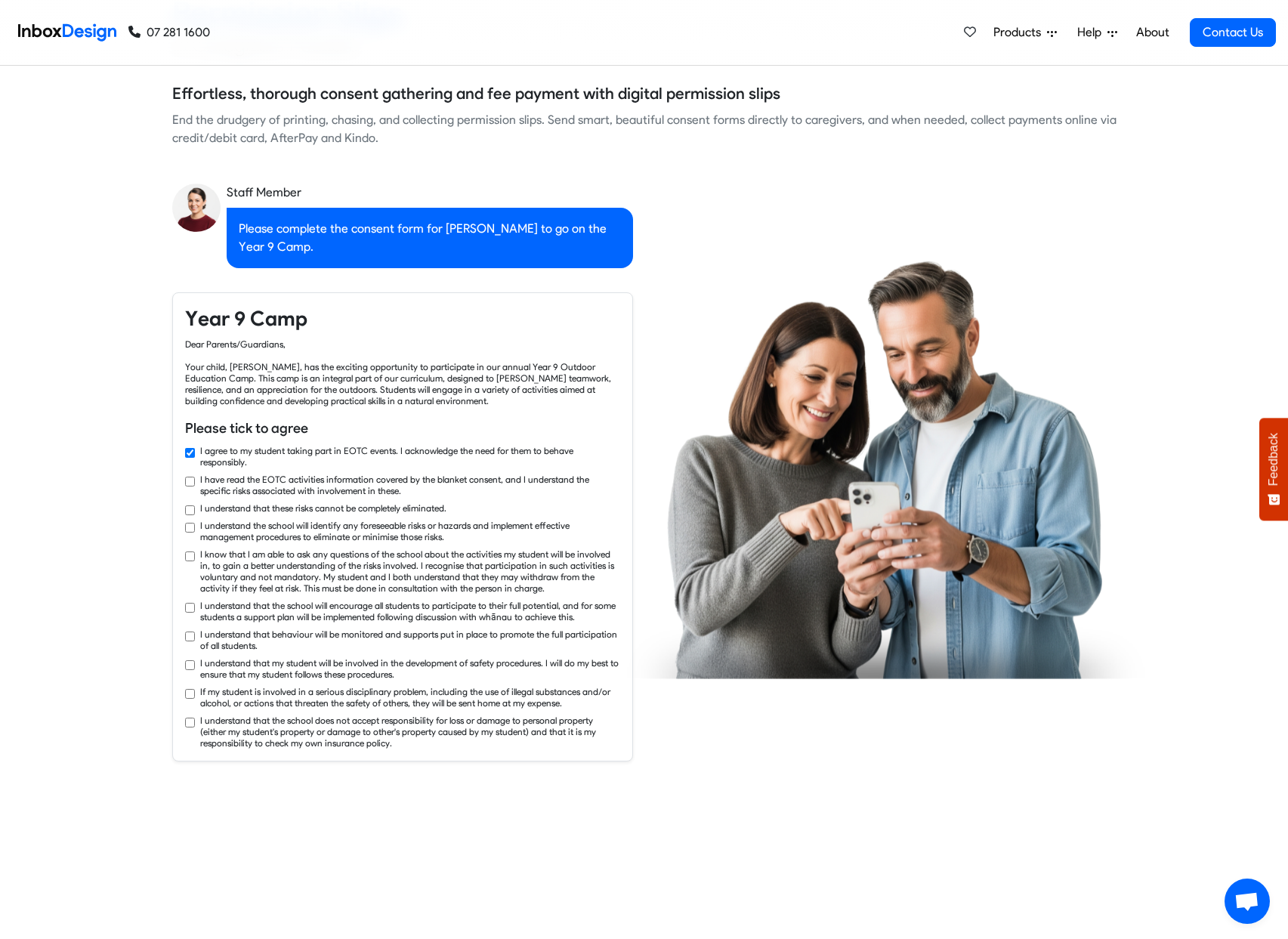
checkbox input "true"
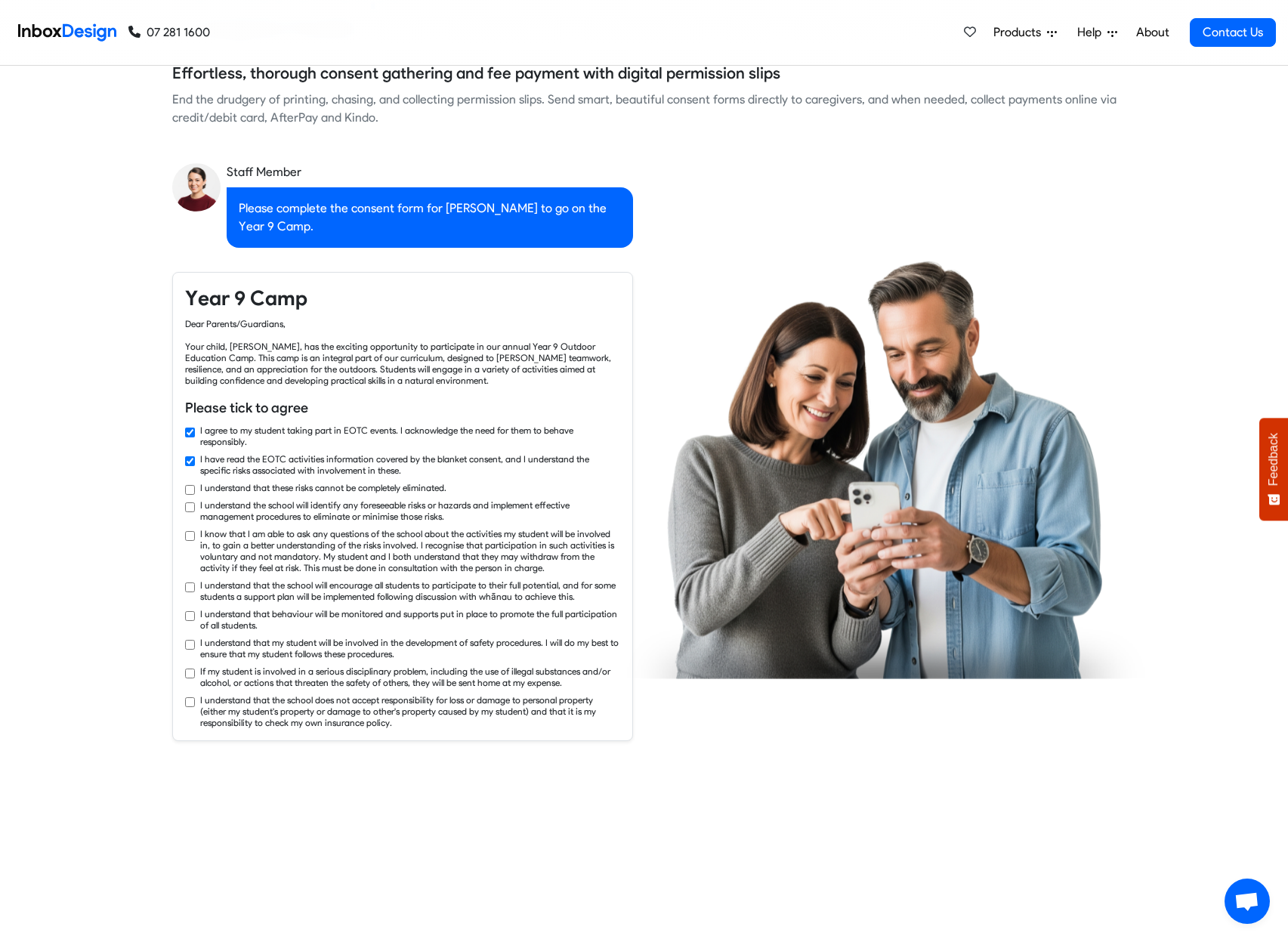
checkbox input "true"
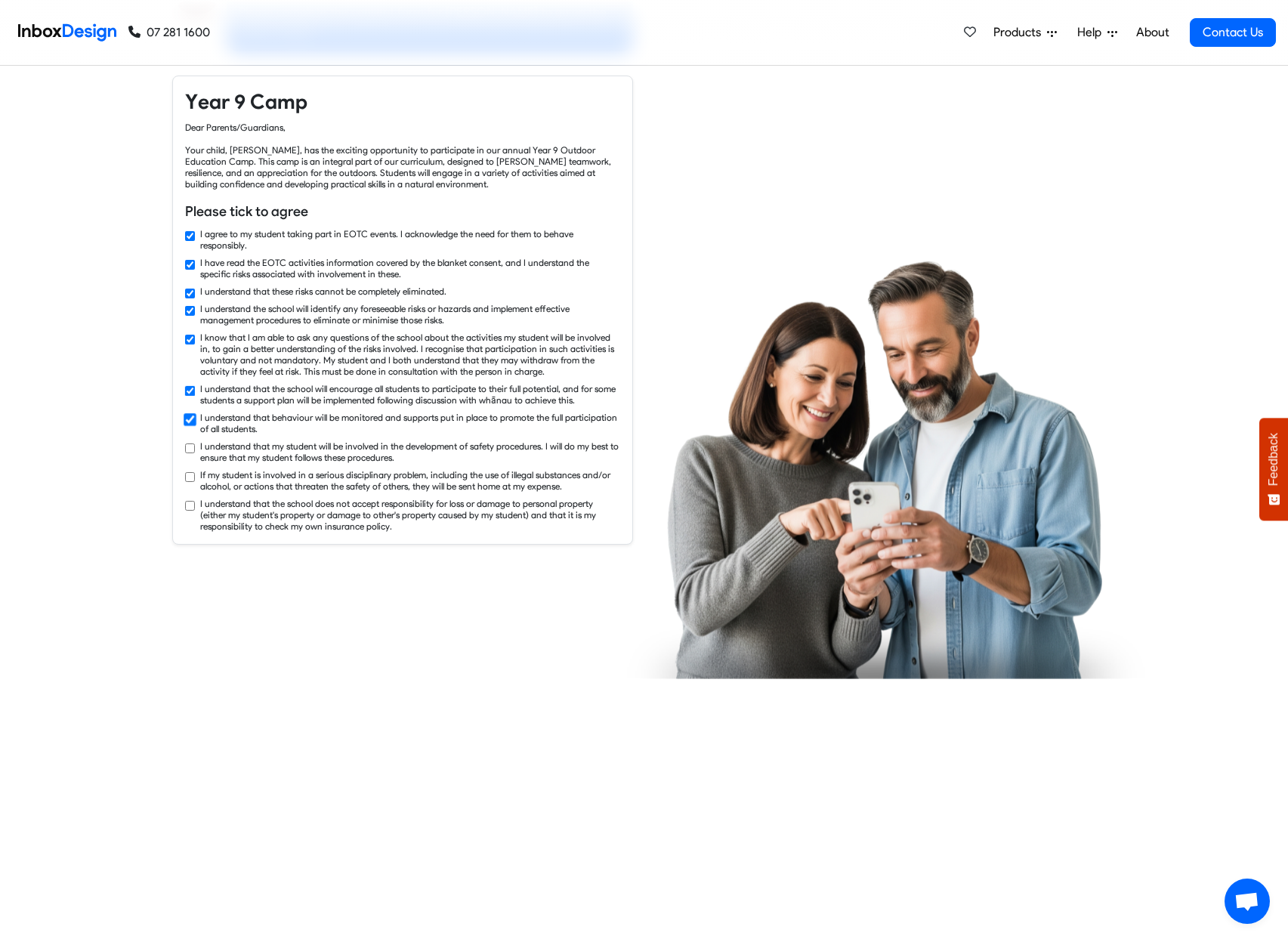
checkbox input "true"
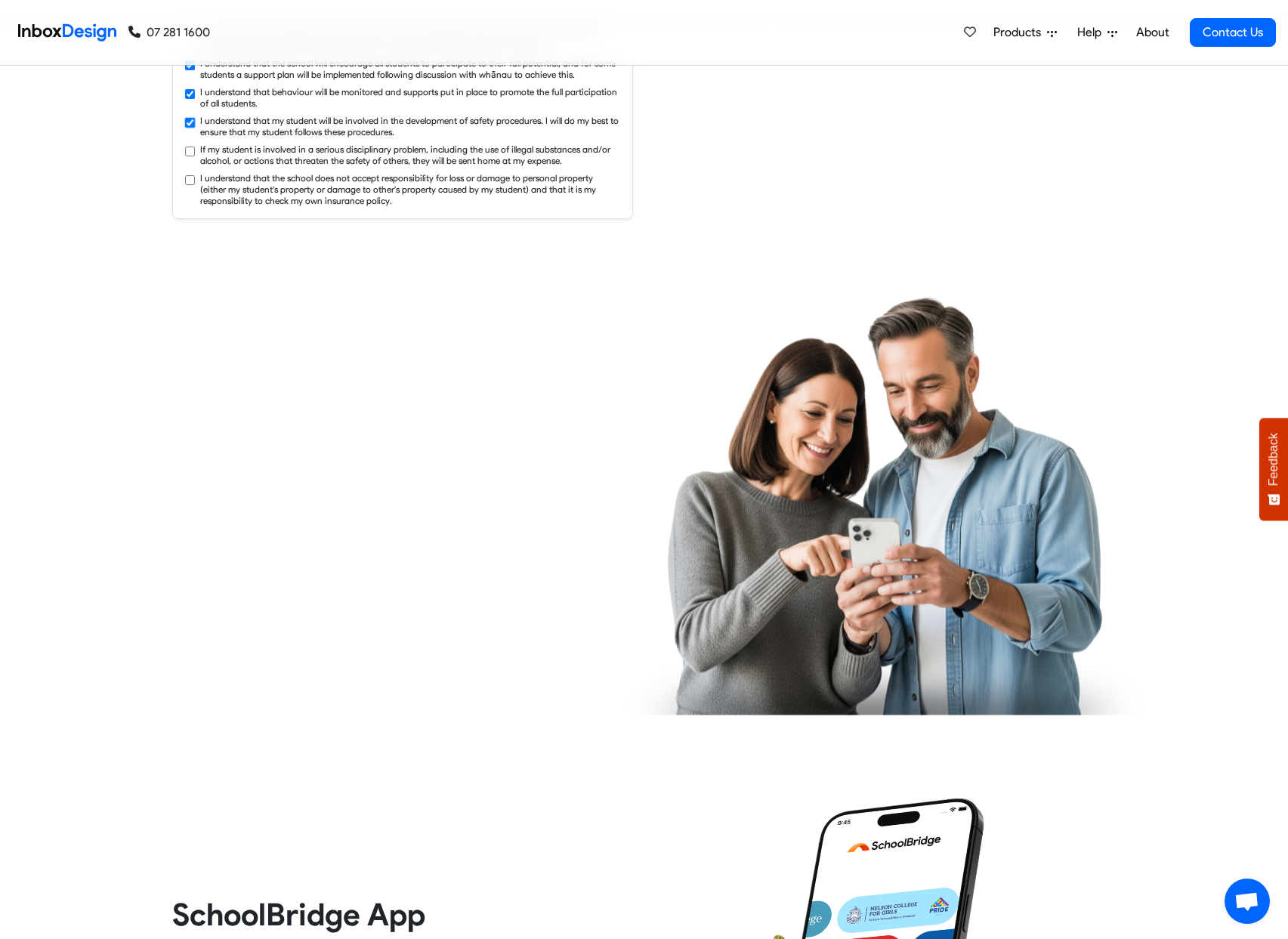
checkbox input "true"
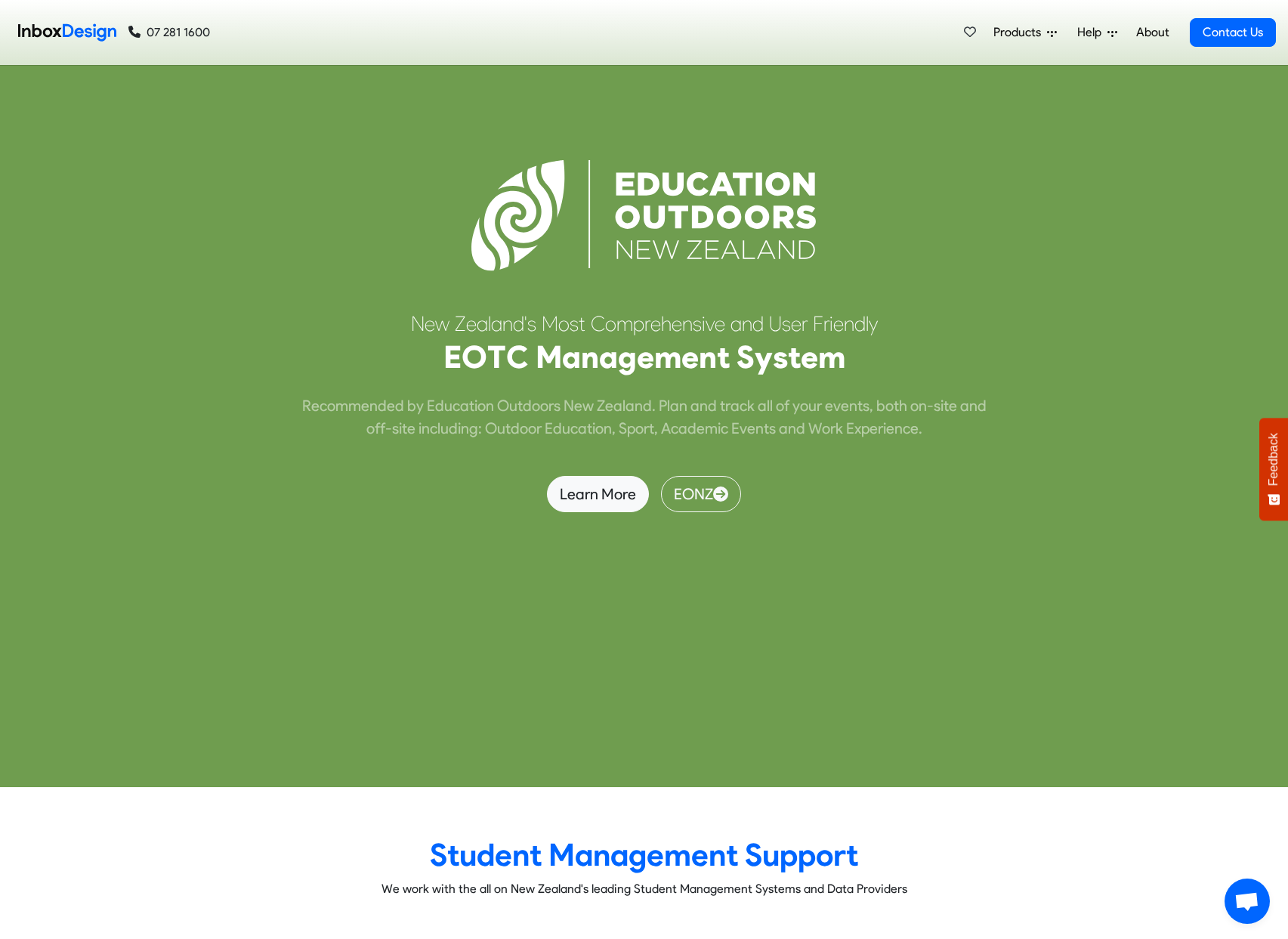
scroll to position [6792, 0]
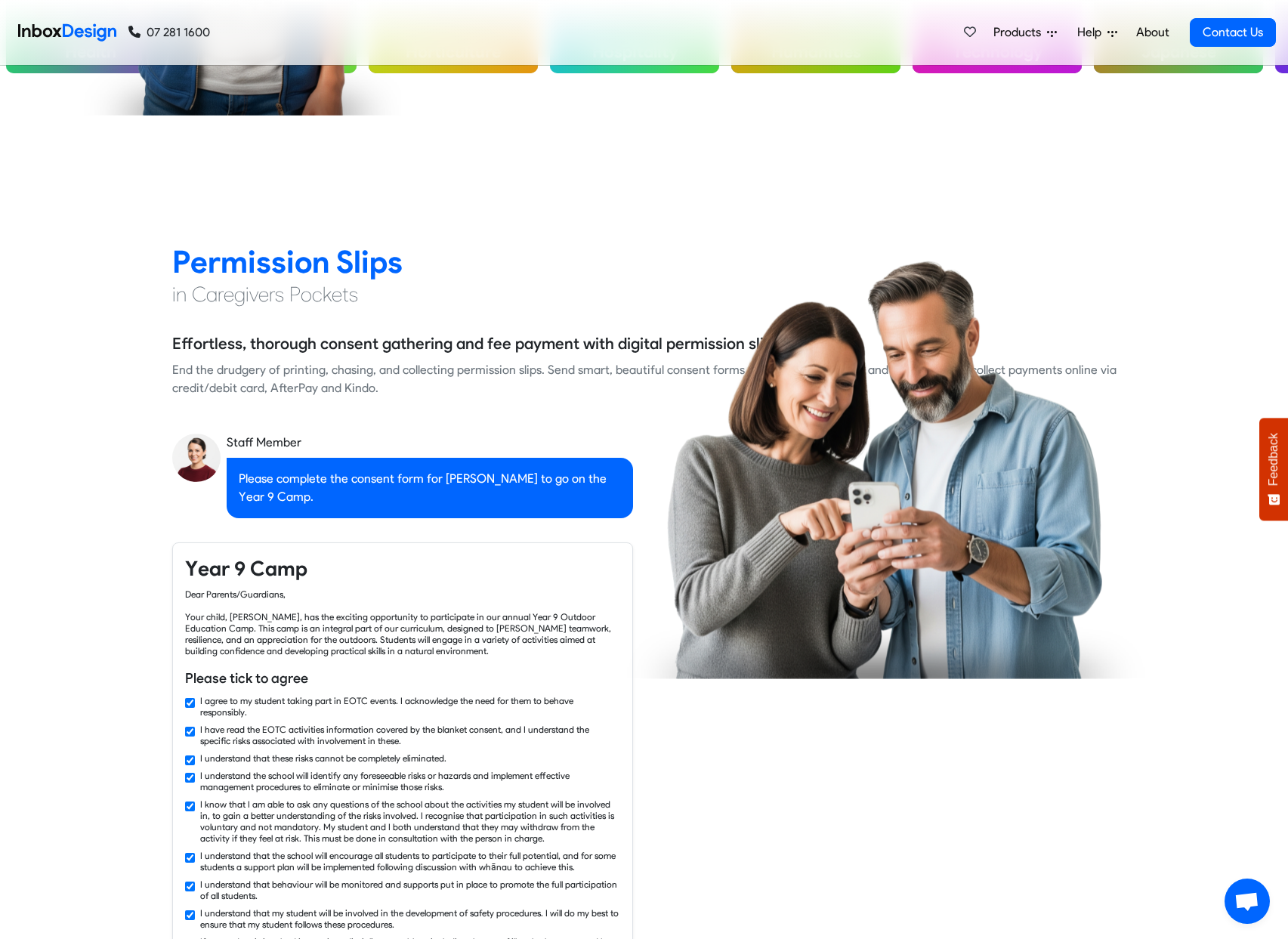
checkbox input "false"
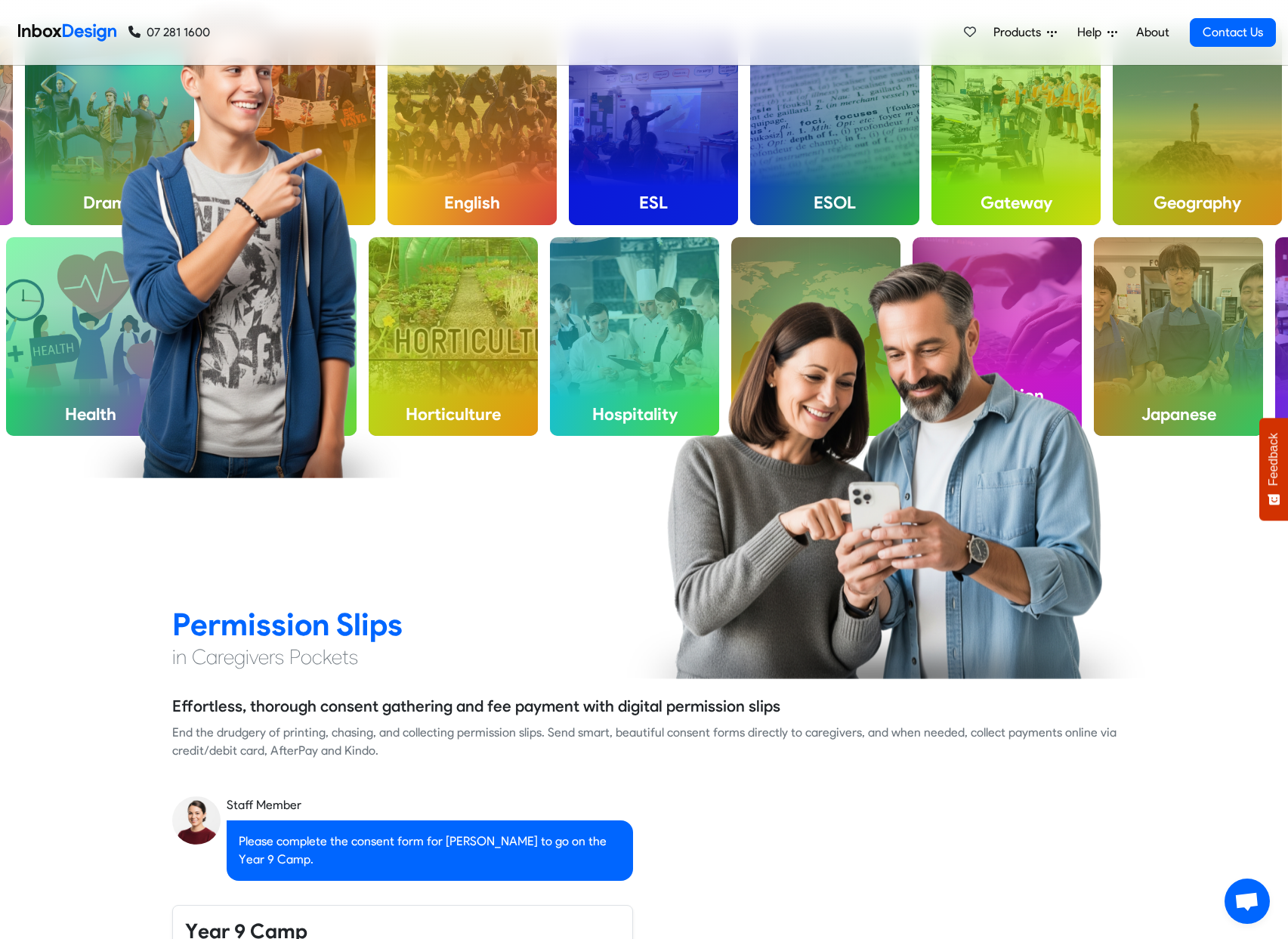
checkbox input "false"
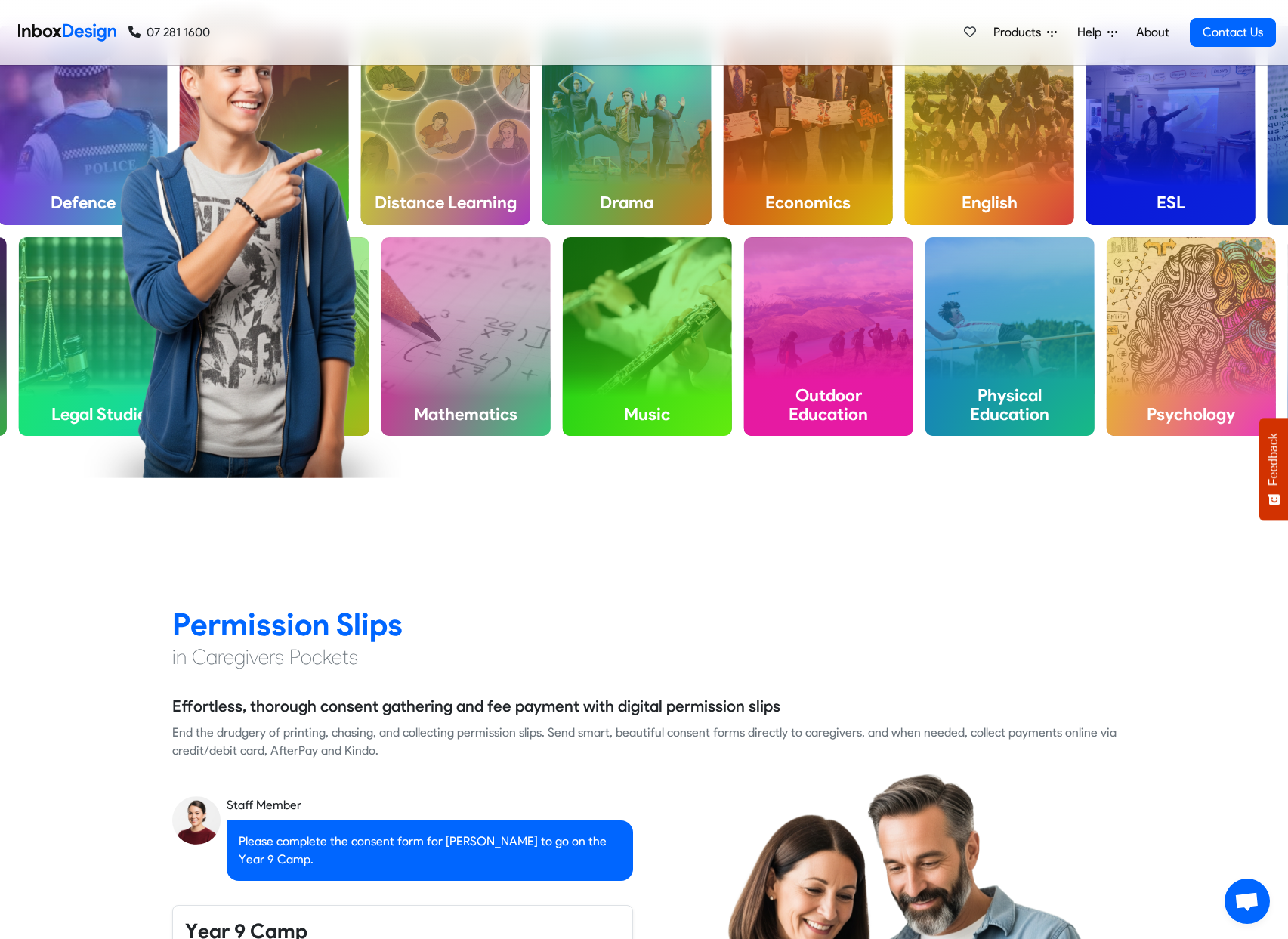
checkbox input "false"
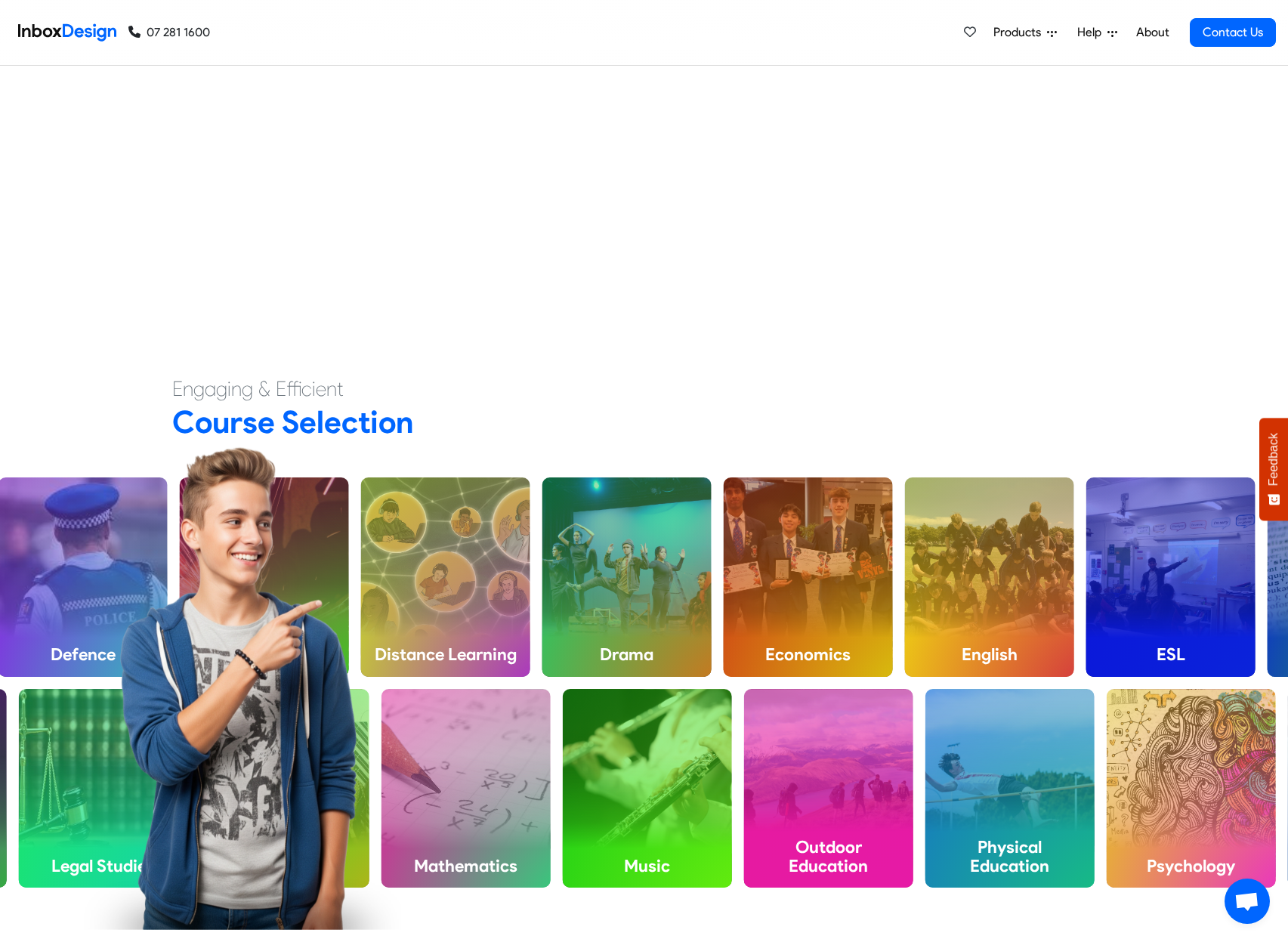
checkbox input "false"
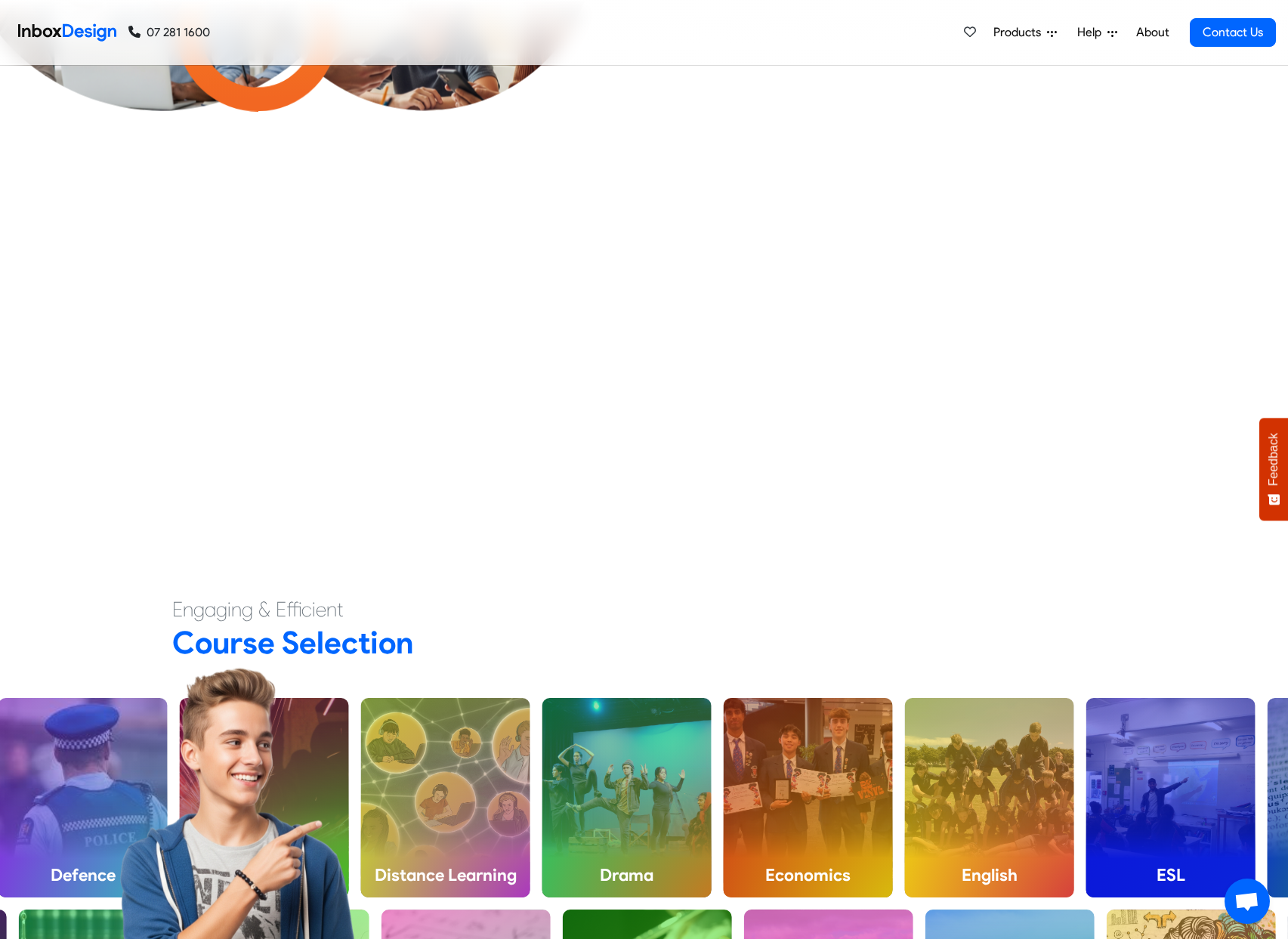
checkbox input "false"
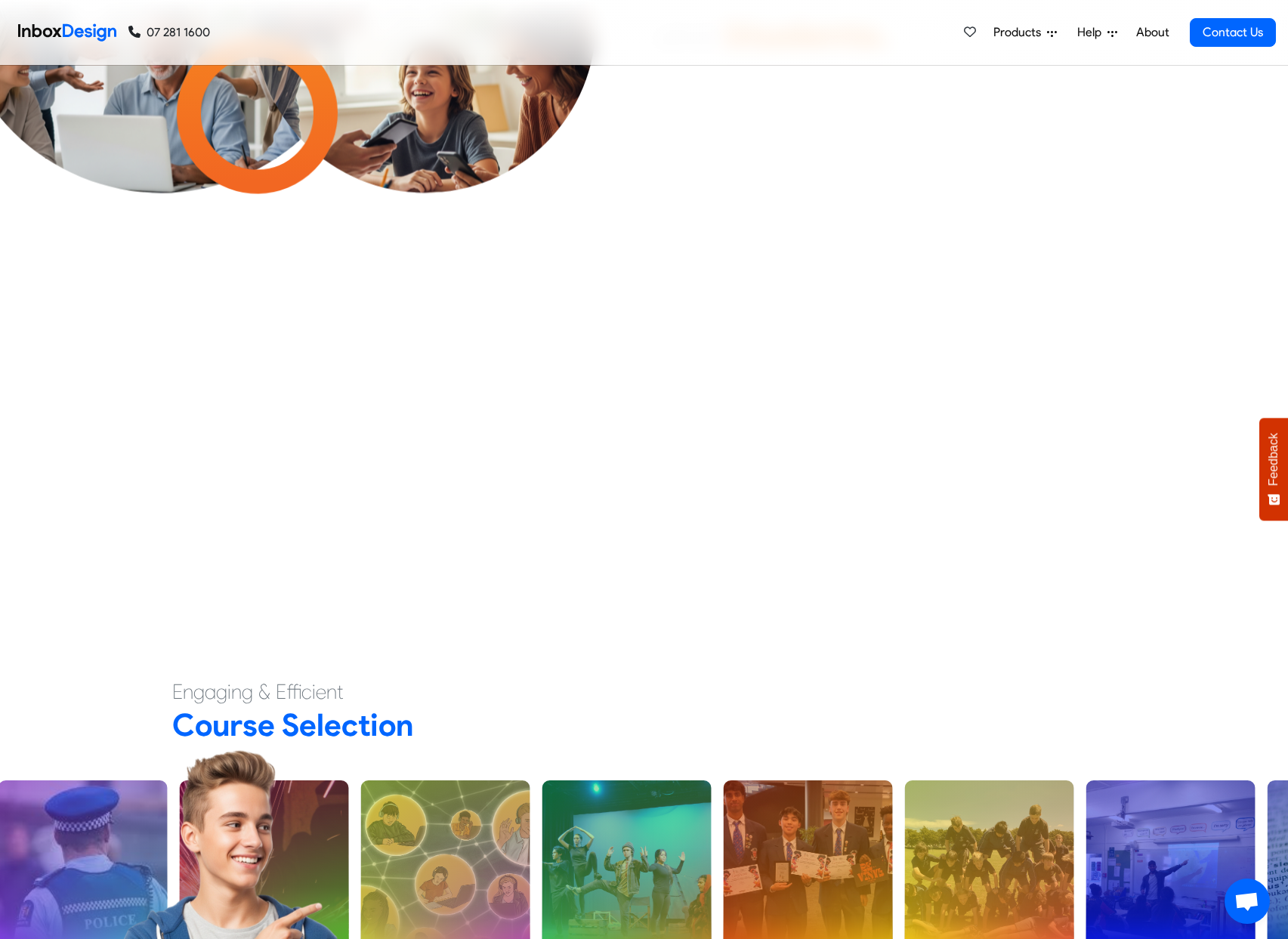
checkbox input "false"
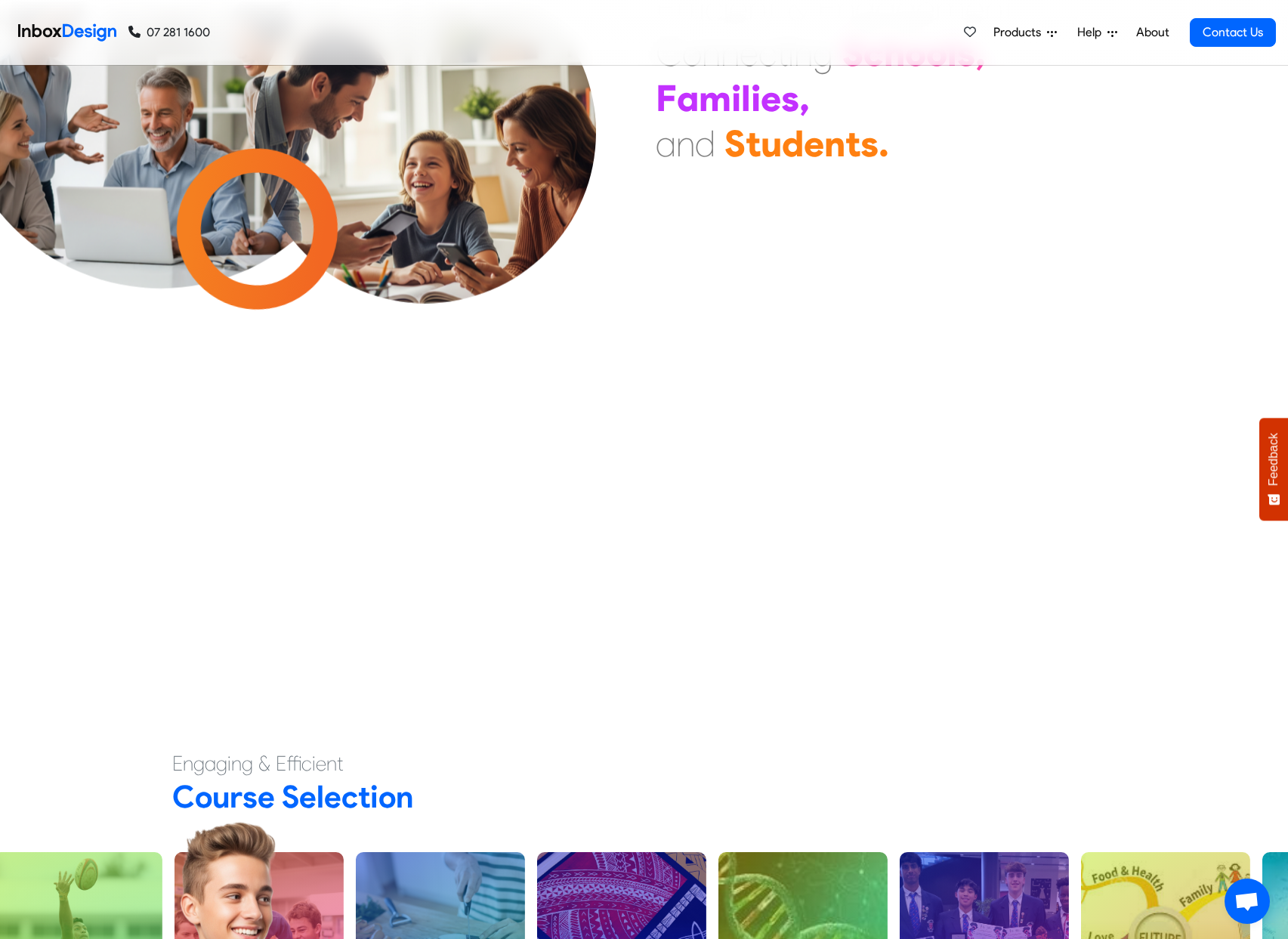
checkbox input "false"
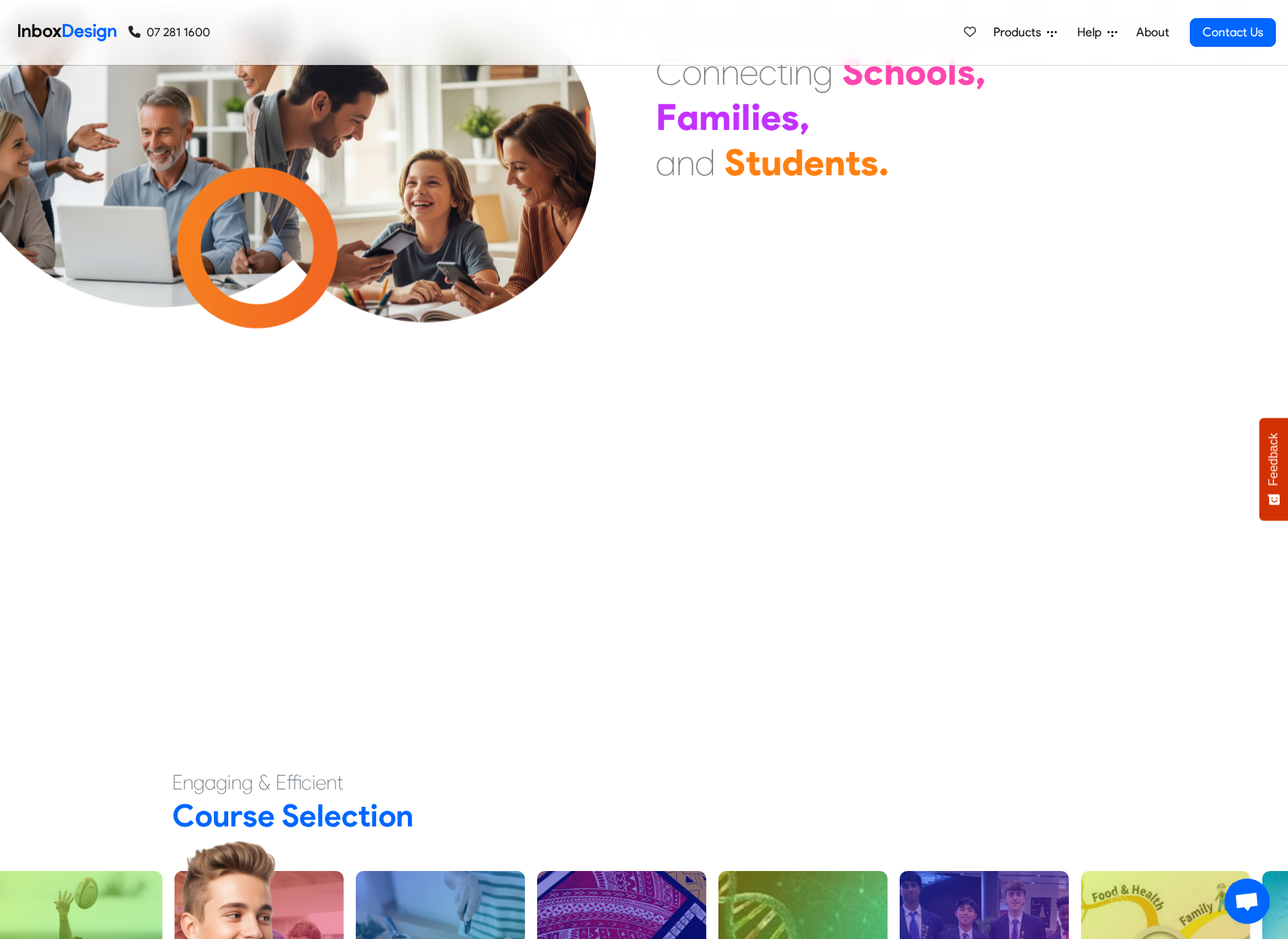
checkbox input "false"
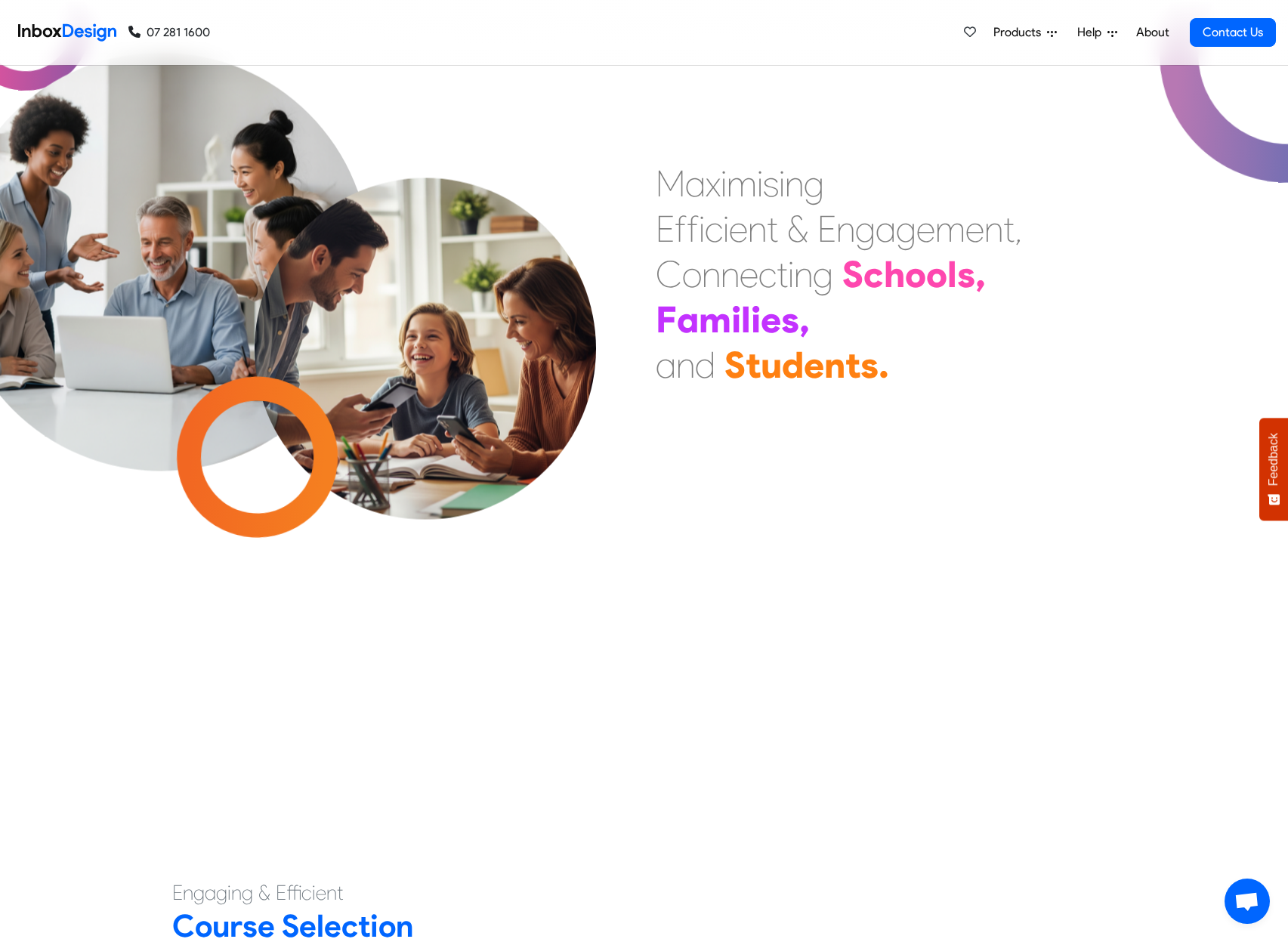
scroll to position [180, 0]
